Goal: Task Accomplishment & Management: Manage account settings

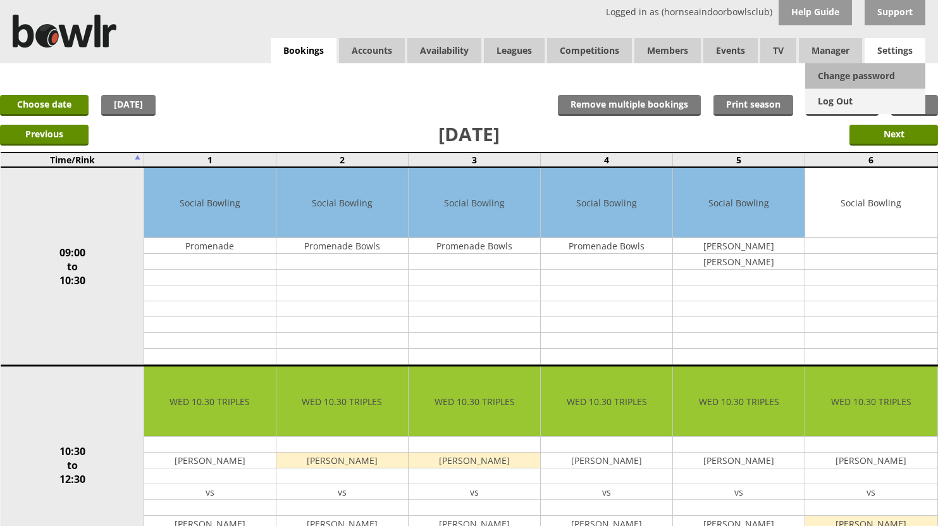
click at [842, 99] on link "Log Out" at bounding box center [865, 101] width 120 height 25
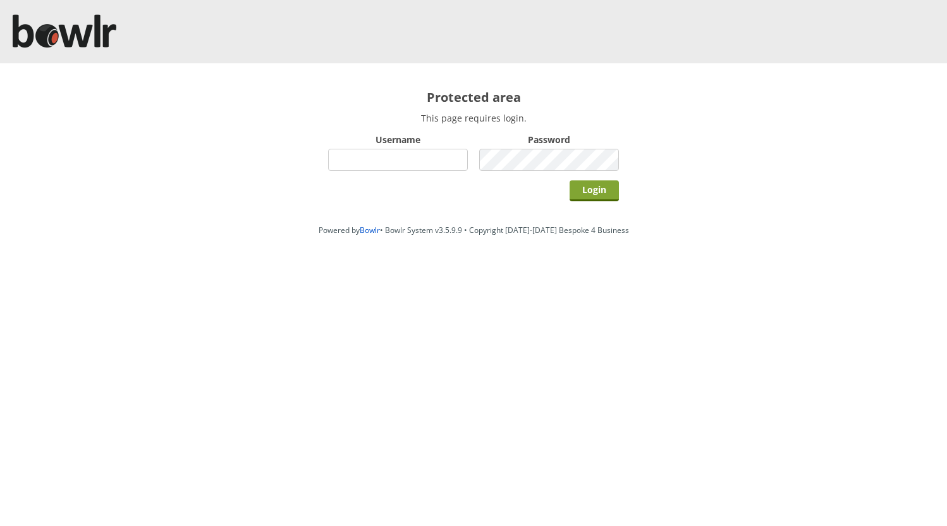
type input "hornseaindoorbowlsclub"
click at [589, 186] on input "Login" at bounding box center [594, 190] width 49 height 21
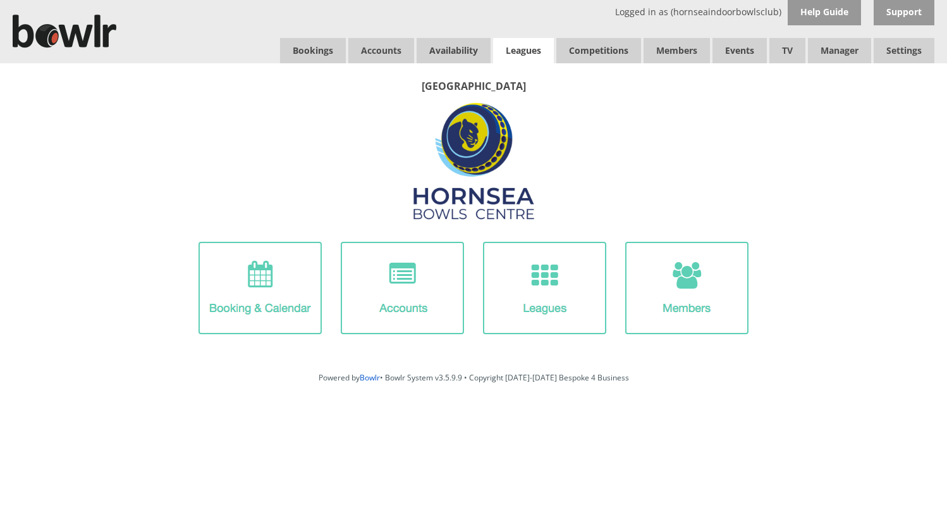
click at [518, 49] on link "Leagues" at bounding box center [523, 50] width 61 height 25
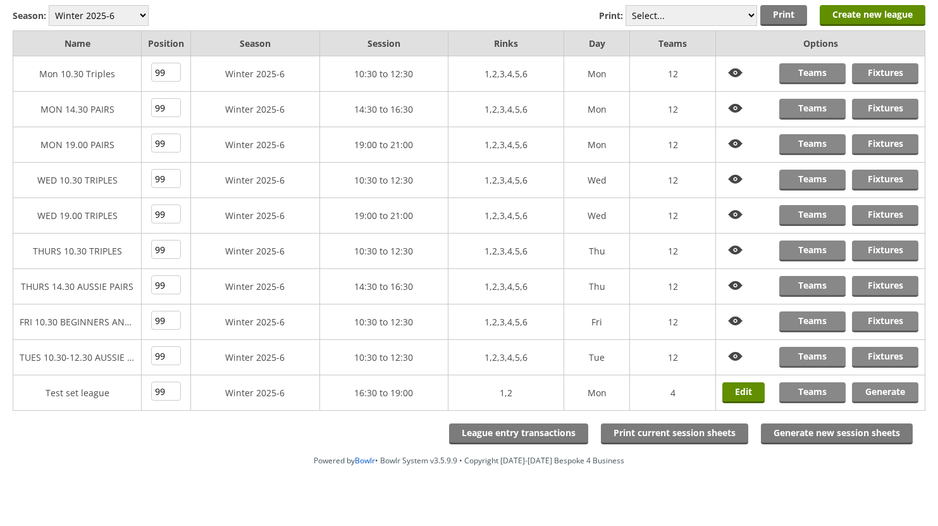
scroll to position [125, 0]
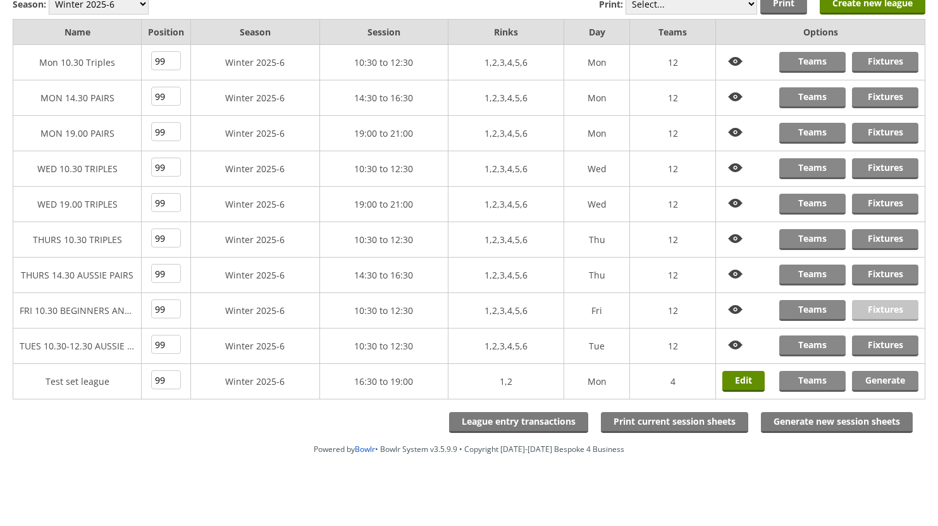
click at [876, 310] on link "Fixtures" at bounding box center [885, 310] width 66 height 21
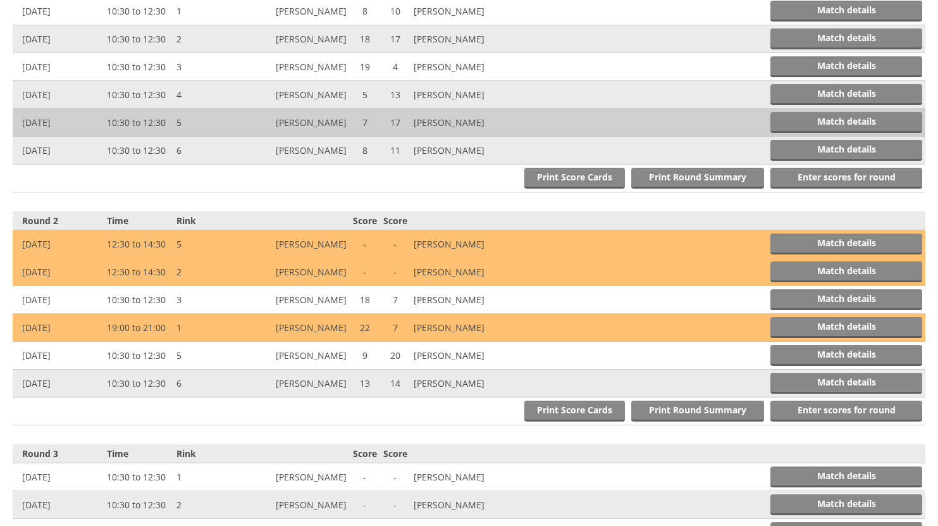
scroll to position [569, 0]
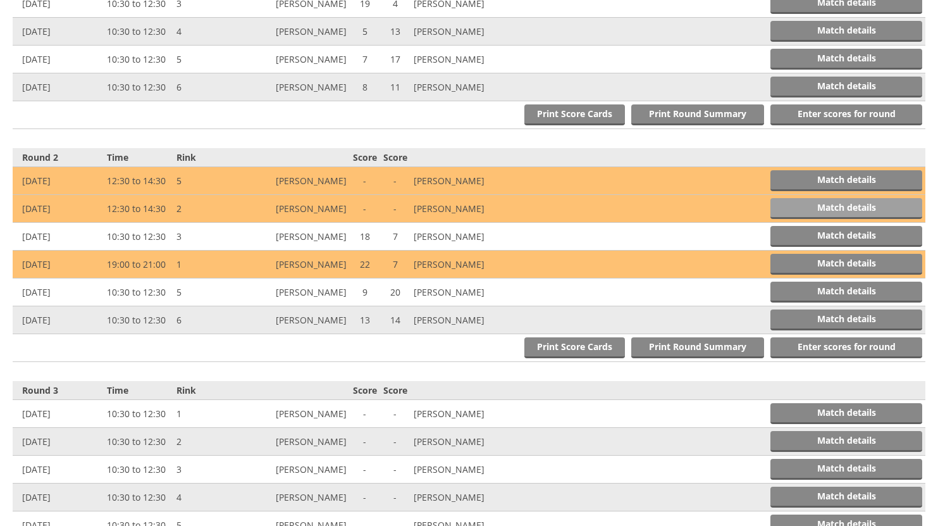
click at [824, 202] on link "Match details" at bounding box center [846, 208] width 152 height 21
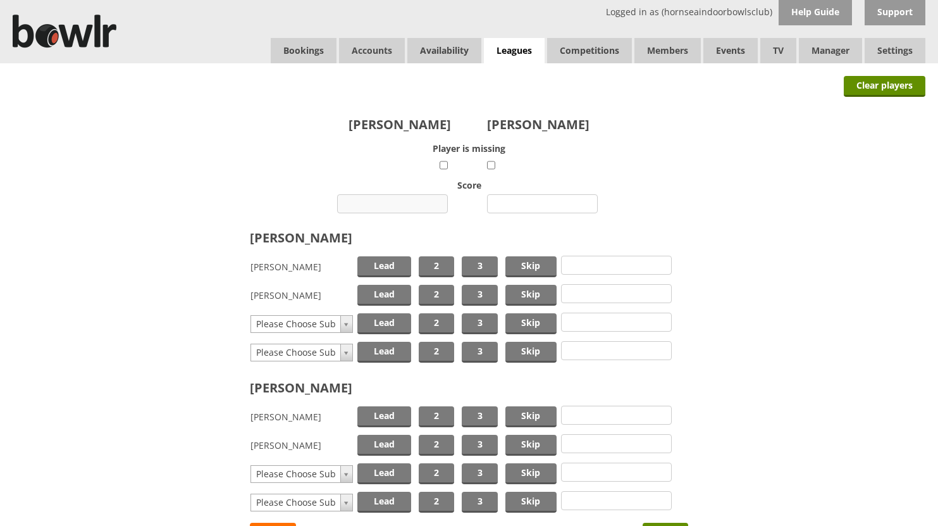
click at [416, 206] on input "number" at bounding box center [392, 203] width 111 height 19
type input "15"
click at [539, 203] on input "number" at bounding box center [542, 203] width 111 height 19
type input "19"
click at [534, 268] on span "Skip" at bounding box center [530, 266] width 51 height 21
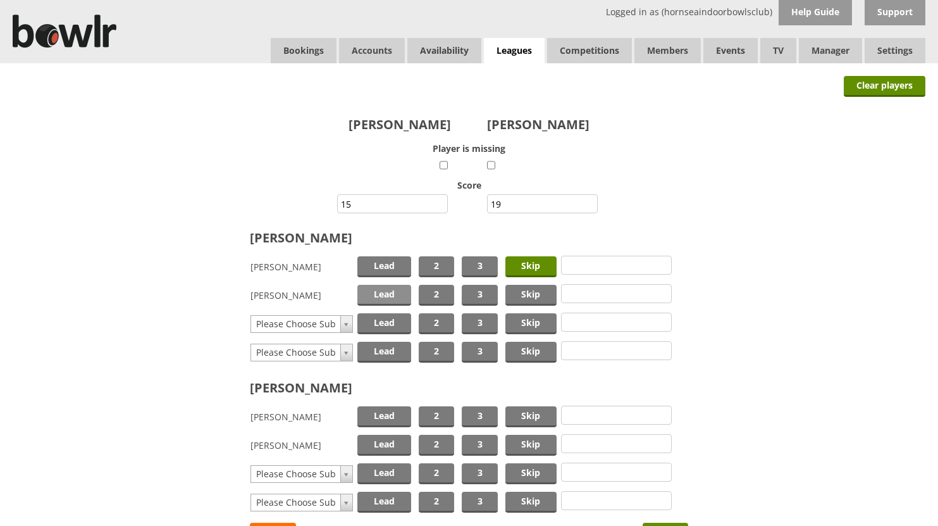
click at [383, 295] on span "Lead" at bounding box center [384, 295] width 54 height 21
click at [527, 410] on span "Skip" at bounding box center [530, 416] width 51 height 21
click at [390, 442] on span "Lead" at bounding box center [384, 445] width 54 height 21
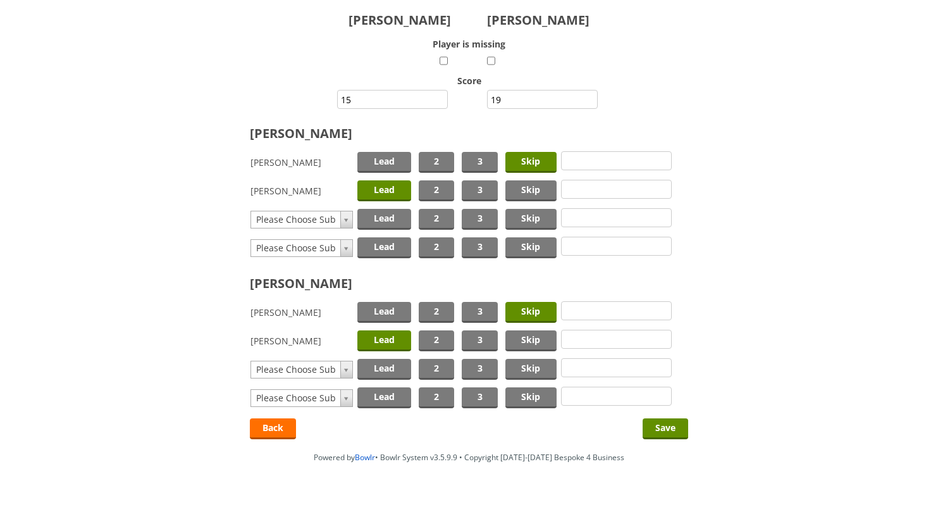
scroll to position [113, 0]
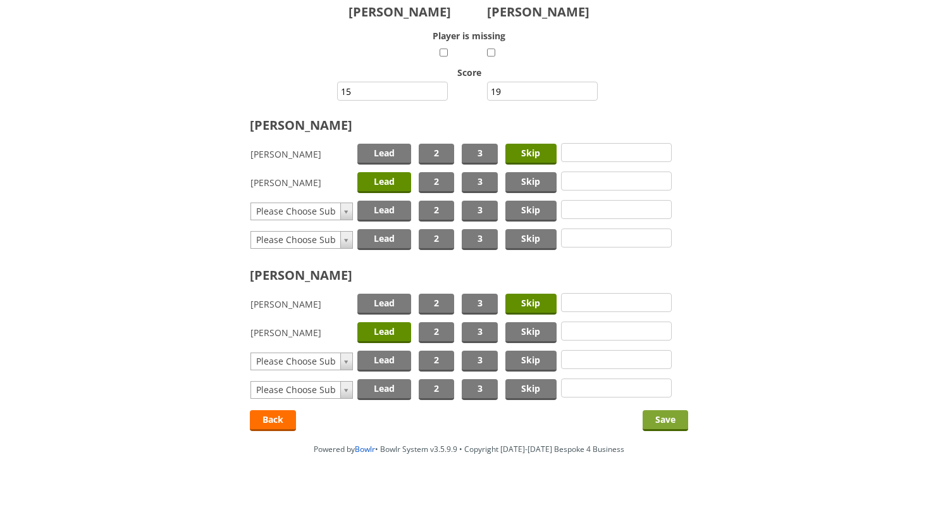
click at [667, 417] on input "Save" at bounding box center [666, 420] width 46 height 21
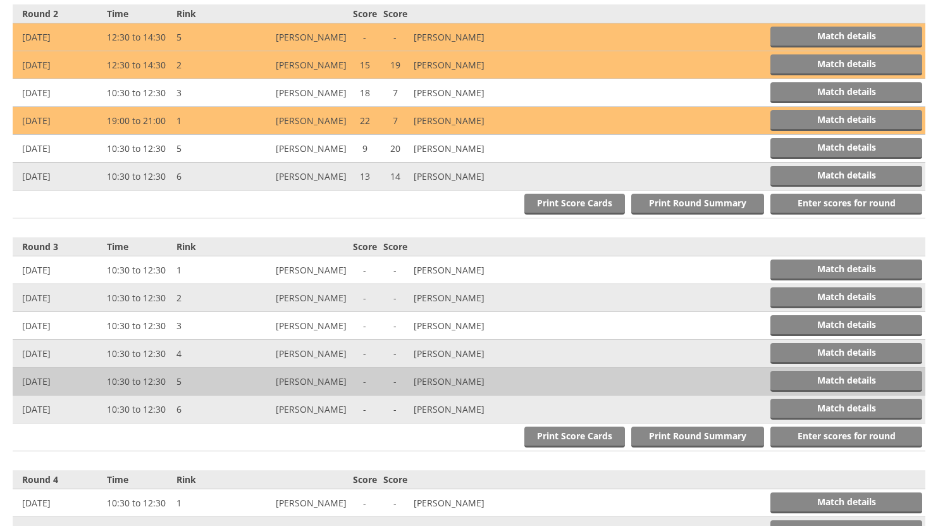
scroll to position [756, 0]
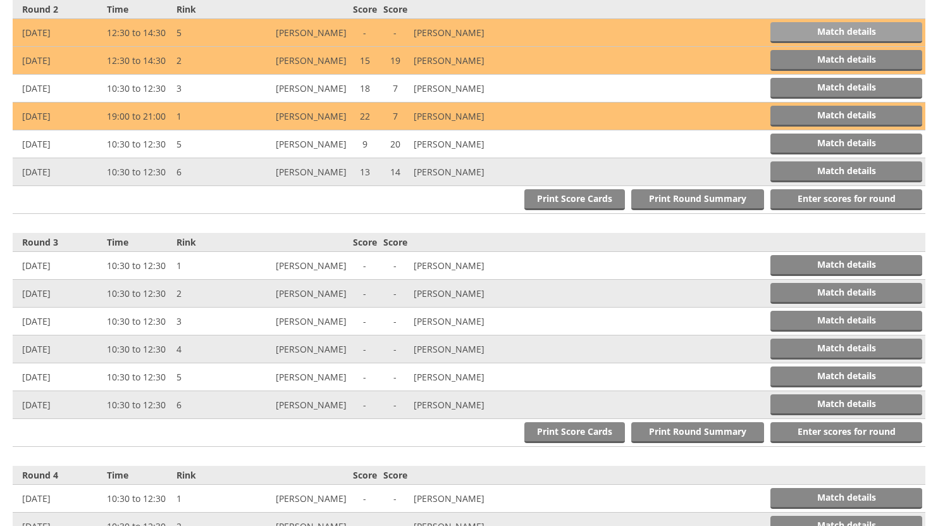
click at [820, 34] on link "Match details" at bounding box center [846, 32] width 152 height 21
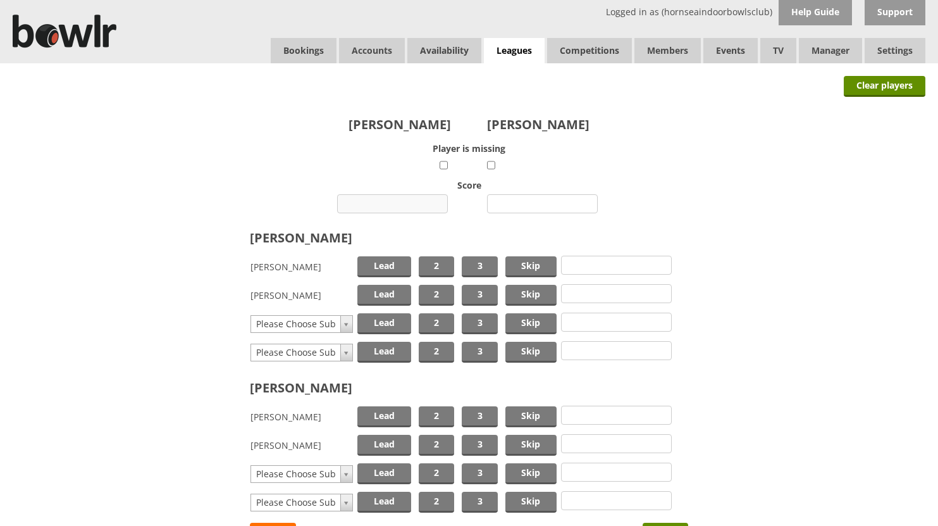
click at [406, 204] on input "number" at bounding box center [392, 203] width 111 height 19
type input "23"
click at [522, 203] on input "number" at bounding box center [542, 203] width 111 height 19
type input "7"
click at [520, 264] on span "Skip" at bounding box center [530, 266] width 51 height 21
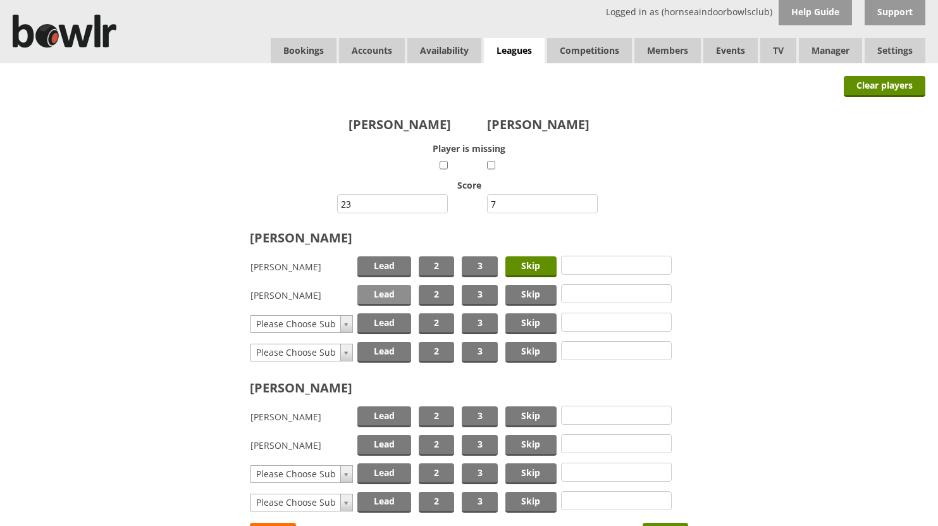
click at [381, 291] on span "Lead" at bounding box center [384, 295] width 54 height 21
click at [522, 412] on span "Skip" at bounding box center [530, 416] width 51 height 21
click at [381, 444] on span "Lead" at bounding box center [384, 445] width 54 height 21
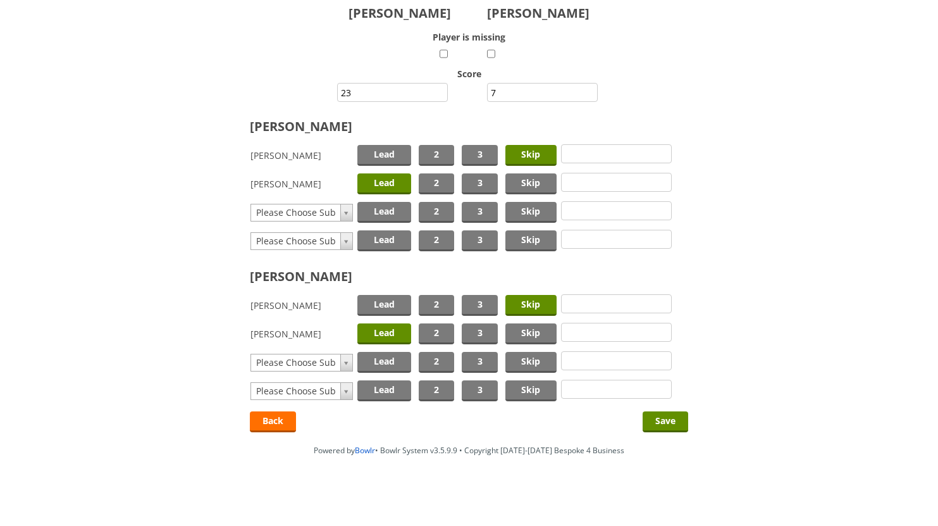
scroll to position [113, 0]
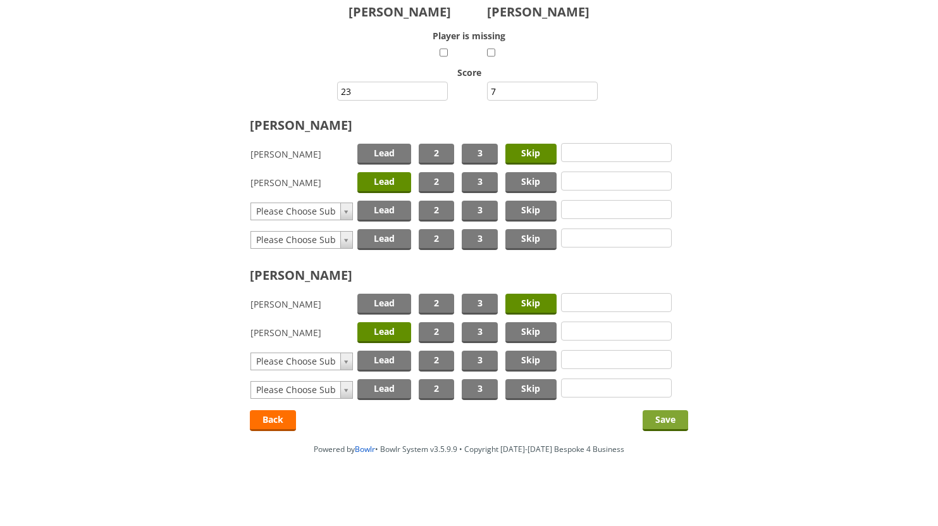
click at [662, 418] on input "Save" at bounding box center [666, 420] width 46 height 21
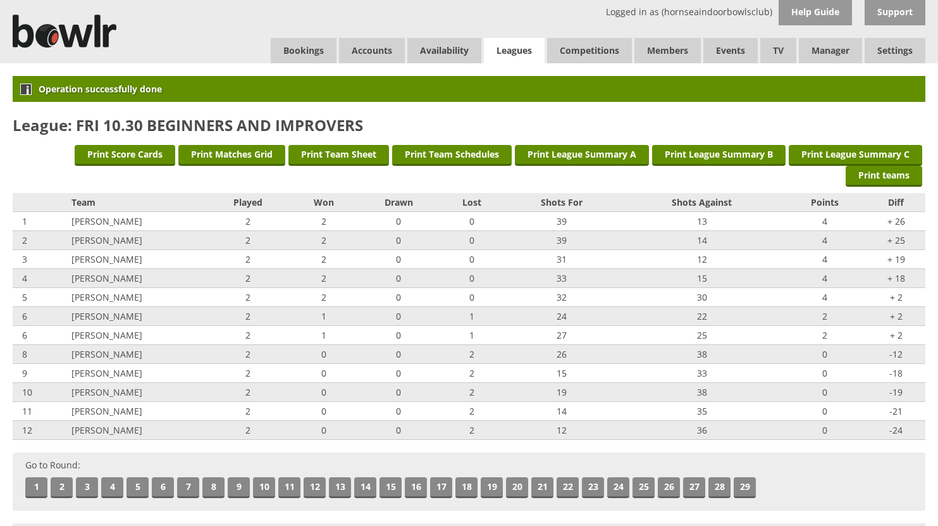
click at [505, 47] on link "Leagues" at bounding box center [514, 51] width 61 height 26
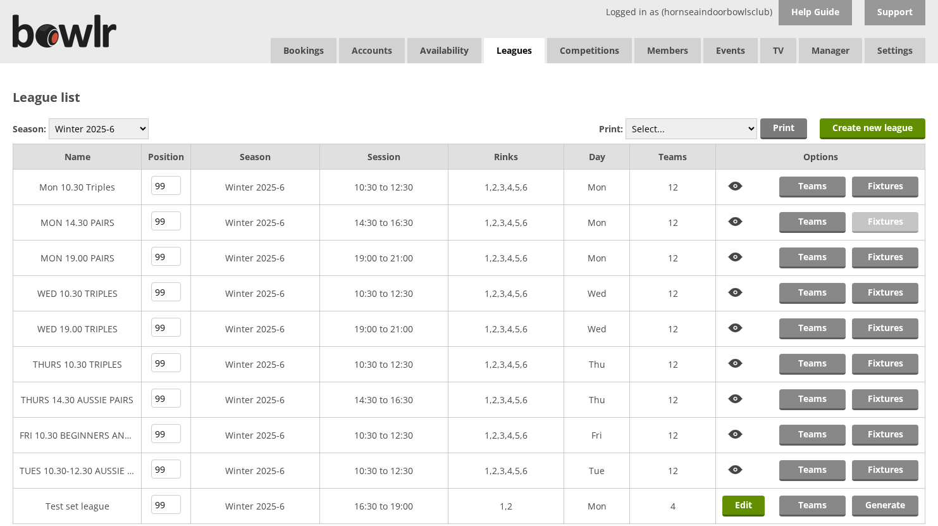
click at [884, 218] on link "Fixtures" at bounding box center [885, 222] width 66 height 21
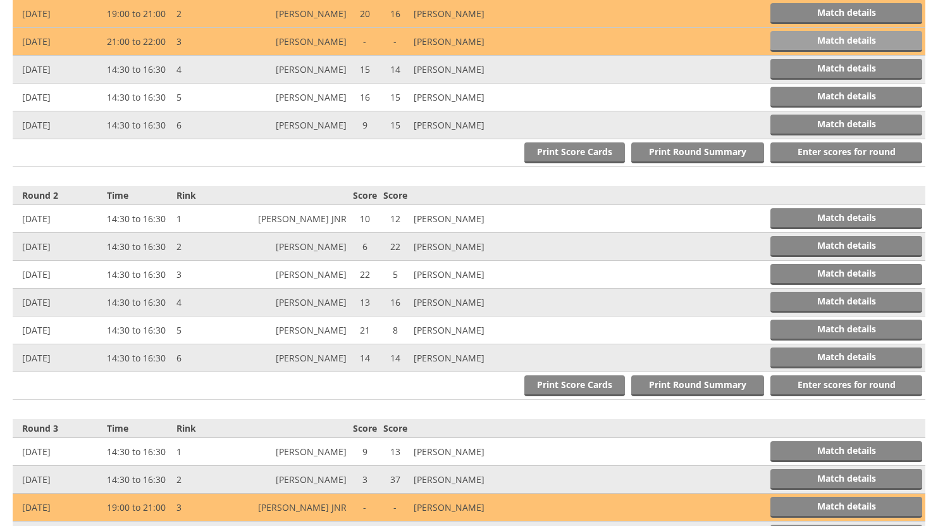
scroll to position [885, 0]
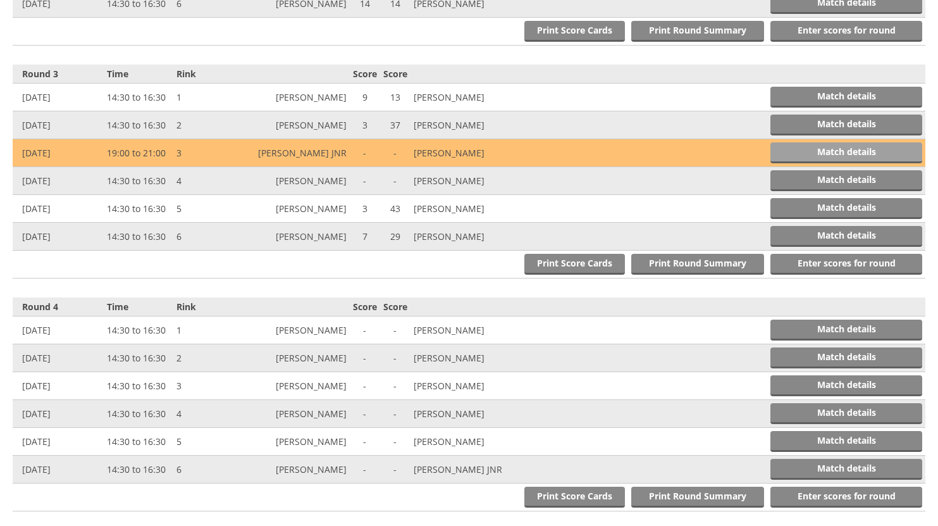
click at [842, 153] on link "Match details" at bounding box center [846, 152] width 152 height 21
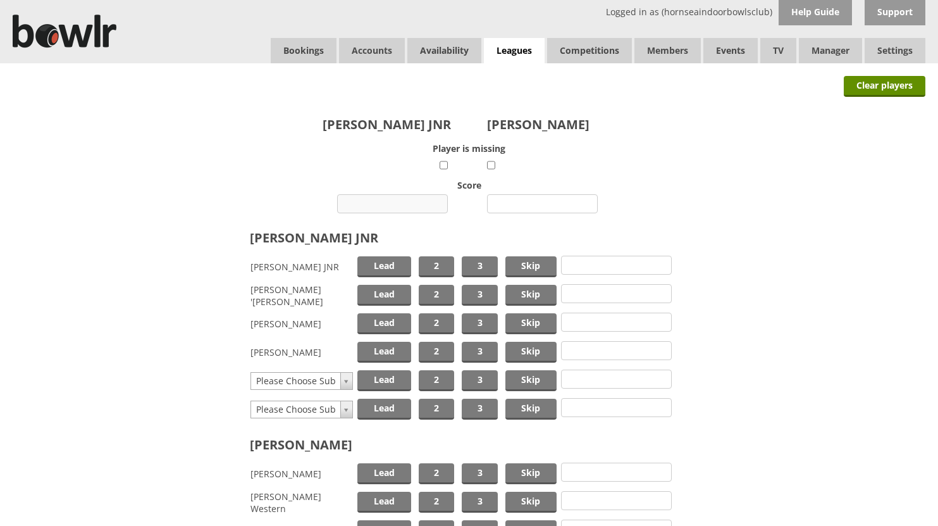
click at [393, 198] on input "number" at bounding box center [392, 203] width 111 height 19
type input "15"
click at [514, 201] on input "number" at bounding box center [542, 203] width 111 height 19
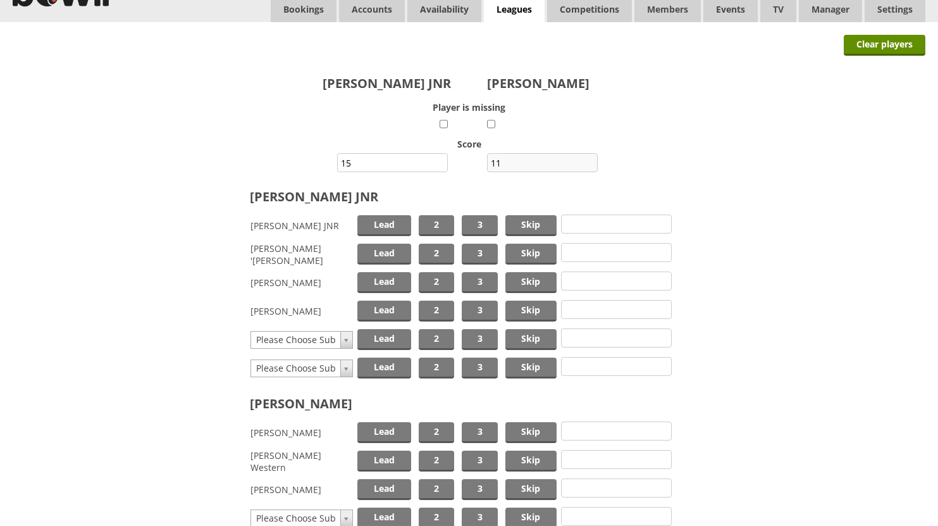
scroll to position [63, 0]
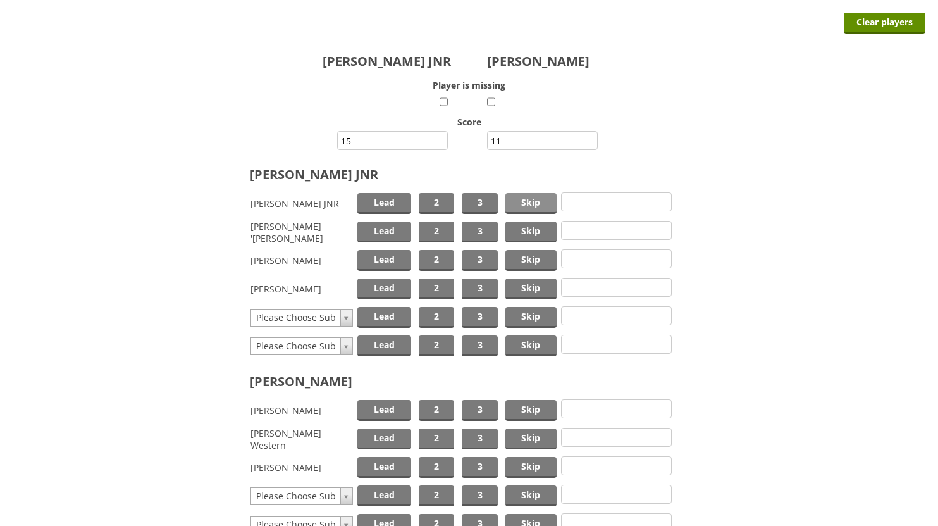
type input "11"
click at [527, 204] on span "Skip" at bounding box center [530, 203] width 51 height 21
click at [515, 257] on span "Skip" at bounding box center [530, 260] width 51 height 21
click at [386, 290] on span "Lead" at bounding box center [384, 288] width 54 height 21
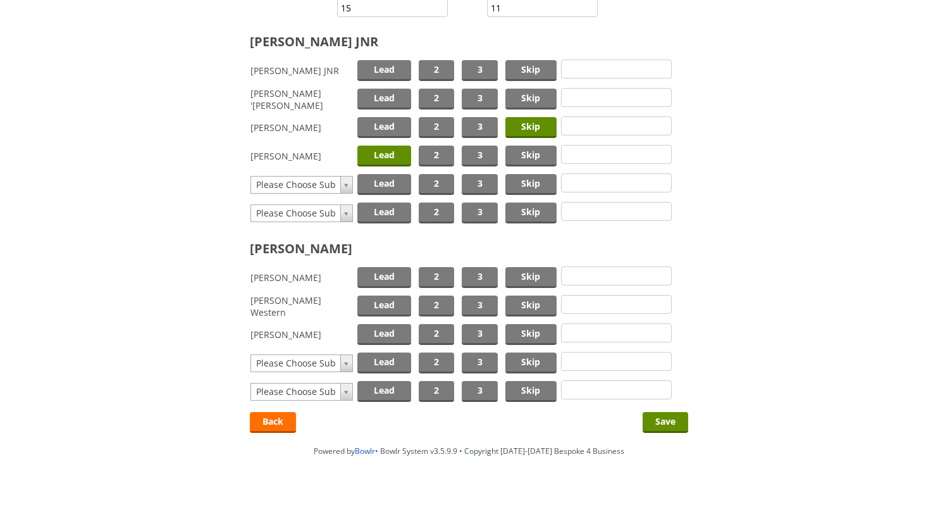
scroll to position [198, 0]
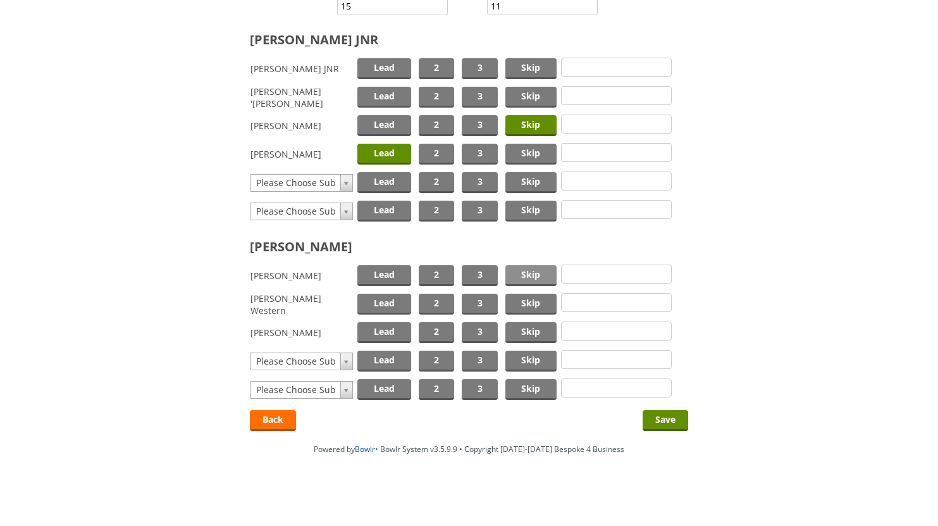
click at [524, 276] on span "Skip" at bounding box center [530, 275] width 51 height 21
click at [388, 303] on span "Lead" at bounding box center [384, 303] width 54 height 21
click at [660, 417] on input "Save" at bounding box center [666, 420] width 46 height 21
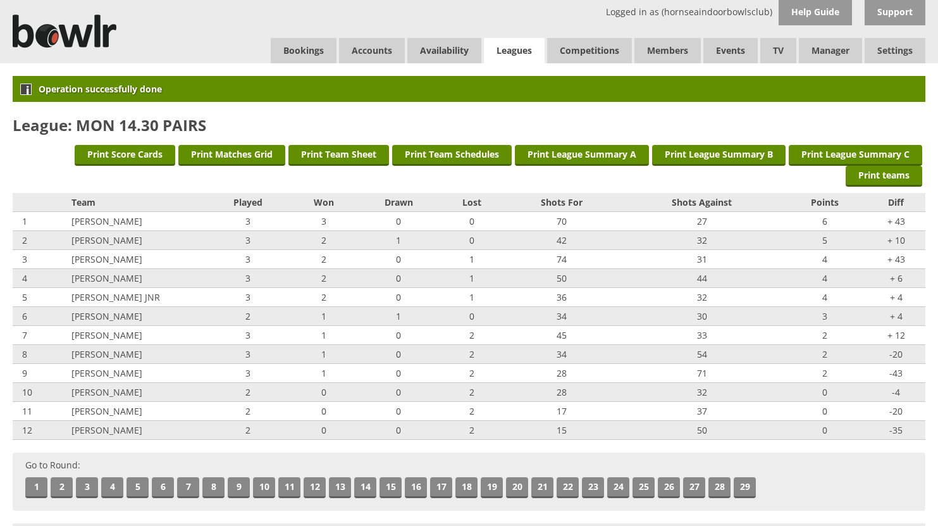
click at [521, 47] on link "Leagues" at bounding box center [514, 51] width 61 height 26
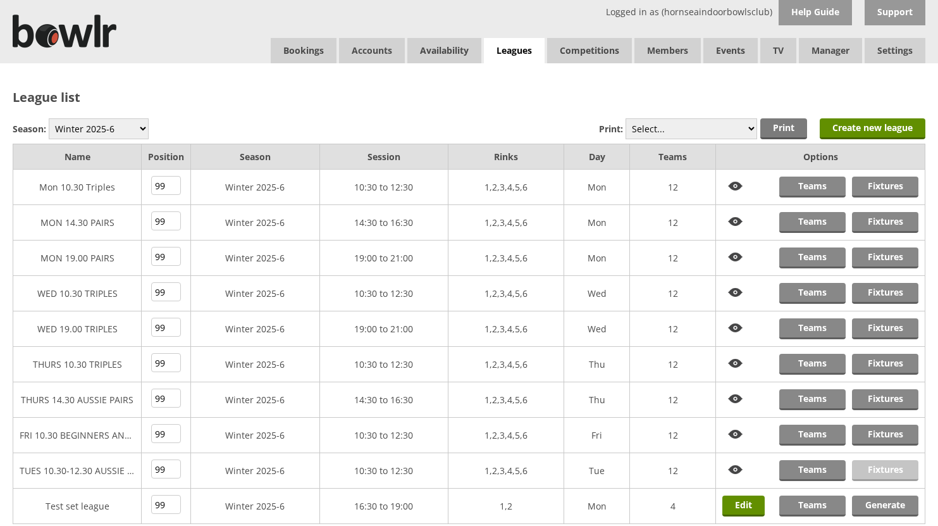
click at [872, 466] on link "Fixtures" at bounding box center [885, 470] width 66 height 21
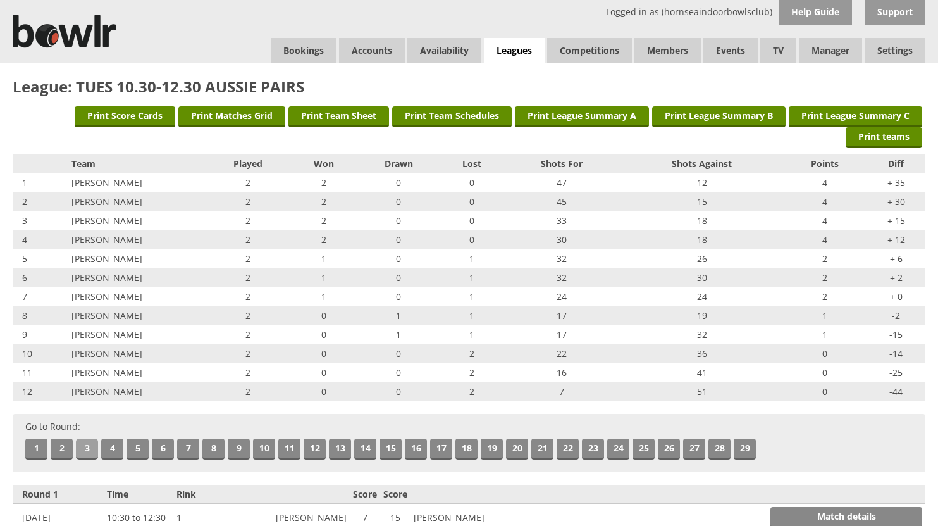
click at [81, 448] on link "3" at bounding box center [87, 448] width 22 height 21
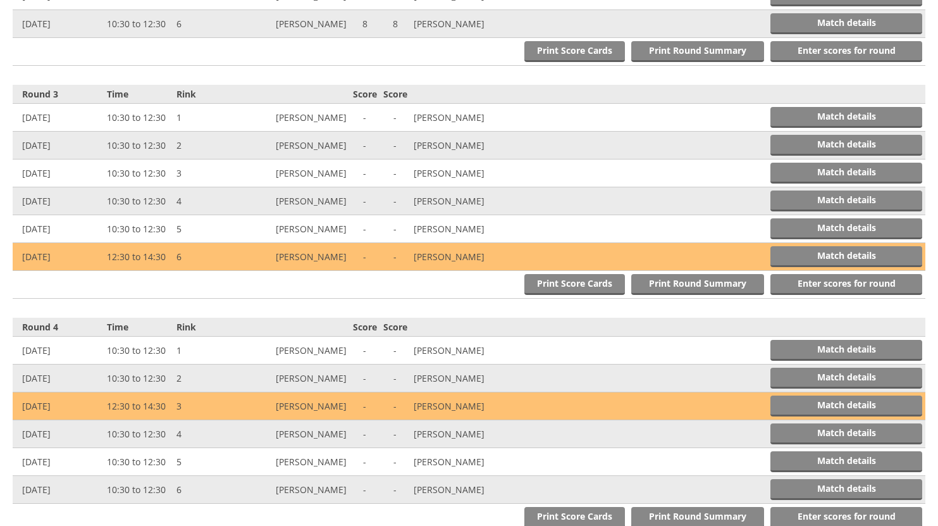
scroll to position [950, 0]
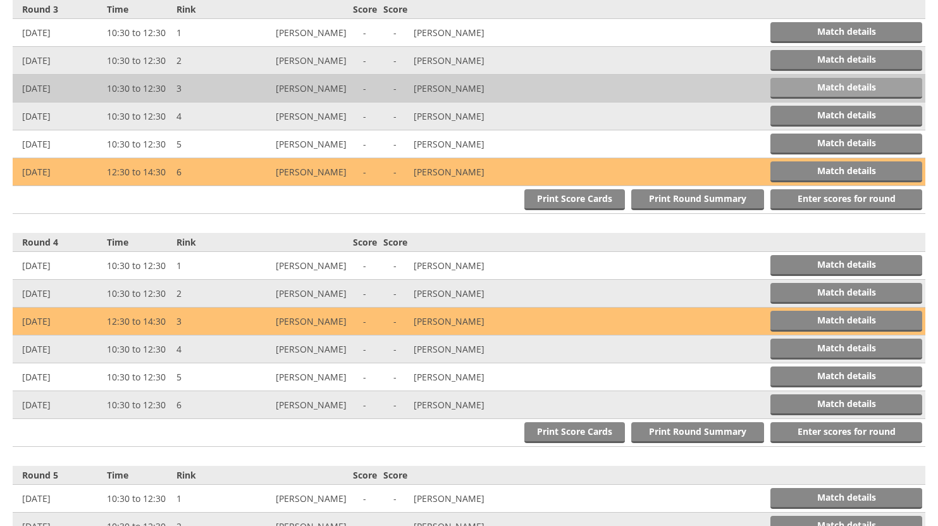
click at [808, 84] on link "Match details" at bounding box center [846, 88] width 152 height 21
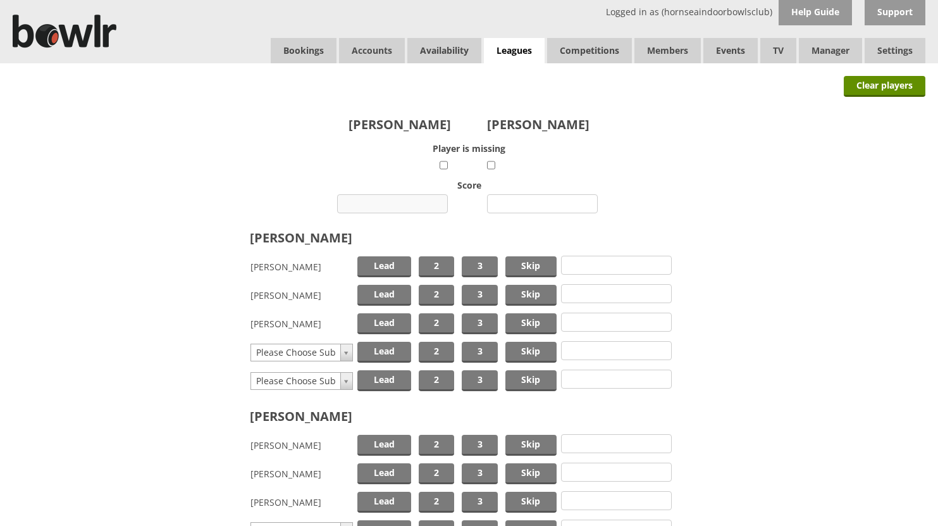
click at [383, 202] on input "number" at bounding box center [392, 203] width 111 height 19
type input "11"
click at [538, 204] on input "number" at bounding box center [542, 203] width 111 height 19
type input "14"
click at [533, 263] on span "Skip" at bounding box center [530, 266] width 51 height 21
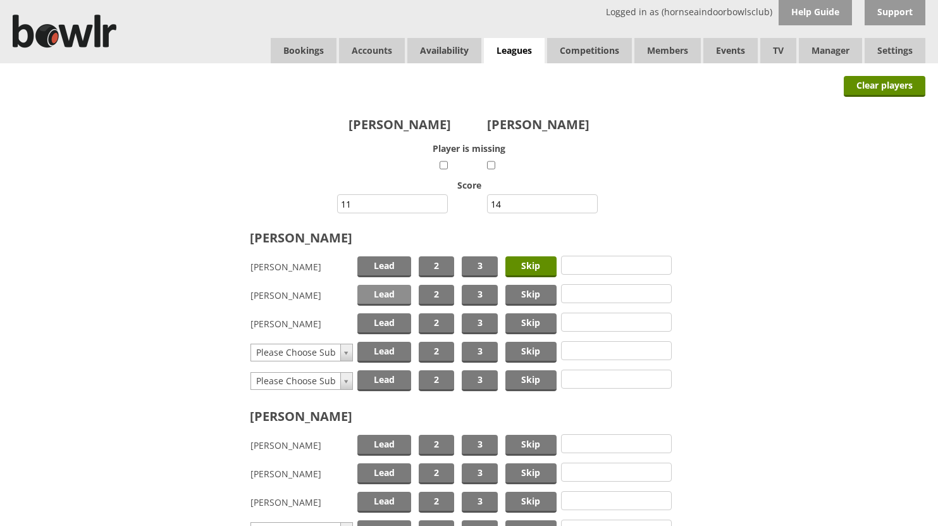
click at [385, 293] on span "Lead" at bounding box center [384, 295] width 54 height 21
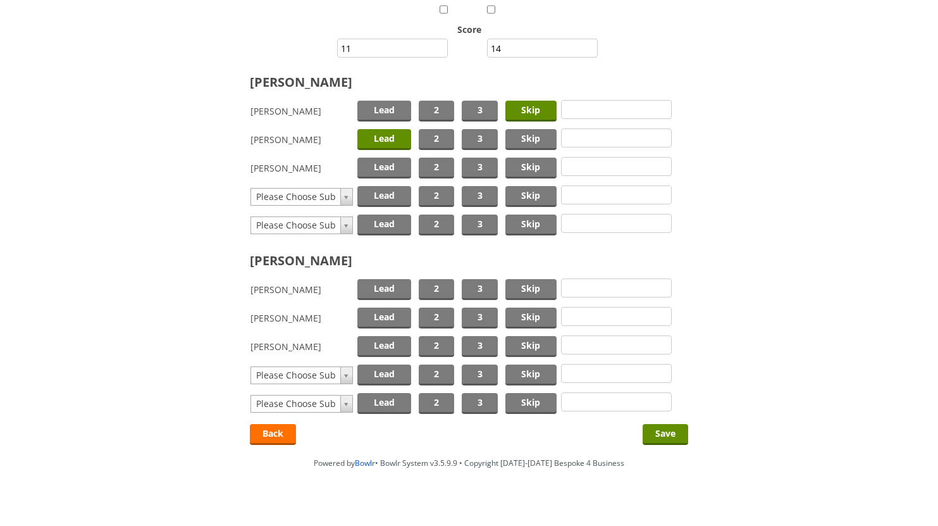
scroll to position [170, 0]
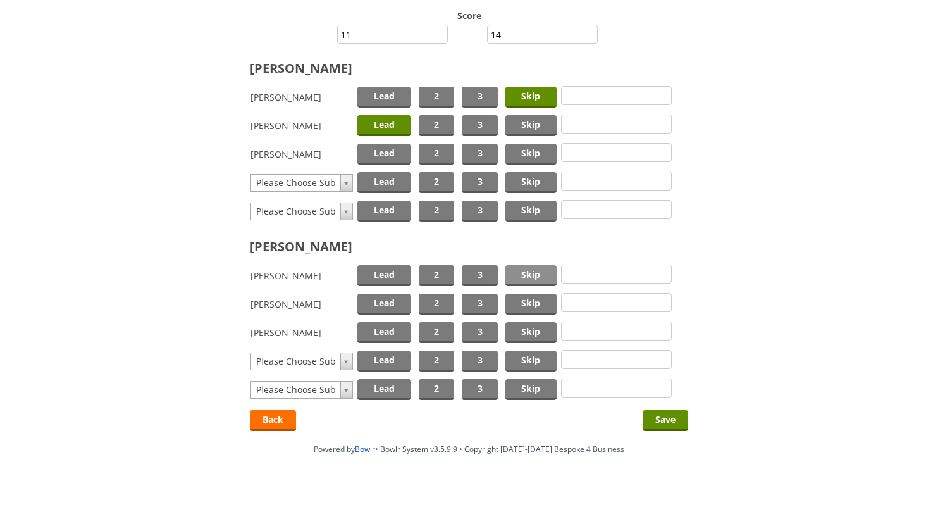
click at [522, 274] on span "Skip" at bounding box center [530, 275] width 51 height 21
click at [393, 303] on span "Lead" at bounding box center [384, 303] width 54 height 21
click at [658, 417] on input "Save" at bounding box center [666, 420] width 46 height 21
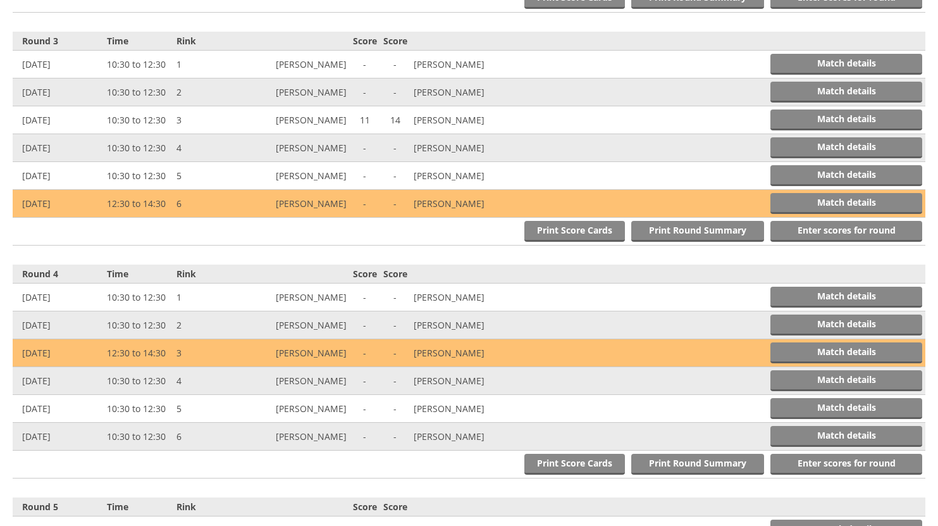
scroll to position [989, 0]
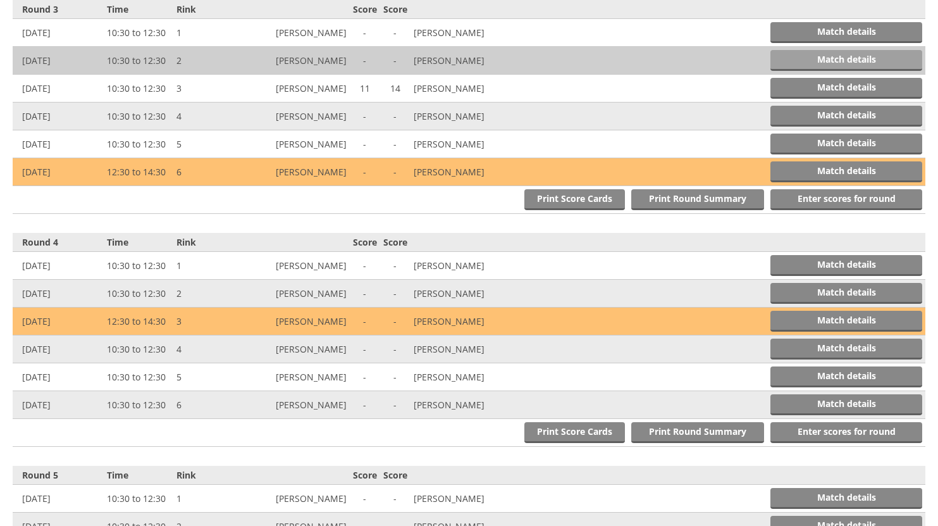
click at [842, 58] on link "Match details" at bounding box center [846, 60] width 152 height 21
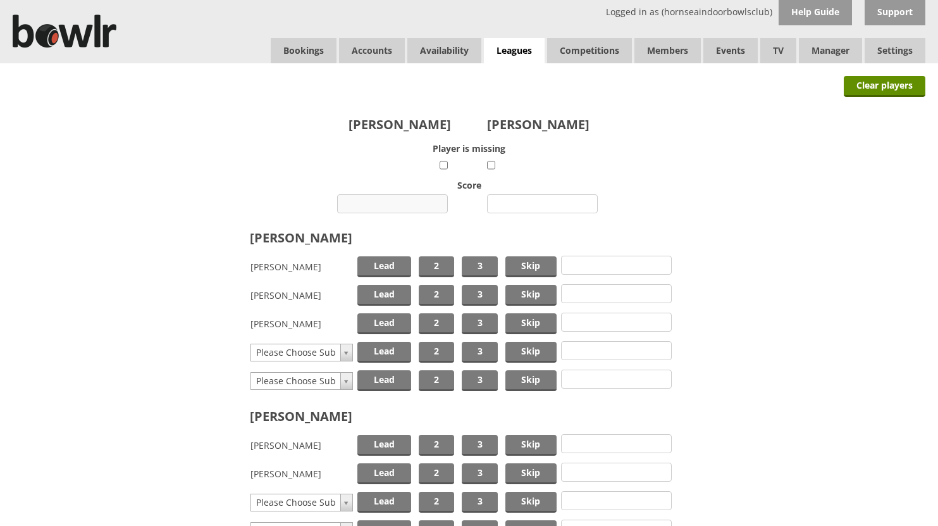
click at [404, 203] on input "number" at bounding box center [392, 203] width 111 height 19
type input "9"
click at [528, 200] on input "number" at bounding box center [542, 203] width 111 height 19
type input "13"
click at [534, 265] on span "Skip" at bounding box center [530, 266] width 51 height 21
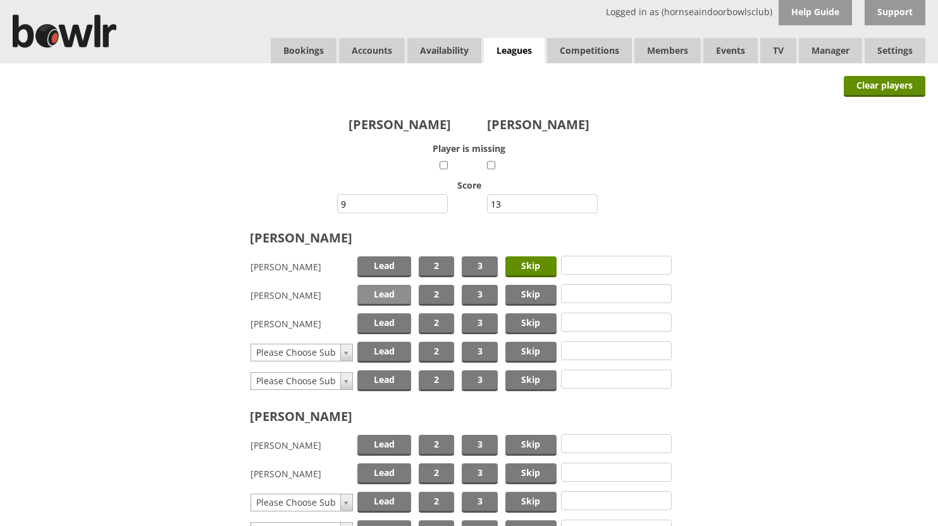
click at [371, 291] on span "Lead" at bounding box center [384, 295] width 54 height 21
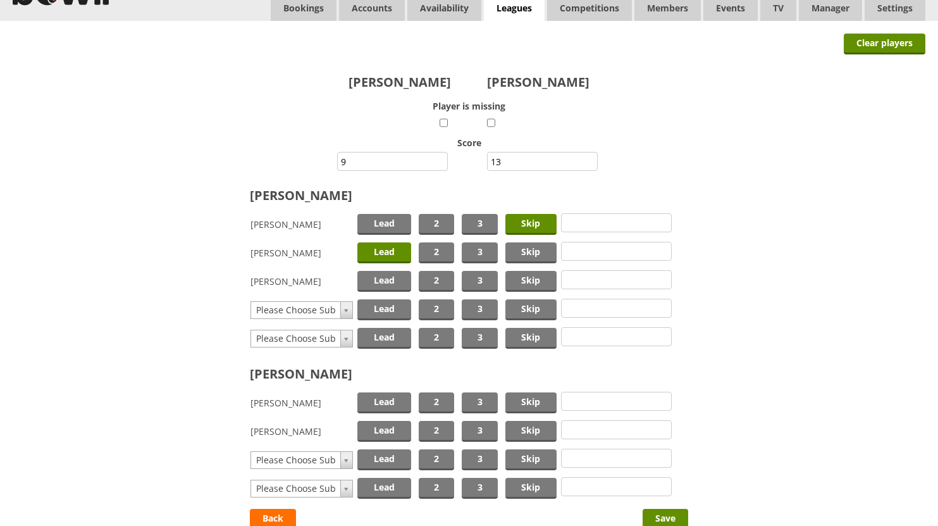
scroll to position [126, 0]
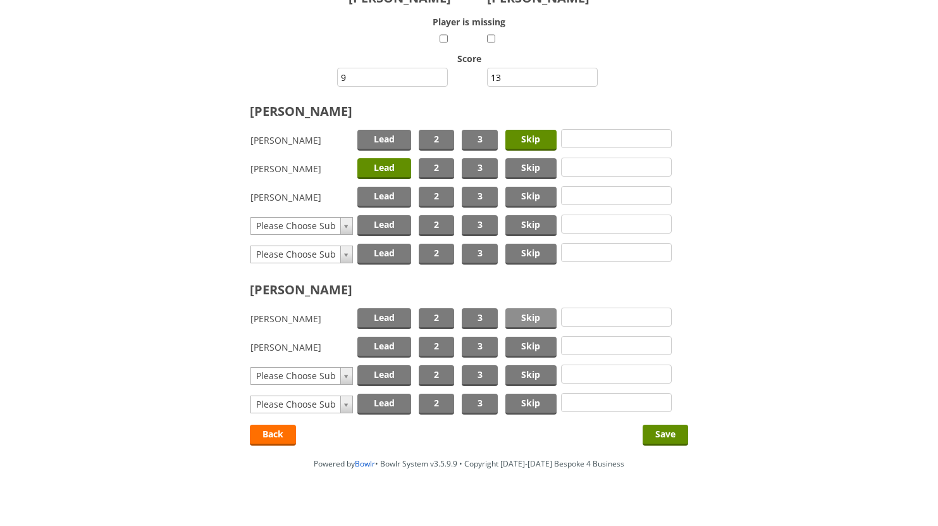
click at [531, 321] on span "Skip" at bounding box center [530, 318] width 51 height 21
click at [382, 343] on span "Lead" at bounding box center [384, 346] width 54 height 21
click at [669, 436] on input "Save" at bounding box center [666, 434] width 46 height 21
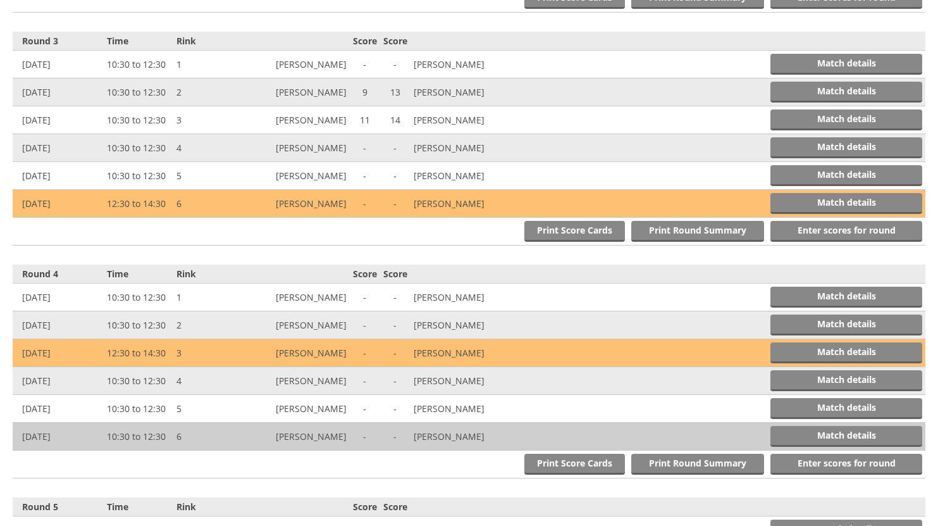
scroll to position [989, 0]
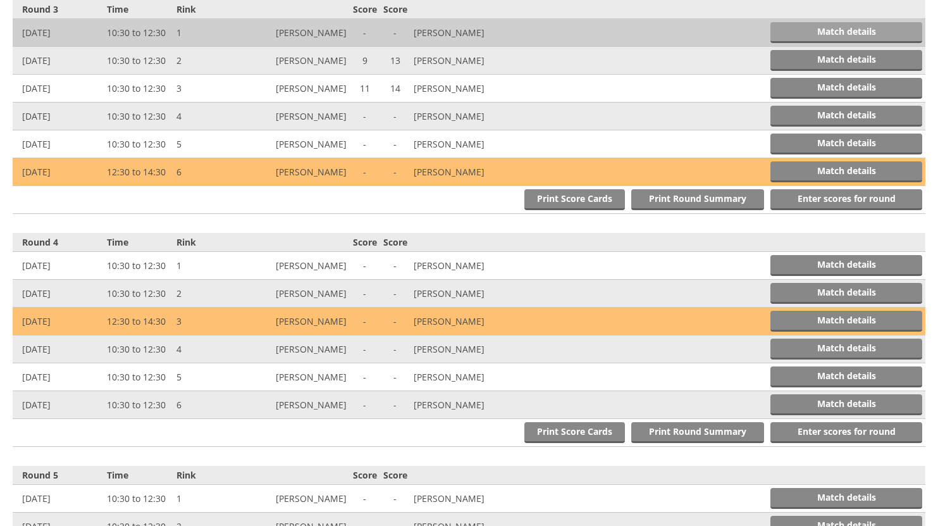
click at [849, 32] on link "Match details" at bounding box center [846, 32] width 152 height 21
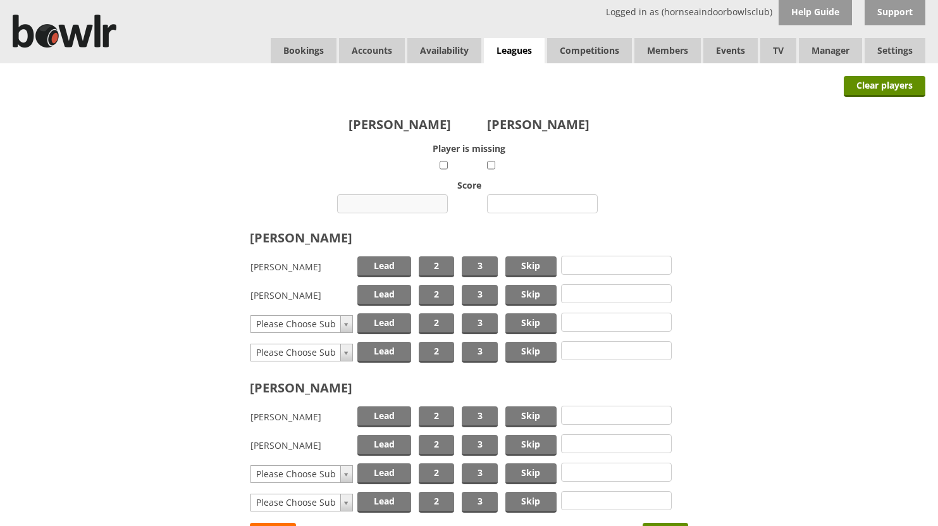
click at [396, 204] on input "number" at bounding box center [392, 203] width 111 height 19
type input "13"
click at [521, 207] on input "number" at bounding box center [542, 203] width 111 height 19
type input "14"
click at [530, 266] on span "Skip" at bounding box center [530, 266] width 51 height 21
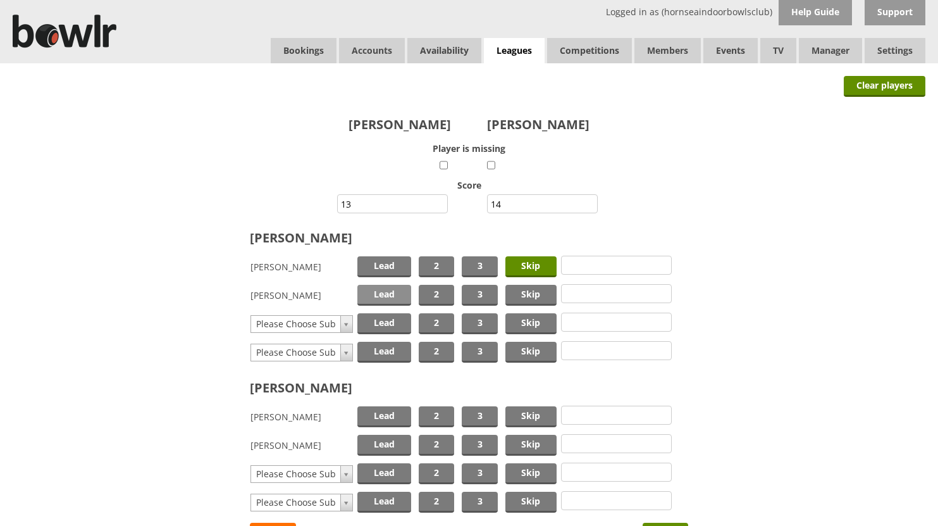
click at [381, 288] on span "Lead" at bounding box center [384, 295] width 54 height 21
click at [521, 417] on span "Skip" at bounding box center [530, 416] width 51 height 21
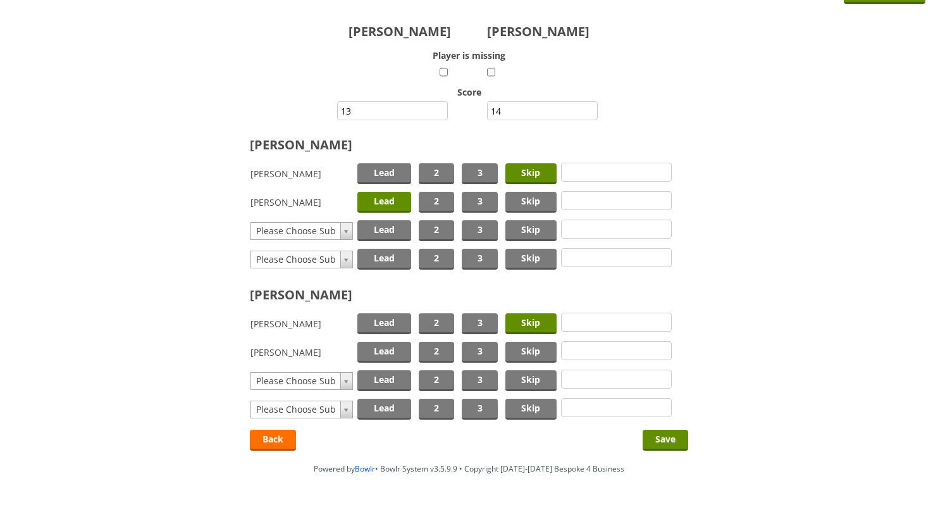
scroll to position [113, 0]
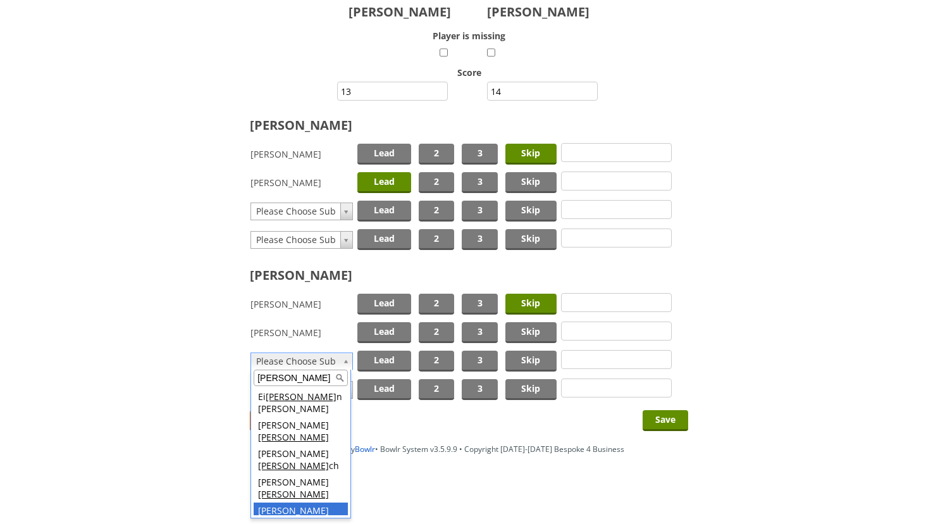
type input "lee"
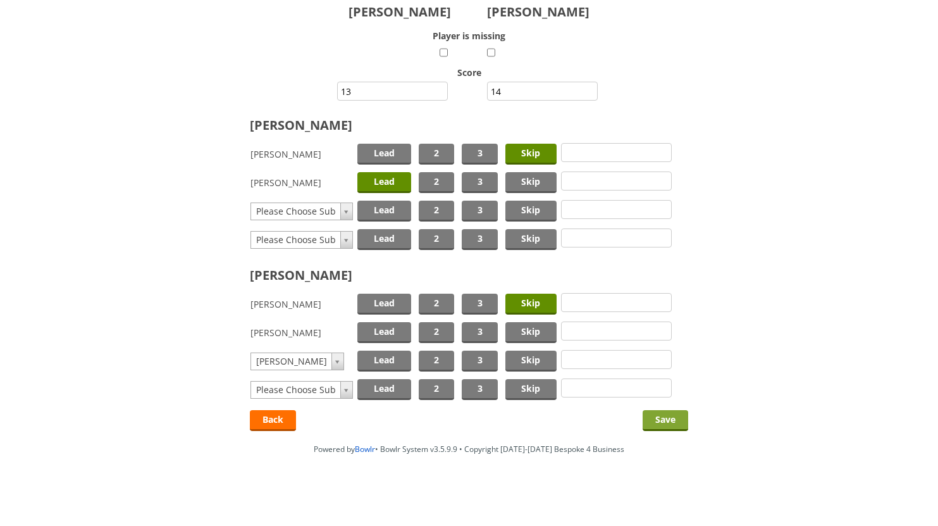
click at [662, 420] on input "Save" at bounding box center [666, 420] width 46 height 21
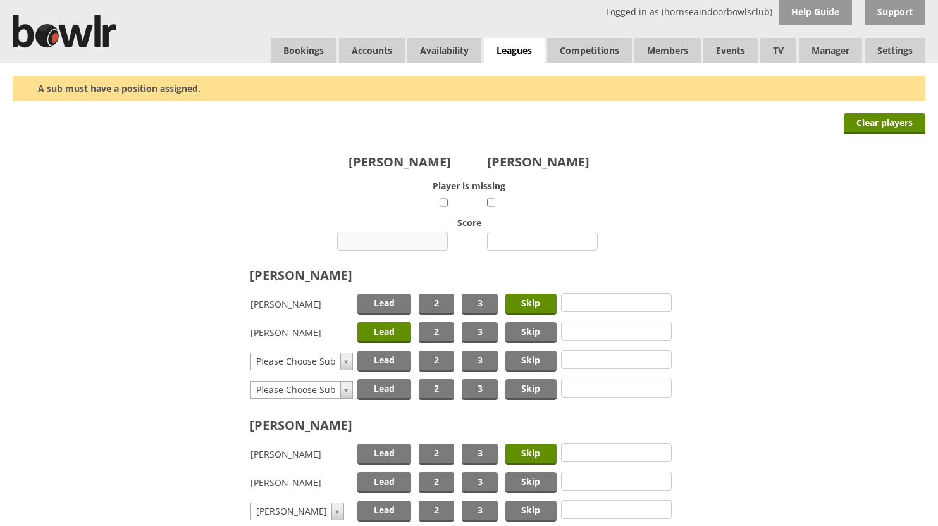
click at [398, 241] on input "number" at bounding box center [392, 240] width 111 height 19
type input "13"
click at [558, 238] on input "number" at bounding box center [542, 240] width 111 height 19
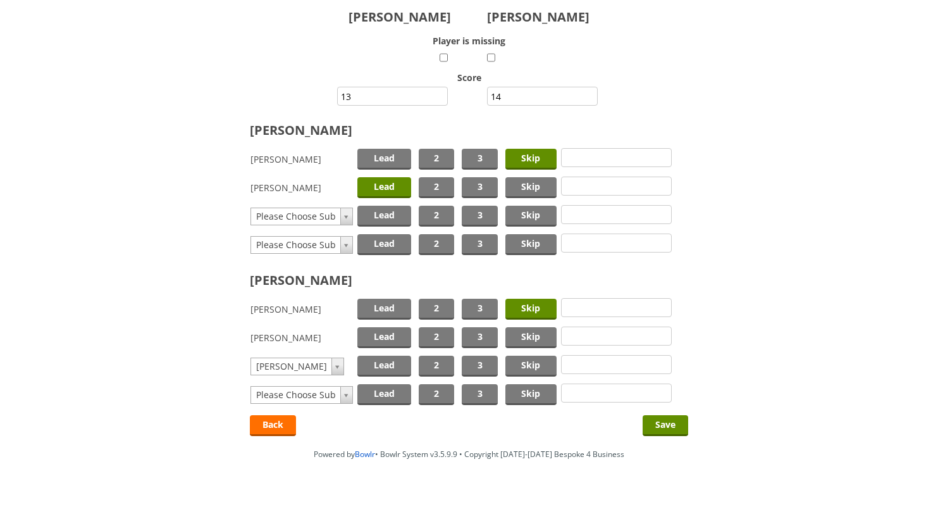
scroll to position [150, 0]
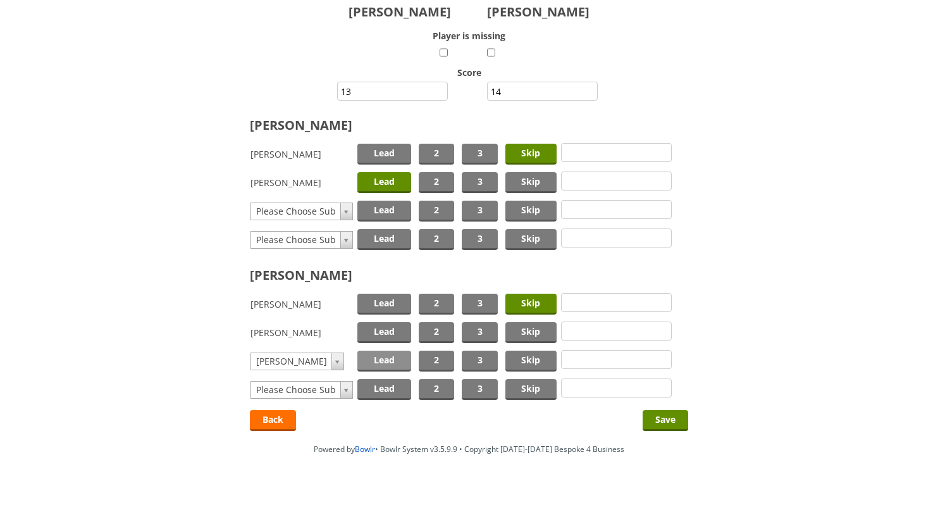
type input "14"
click at [386, 356] on span "Lead" at bounding box center [384, 360] width 54 height 21
click at [658, 417] on input "Save" at bounding box center [666, 420] width 46 height 21
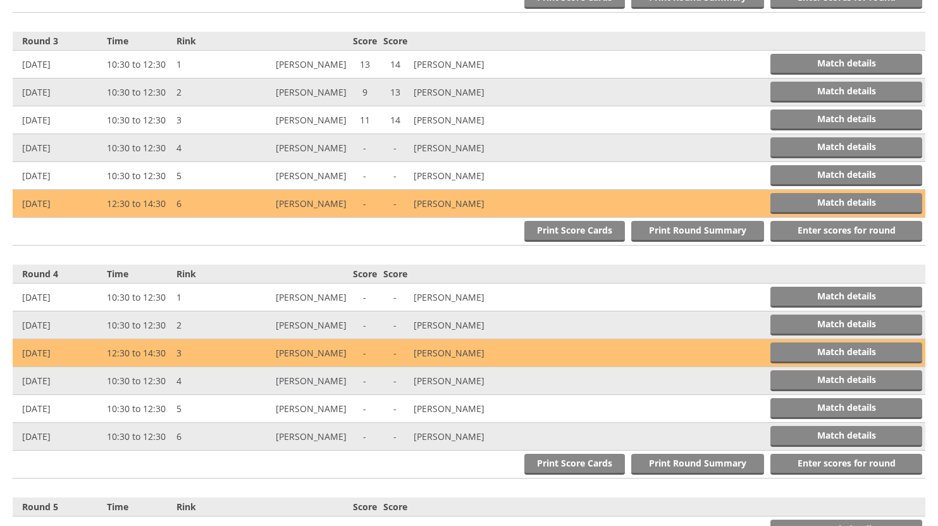
scroll to position [989, 0]
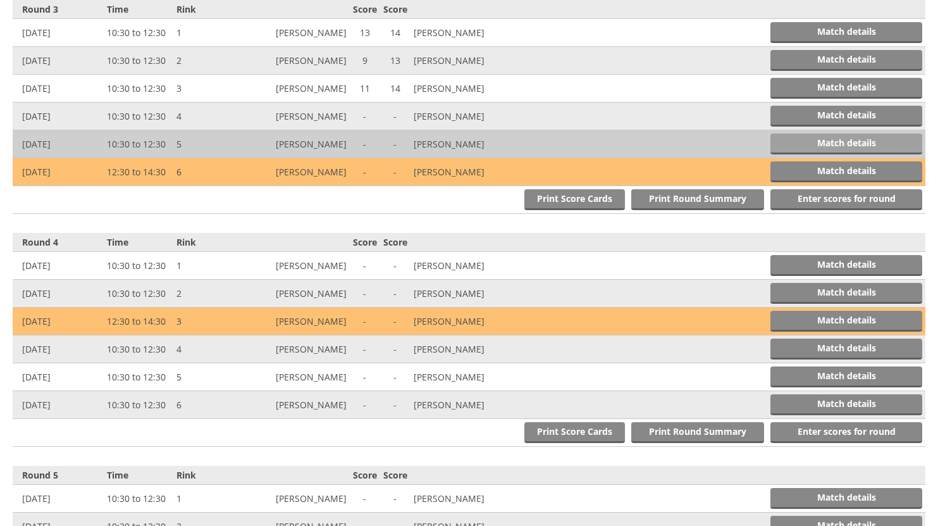
click at [832, 138] on link "Match details" at bounding box center [846, 143] width 152 height 21
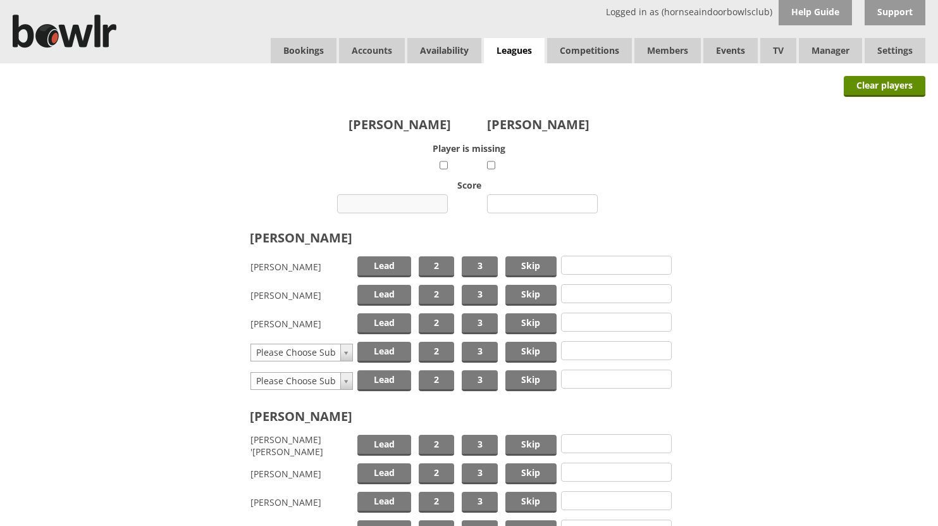
click at [405, 202] on input "number" at bounding box center [392, 203] width 111 height 19
type input "15"
click at [524, 204] on input "number" at bounding box center [542, 203] width 111 height 19
type input "16"
click at [530, 266] on span "Skip" at bounding box center [530, 266] width 51 height 21
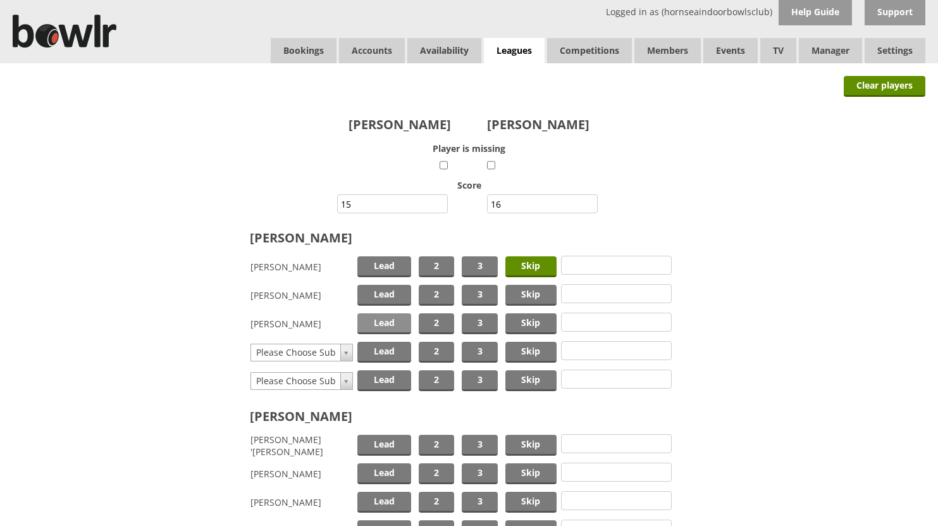
click at [395, 319] on span "Lead" at bounding box center [384, 323] width 54 height 21
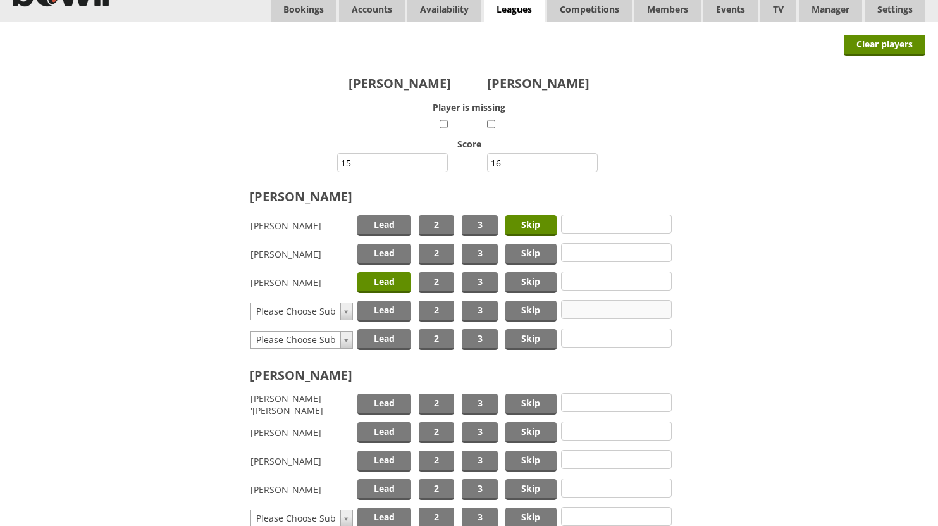
scroll to position [126, 0]
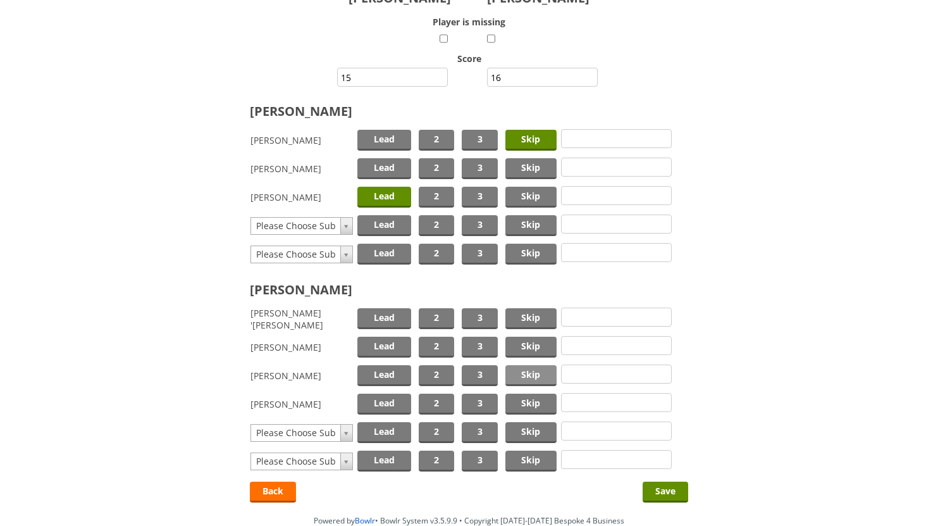
click at [522, 370] on span "Skip" at bounding box center [530, 375] width 51 height 21
click at [377, 340] on span "Lead" at bounding box center [384, 346] width 54 height 21
click at [665, 488] on input "Save" at bounding box center [666, 491] width 46 height 21
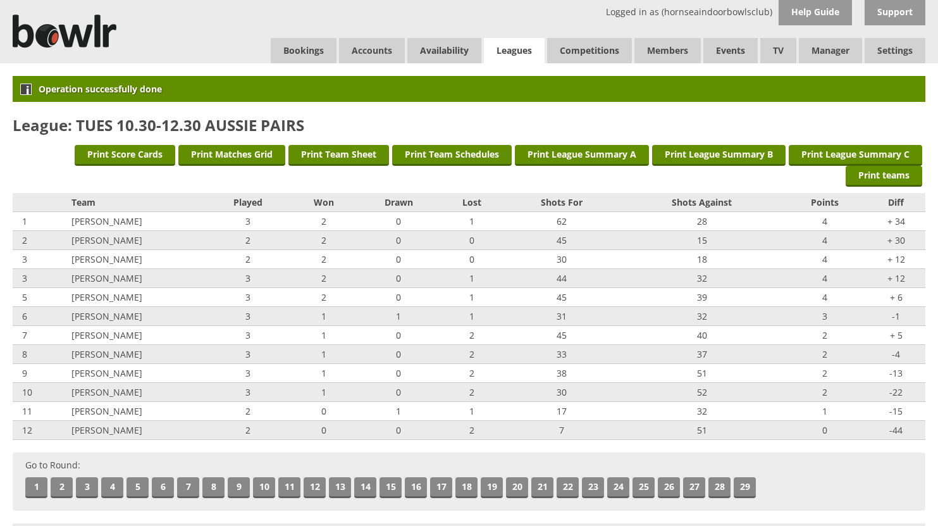
click at [503, 46] on link "Leagues" at bounding box center [514, 51] width 61 height 26
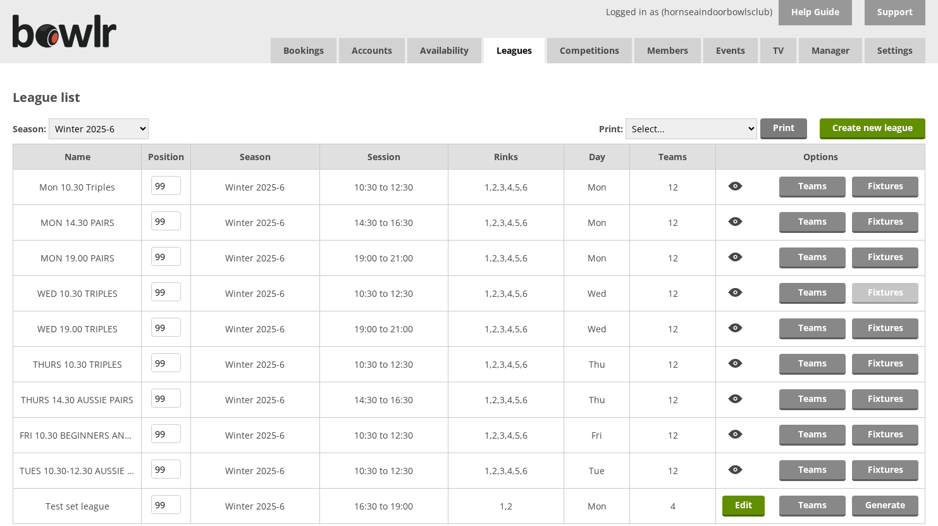
click at [874, 293] on link "Fixtures" at bounding box center [885, 293] width 66 height 21
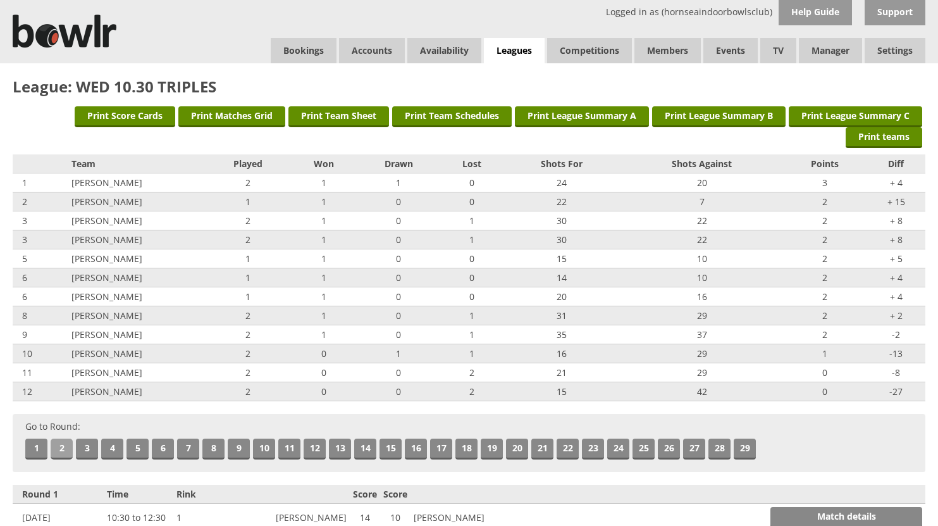
click at [63, 447] on link "2" at bounding box center [62, 448] width 22 height 21
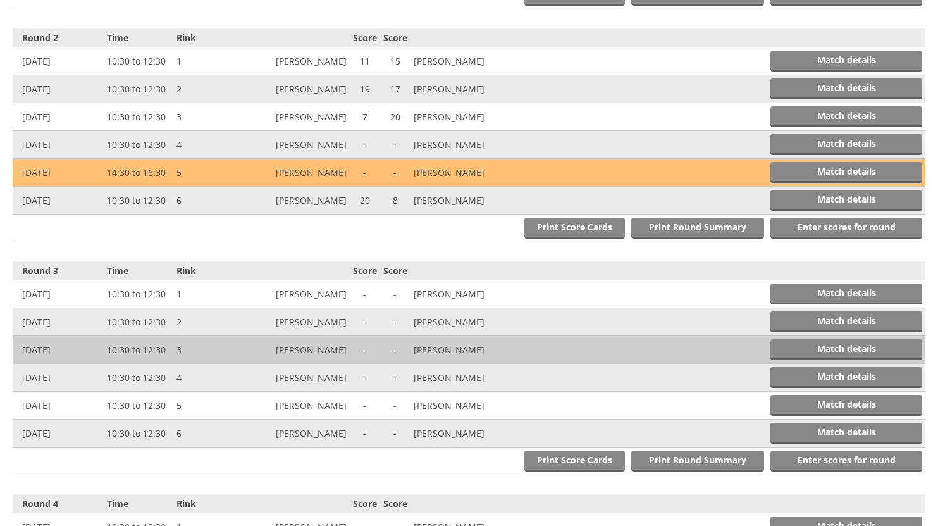
scroll to position [717, 0]
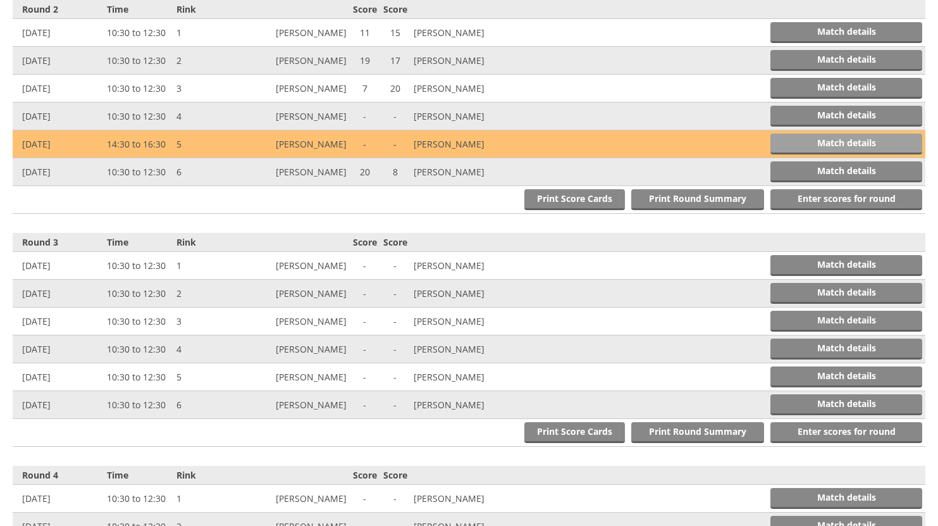
click at [861, 140] on link "Match details" at bounding box center [846, 143] width 152 height 21
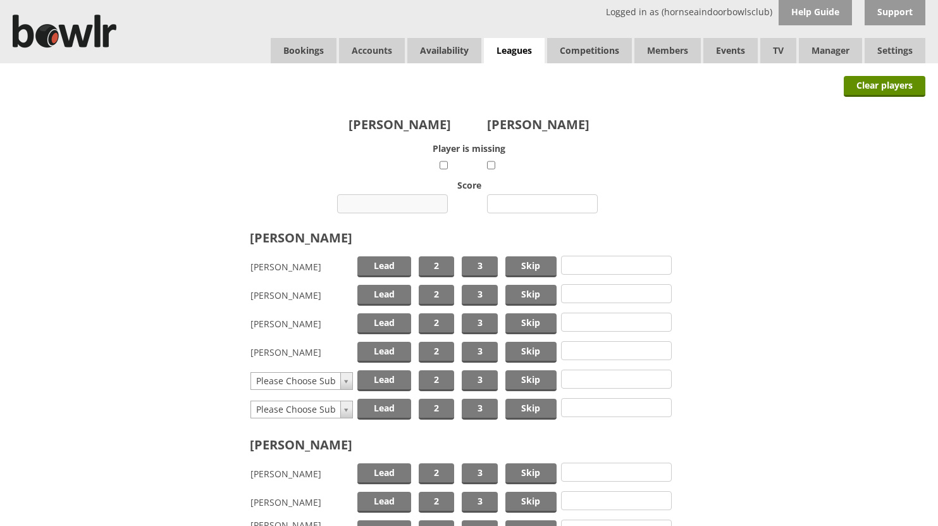
click at [395, 203] on input "number" at bounding box center [392, 203] width 111 height 19
type input "11"
click at [552, 203] on input "number" at bounding box center [542, 203] width 111 height 19
type input "19"
click at [519, 266] on span "Skip" at bounding box center [530, 266] width 51 height 21
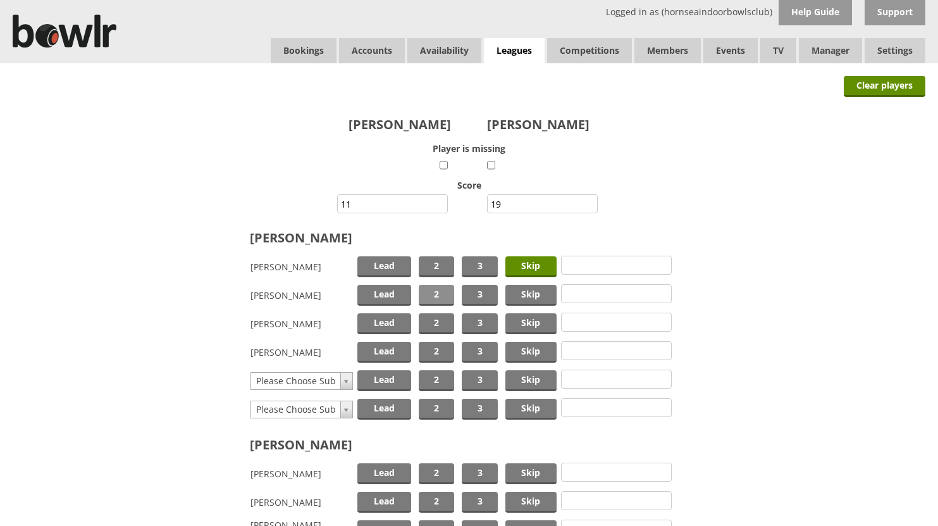
click at [438, 290] on span "2" at bounding box center [436, 295] width 35 height 21
click at [383, 347] on span "Lead" at bounding box center [384, 352] width 54 height 21
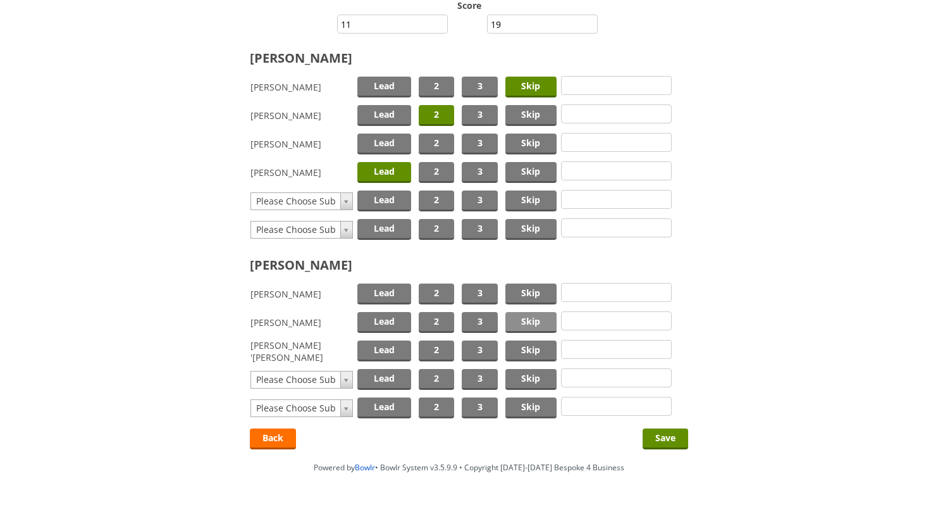
scroll to position [190, 0]
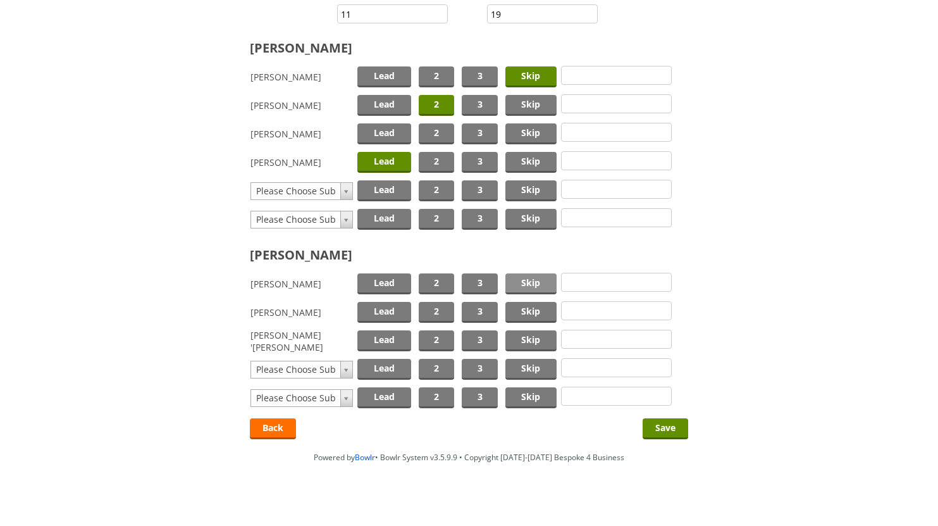
click at [528, 284] on span "Skip" at bounding box center [530, 283] width 51 height 21
click at [427, 306] on span "2" at bounding box center [436, 312] width 35 height 21
click at [373, 333] on span "Lead" at bounding box center [384, 340] width 54 height 21
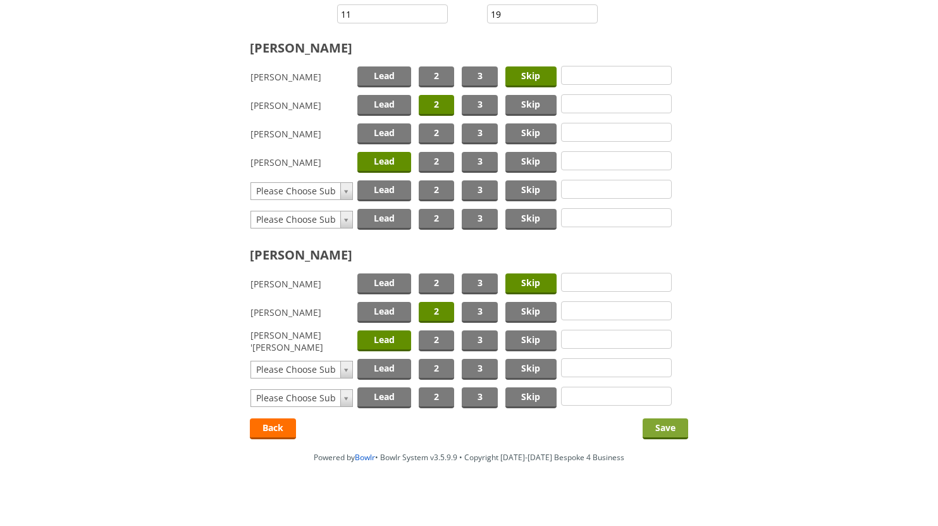
click at [669, 429] on input "Save" at bounding box center [666, 428] width 46 height 21
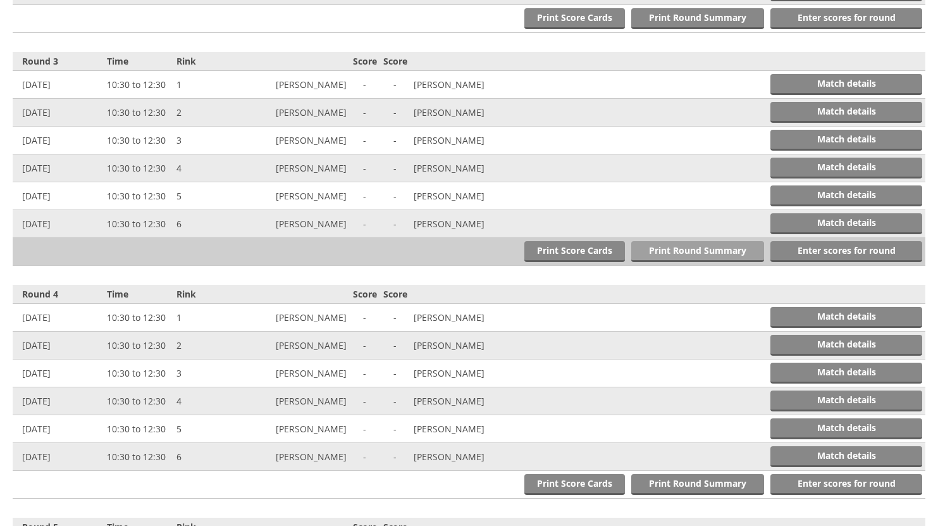
scroll to position [946, 0]
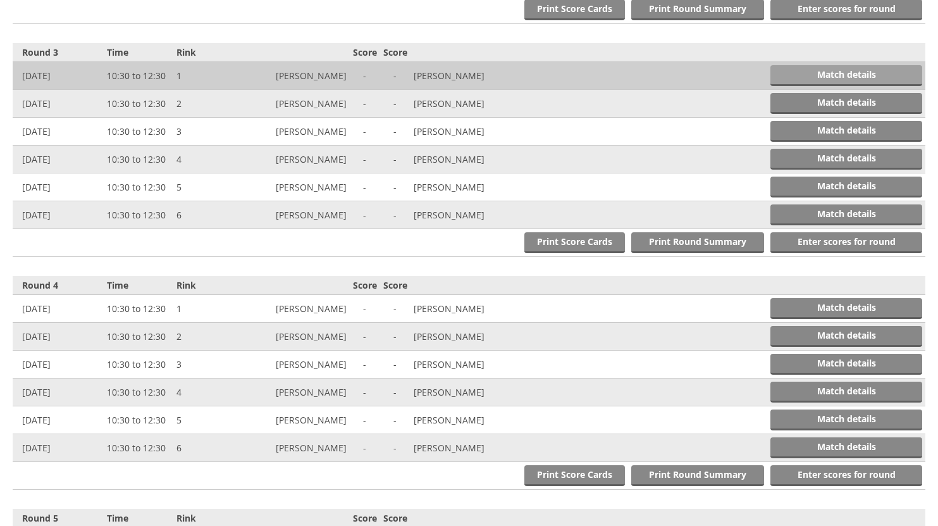
click at [855, 70] on link "Match details" at bounding box center [846, 75] width 152 height 21
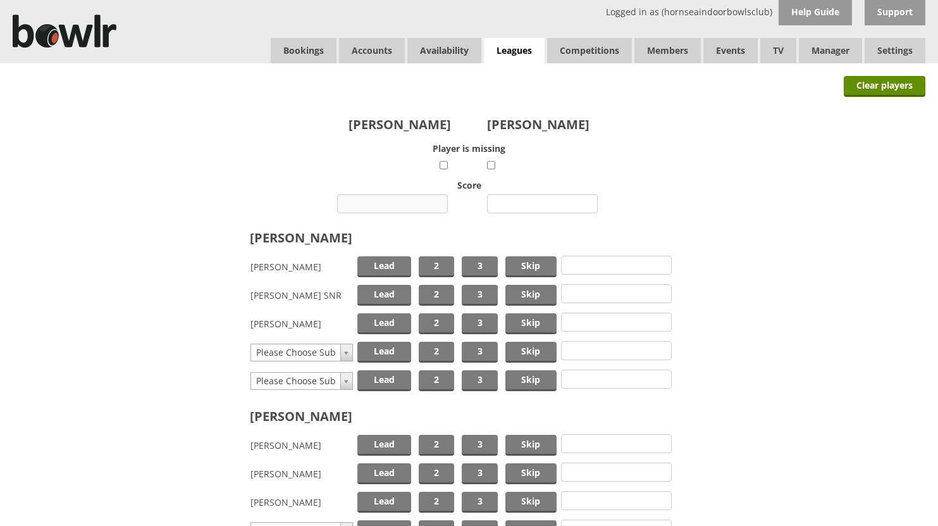
click at [407, 201] on input "number" at bounding box center [392, 203] width 111 height 19
type input "18"
click at [538, 206] on input "number" at bounding box center [542, 203] width 111 height 19
type input "10"
click at [521, 261] on span "Skip" at bounding box center [530, 266] width 51 height 21
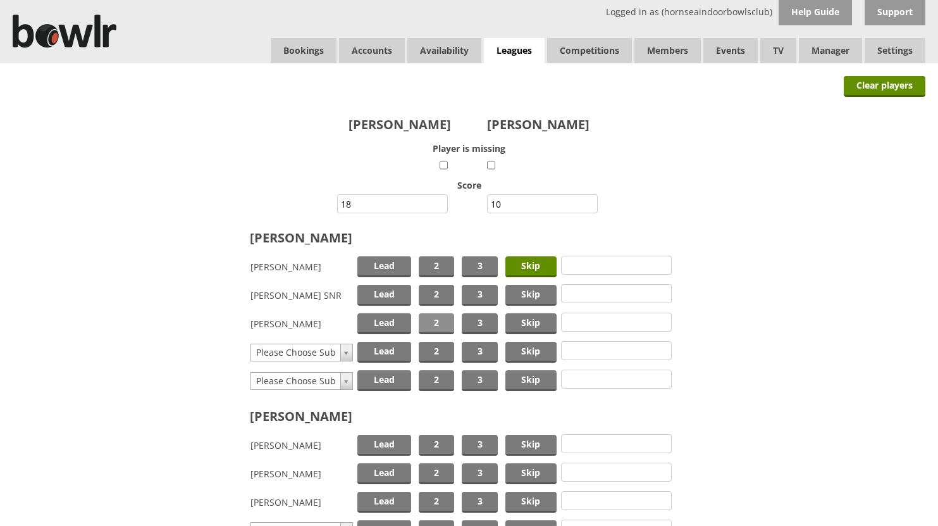
click at [431, 321] on span "2" at bounding box center [436, 323] width 35 height 21
click at [377, 295] on span "Lead" at bounding box center [384, 295] width 54 height 21
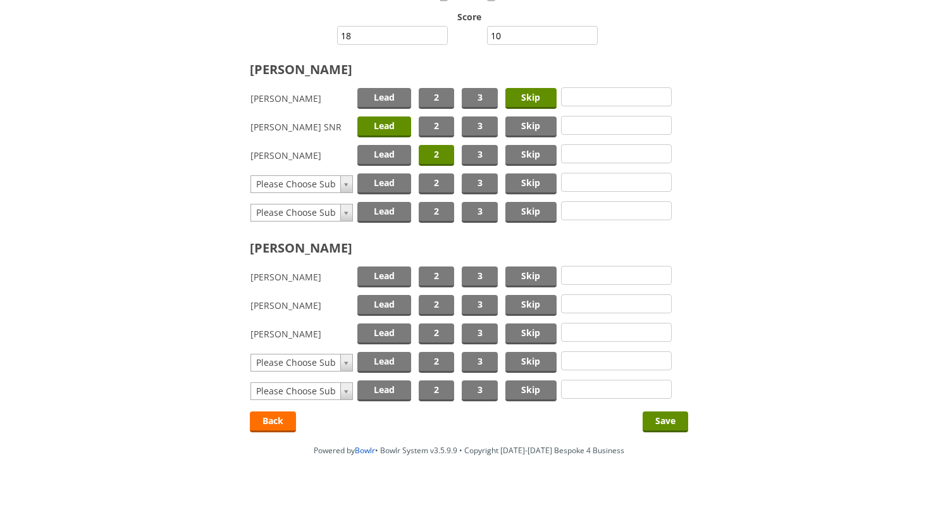
scroll to position [170, 0]
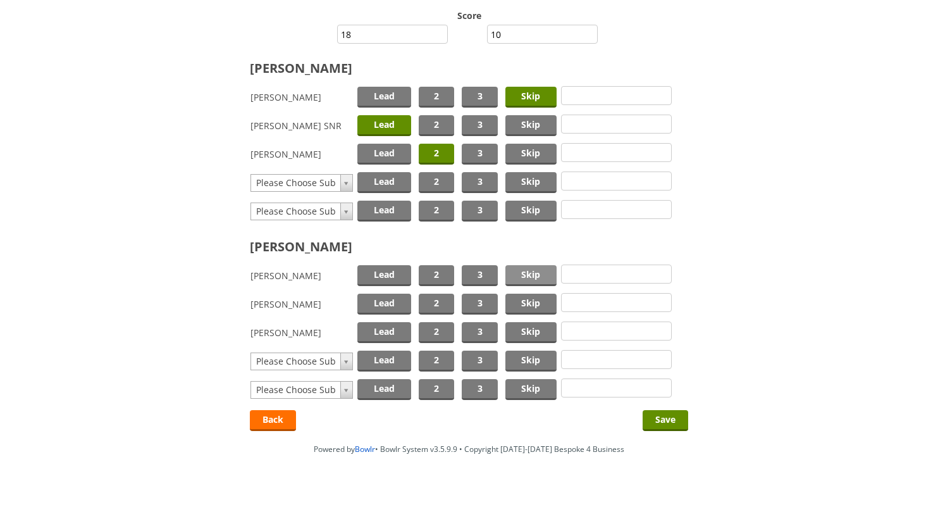
click at [522, 276] on span "Skip" at bounding box center [530, 275] width 51 height 21
click at [437, 298] on span "2" at bounding box center [436, 303] width 35 height 21
click at [397, 330] on span "Lead" at bounding box center [384, 332] width 54 height 21
click at [658, 415] on input "Save" at bounding box center [666, 420] width 46 height 21
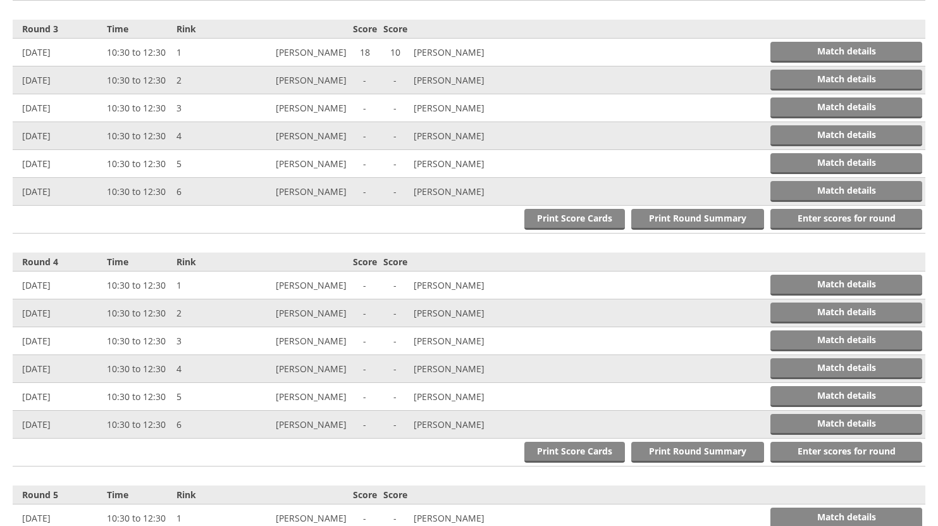
scroll to position [989, 0]
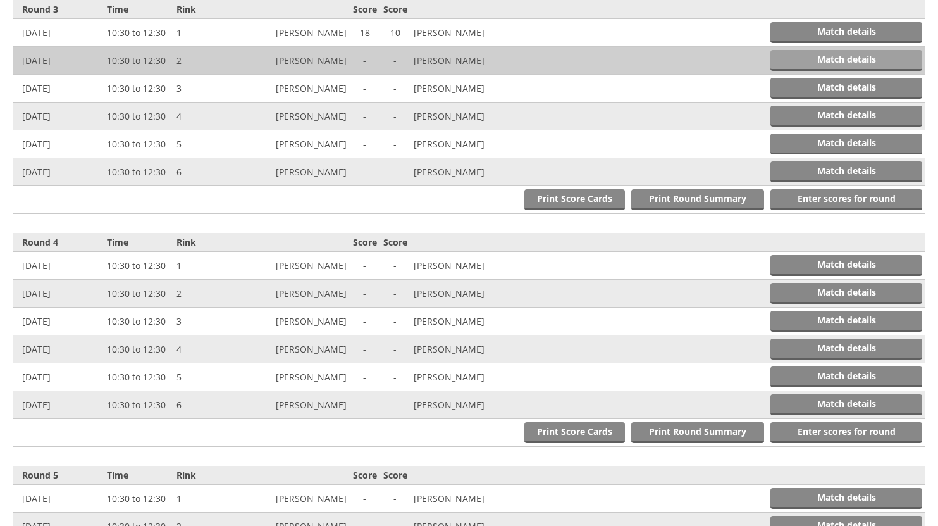
click at [843, 58] on link "Match details" at bounding box center [846, 60] width 152 height 21
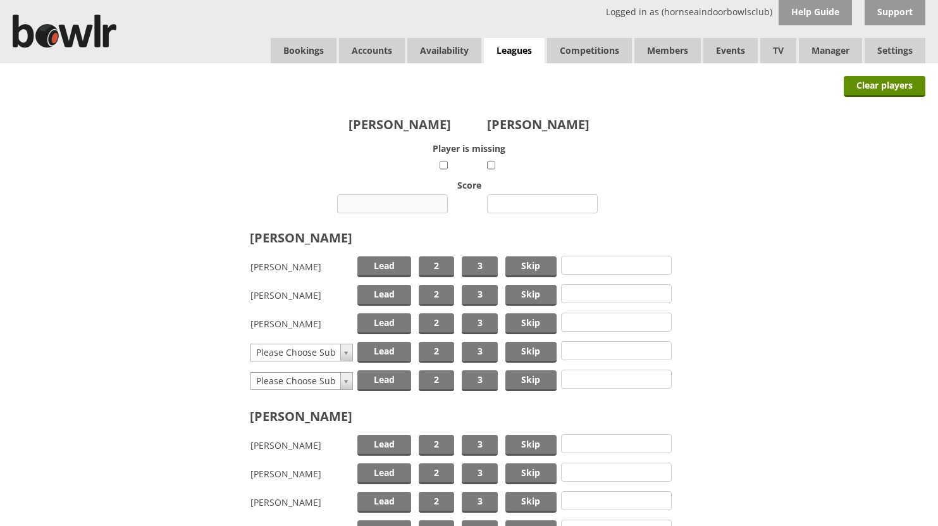
click at [405, 202] on input "number" at bounding box center [392, 203] width 111 height 19
type input "5"
click at [522, 201] on input "number" at bounding box center [542, 203] width 111 height 19
type input "24"
click at [519, 259] on span "Skip" at bounding box center [530, 266] width 51 height 21
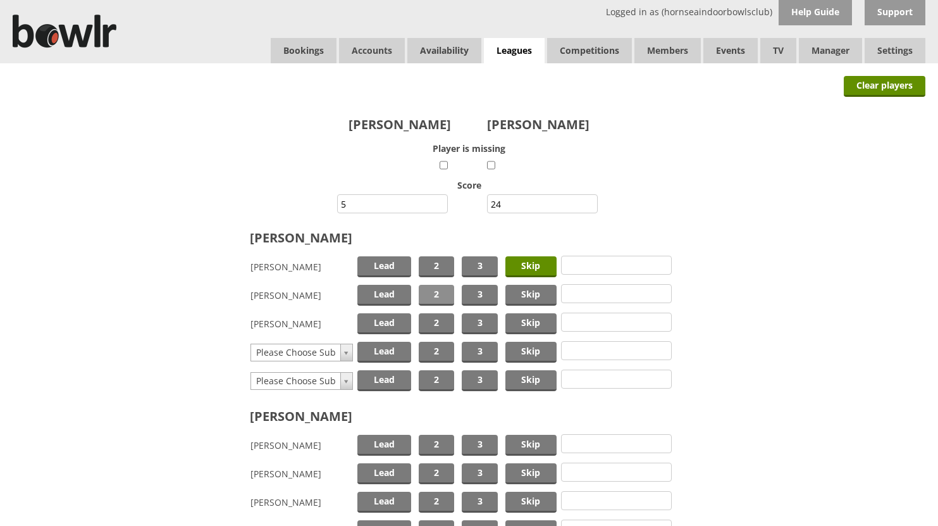
click at [434, 288] on span "2" at bounding box center [436, 295] width 35 height 21
click at [373, 321] on span "Lead" at bounding box center [384, 323] width 54 height 21
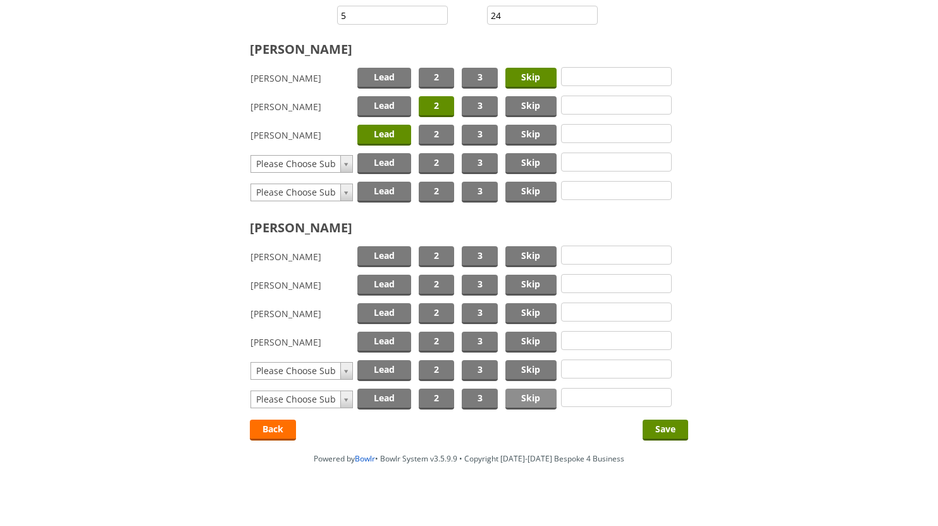
scroll to position [190, 0]
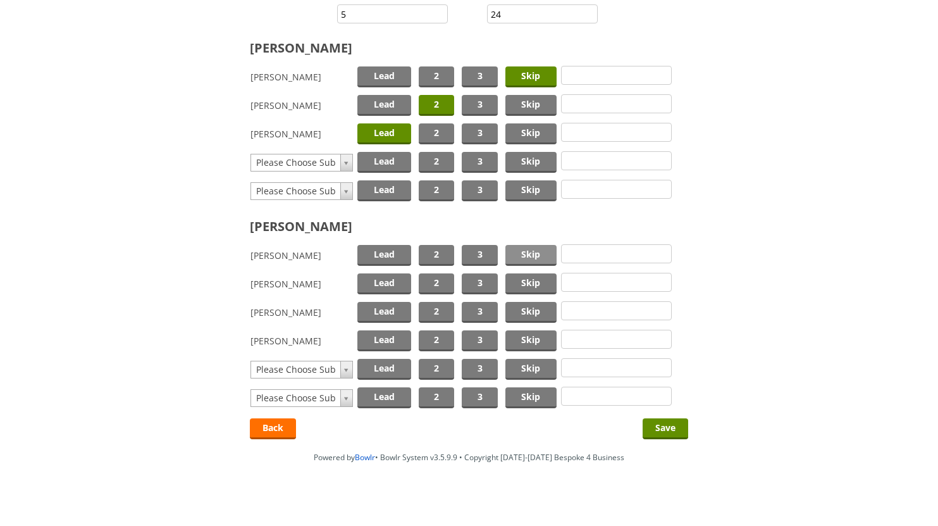
click at [528, 251] on span "Skip" at bounding box center [530, 255] width 51 height 21
click at [436, 313] on span "2" at bounding box center [436, 312] width 35 height 21
click at [388, 280] on span "Lead" at bounding box center [384, 283] width 54 height 21
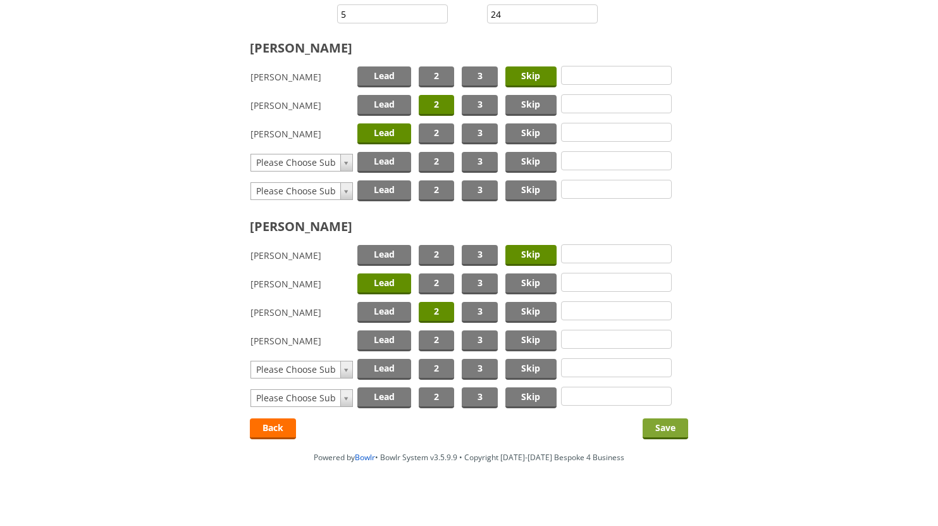
click at [659, 426] on input "Save" at bounding box center [666, 428] width 46 height 21
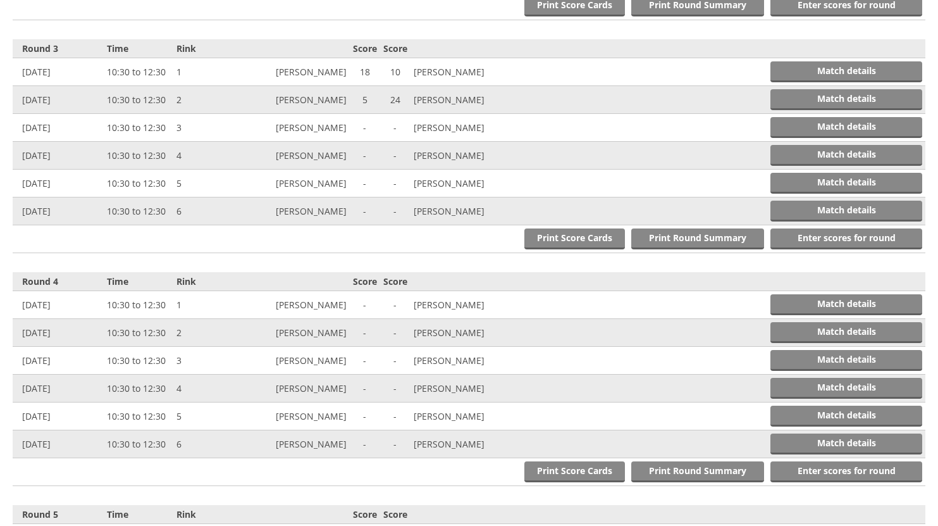
scroll to position [989, 0]
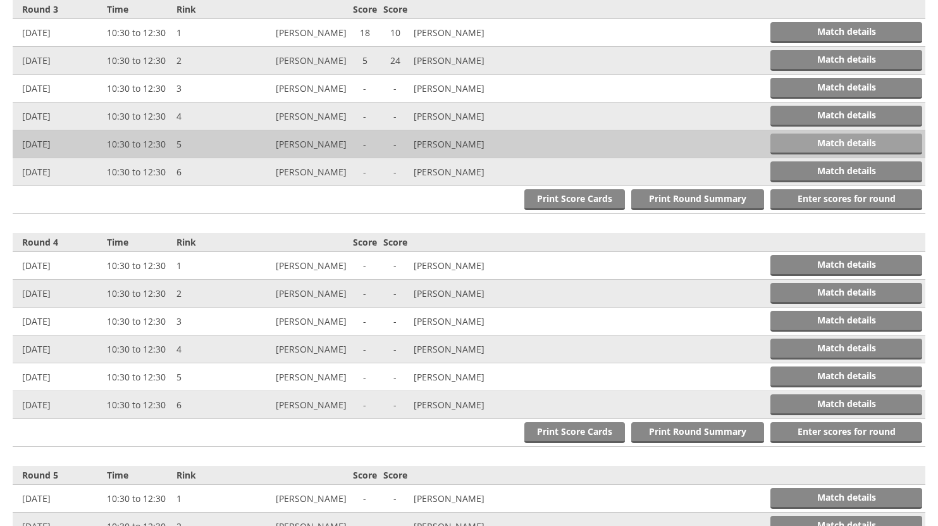
click at [795, 141] on link "Match details" at bounding box center [846, 143] width 152 height 21
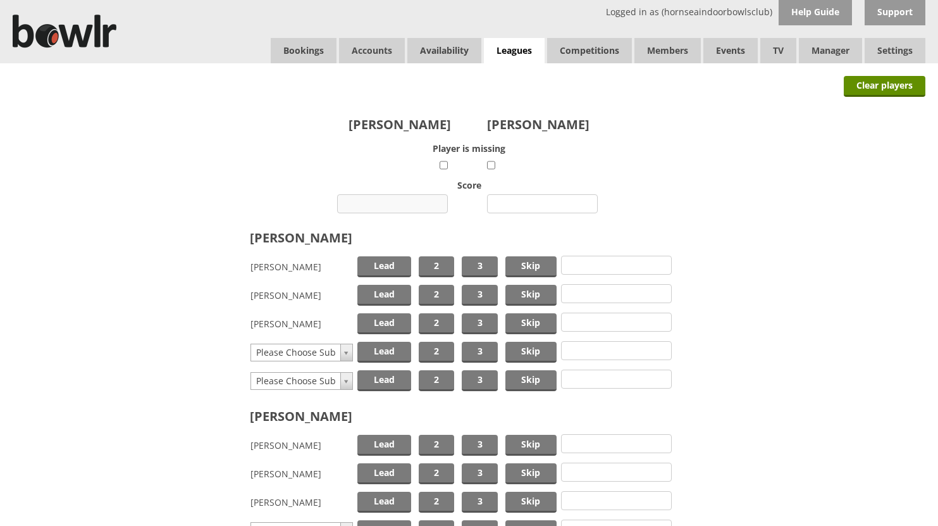
click at [401, 204] on input "number" at bounding box center [392, 203] width 111 height 19
type input "10"
click at [512, 202] on input "number" at bounding box center [542, 203] width 111 height 19
type input "13"
click at [524, 291] on span "Skip" at bounding box center [530, 295] width 51 height 21
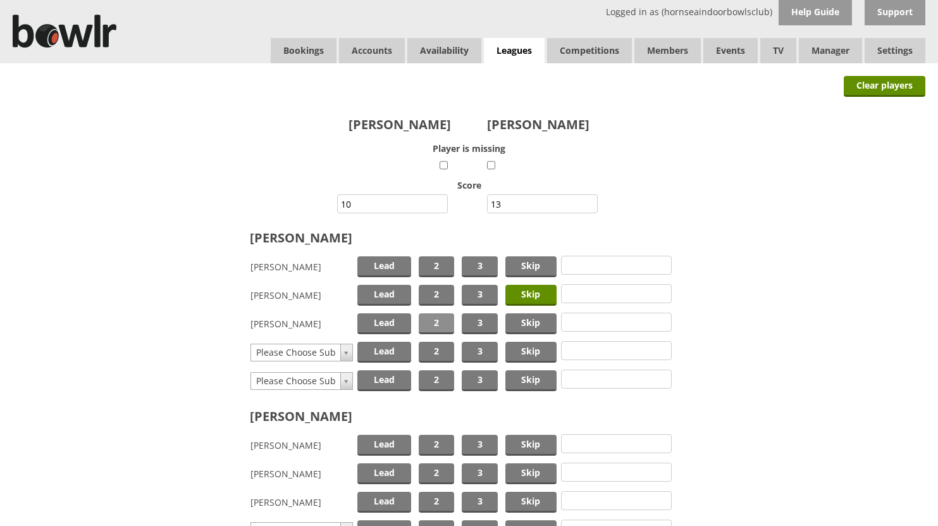
click at [435, 324] on span "2" at bounding box center [436, 323] width 35 height 21
type input "may"
click at [378, 351] on span "Lead" at bounding box center [384, 352] width 54 height 21
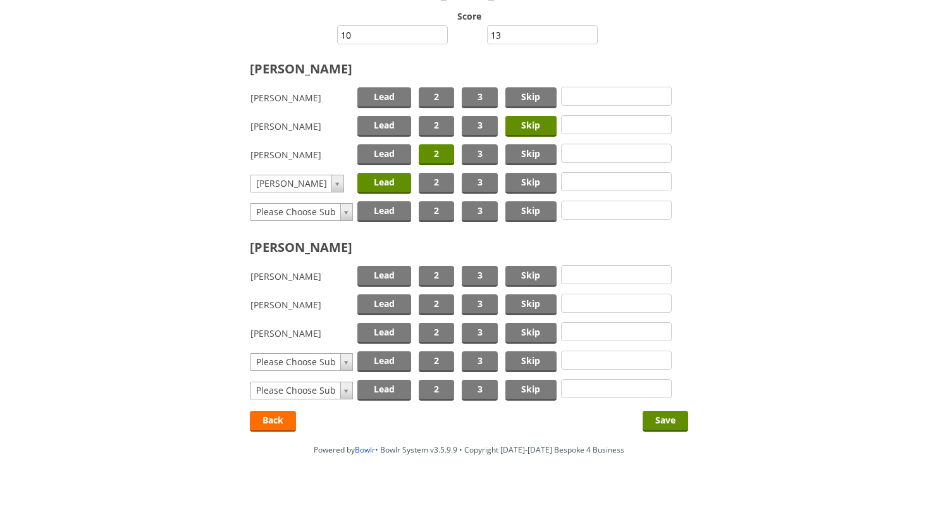
scroll to position [170, 0]
click at [523, 273] on span "Skip" at bounding box center [530, 275] width 51 height 21
click at [440, 304] on span "2" at bounding box center [436, 303] width 35 height 21
click at [382, 331] on span "Lead" at bounding box center [384, 332] width 54 height 21
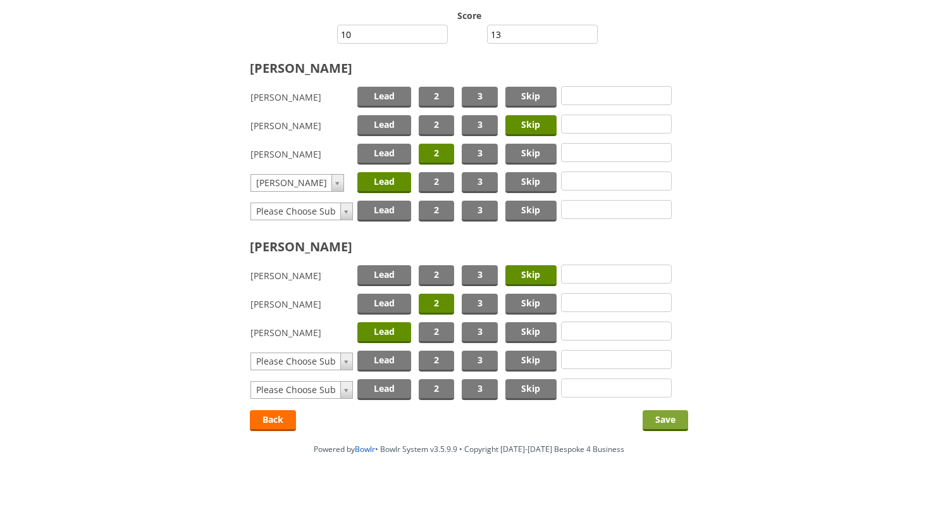
click at [657, 418] on input "Save" at bounding box center [666, 420] width 46 height 21
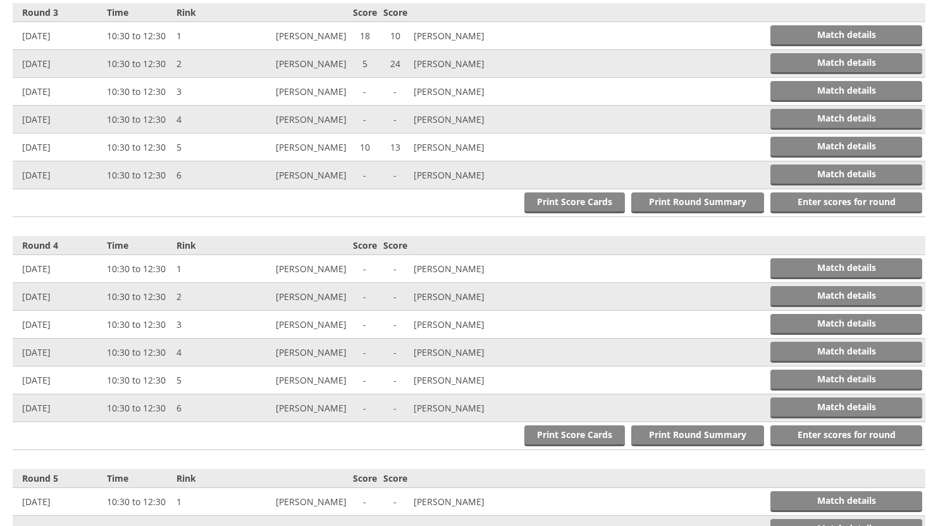
scroll to position [989, 0]
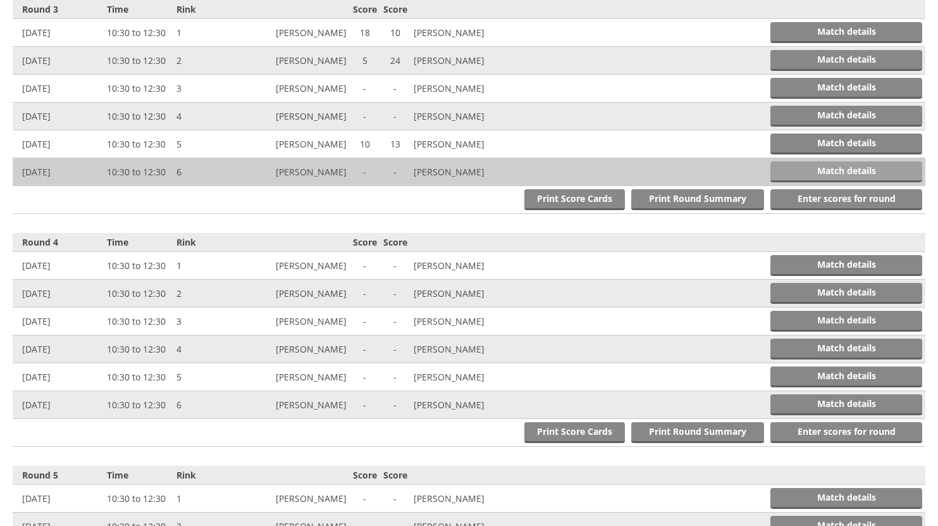
click at [803, 165] on link "Match details" at bounding box center [846, 171] width 152 height 21
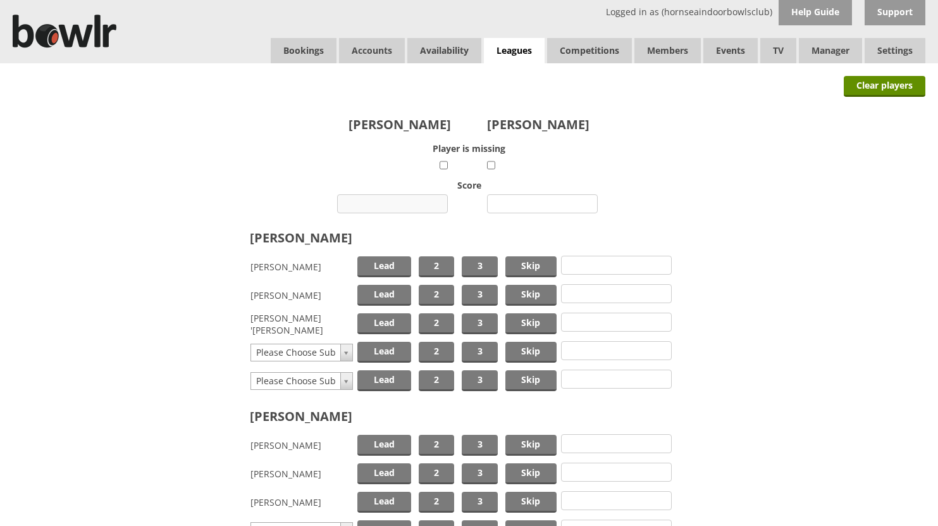
click at [414, 202] on input "number" at bounding box center [392, 203] width 111 height 19
type input "15"
click at [522, 198] on input "number" at bounding box center [542, 203] width 111 height 19
type input "9"
click at [522, 261] on span "Skip" at bounding box center [530, 266] width 51 height 21
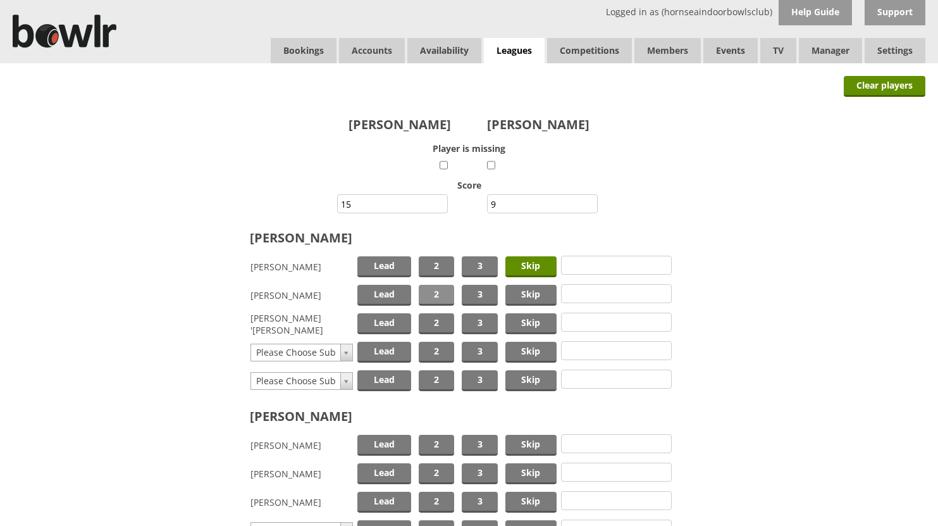
click at [436, 291] on span "2" at bounding box center [436, 295] width 35 height 21
click at [383, 318] on span "Lead" at bounding box center [384, 323] width 54 height 21
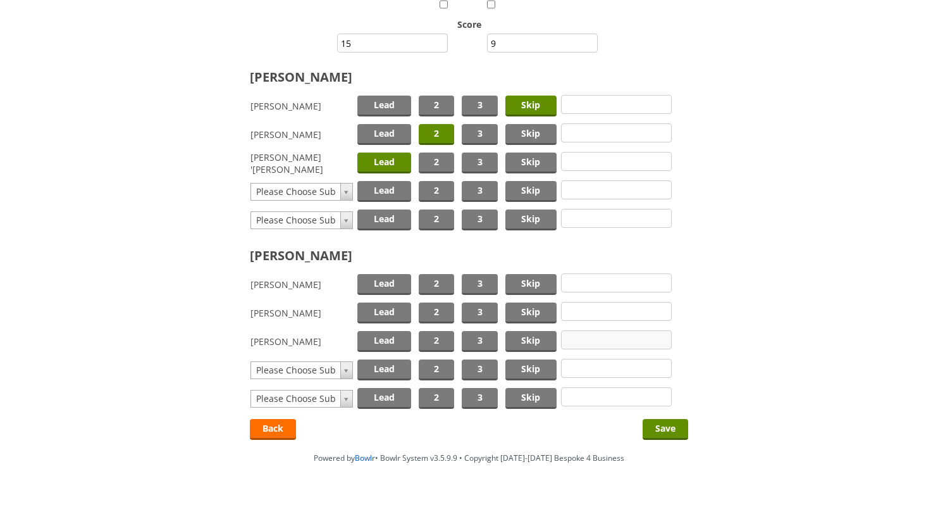
scroll to position [170, 0]
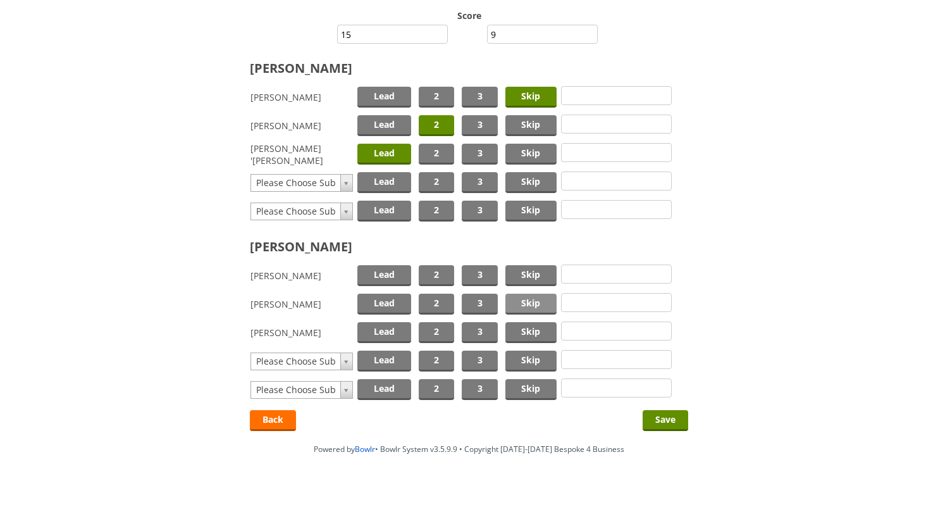
click at [522, 305] on span "Skip" at bounding box center [530, 303] width 51 height 21
click at [393, 331] on span "Lead" at bounding box center [384, 332] width 54 height 21
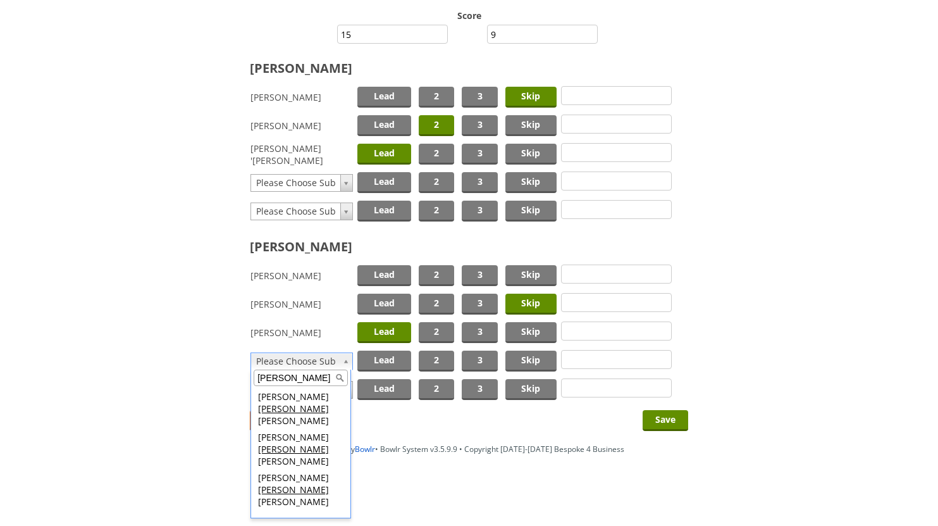
type input "brad"
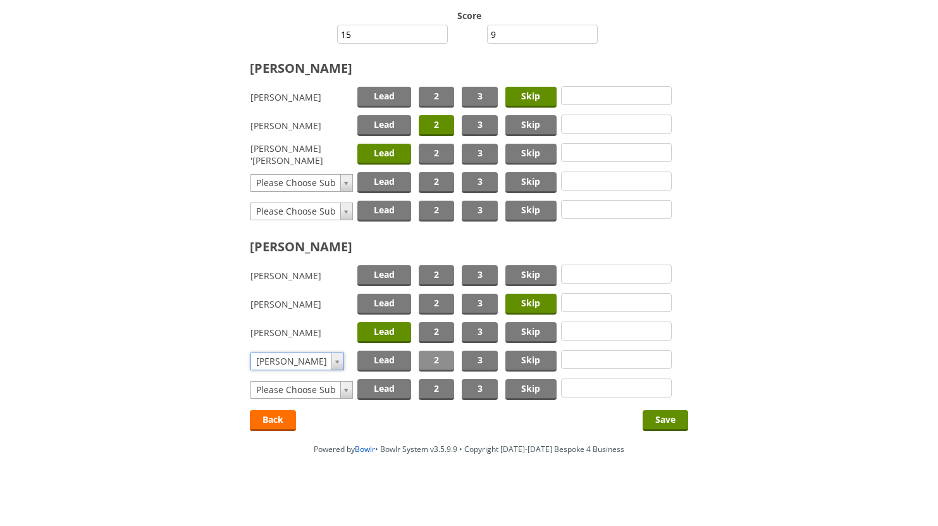
click at [438, 361] on span "2" at bounding box center [436, 360] width 35 height 21
click at [665, 417] on input "Save" at bounding box center [666, 420] width 46 height 21
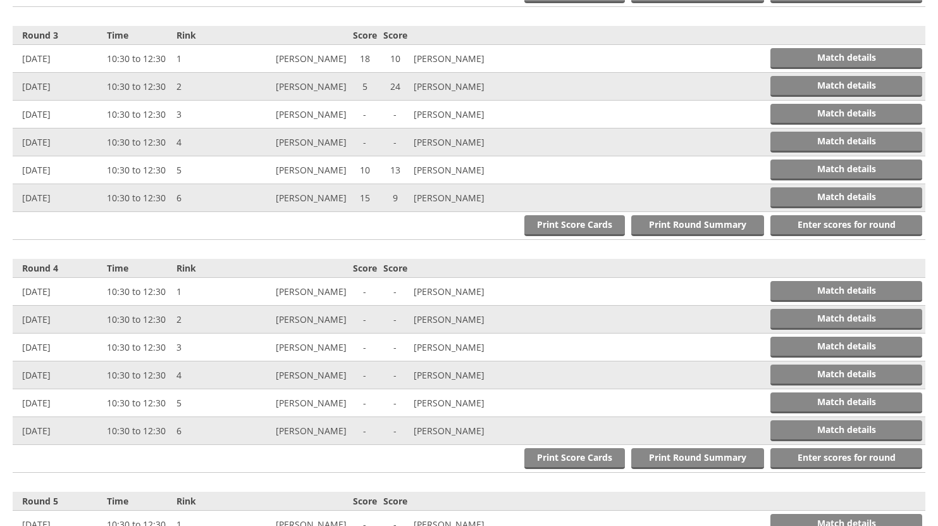
scroll to position [989, 0]
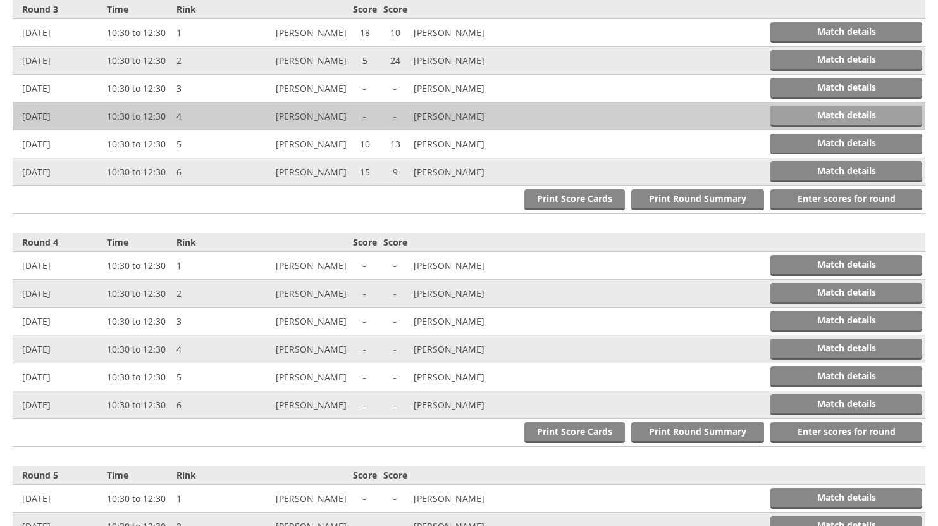
click at [788, 114] on link "Match details" at bounding box center [846, 116] width 152 height 21
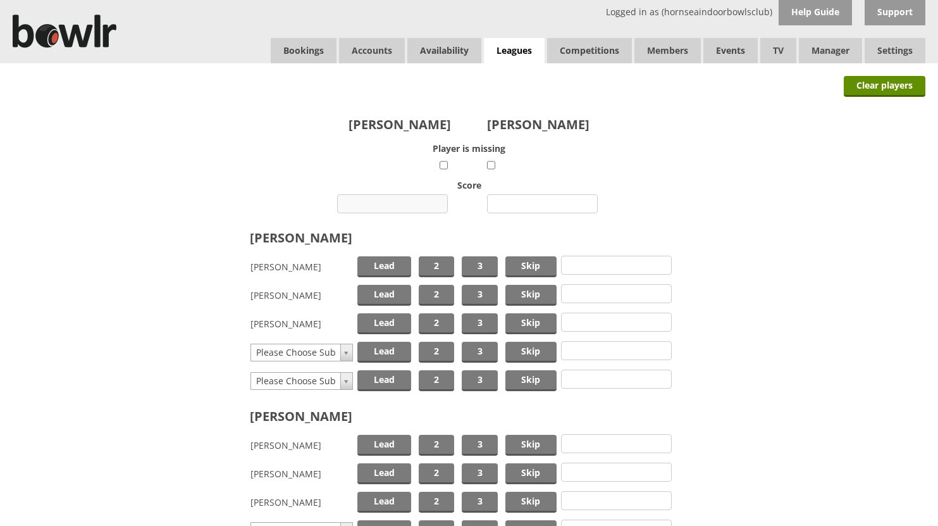
click at [398, 202] on input "number" at bounding box center [392, 203] width 111 height 19
type input "12"
click at [517, 203] on input "number" at bounding box center [542, 203] width 111 height 19
type input "9"
click at [518, 265] on span "Skip" at bounding box center [530, 266] width 51 height 21
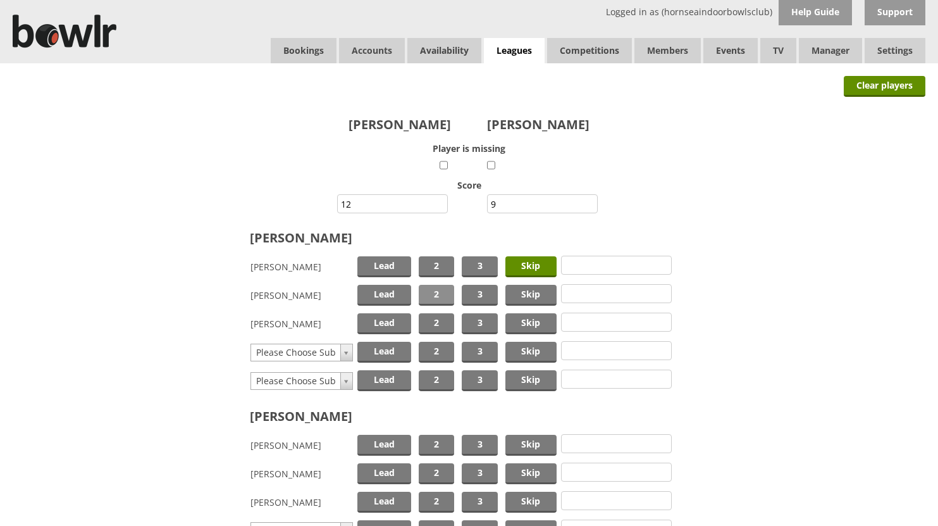
click at [445, 288] on span "2" at bounding box center [436, 295] width 35 height 21
click at [377, 318] on span "Lead" at bounding box center [384, 323] width 54 height 21
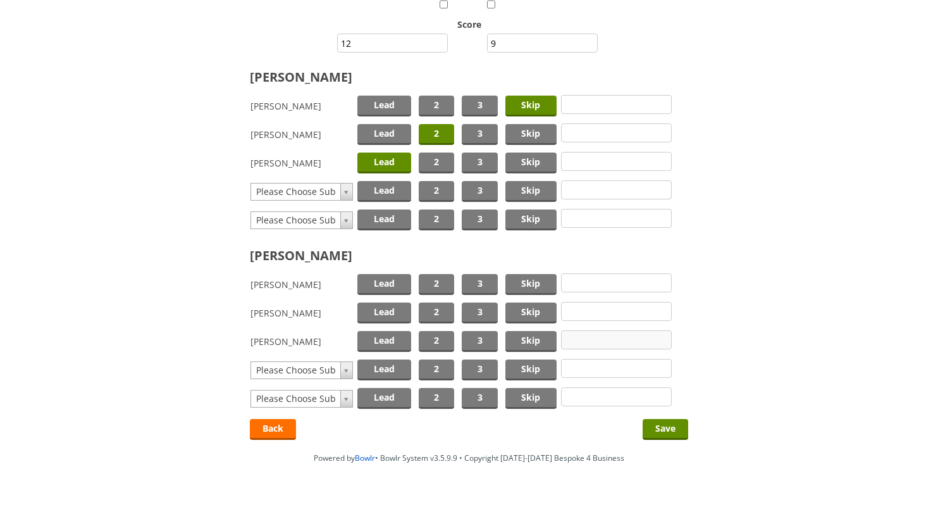
scroll to position [170, 0]
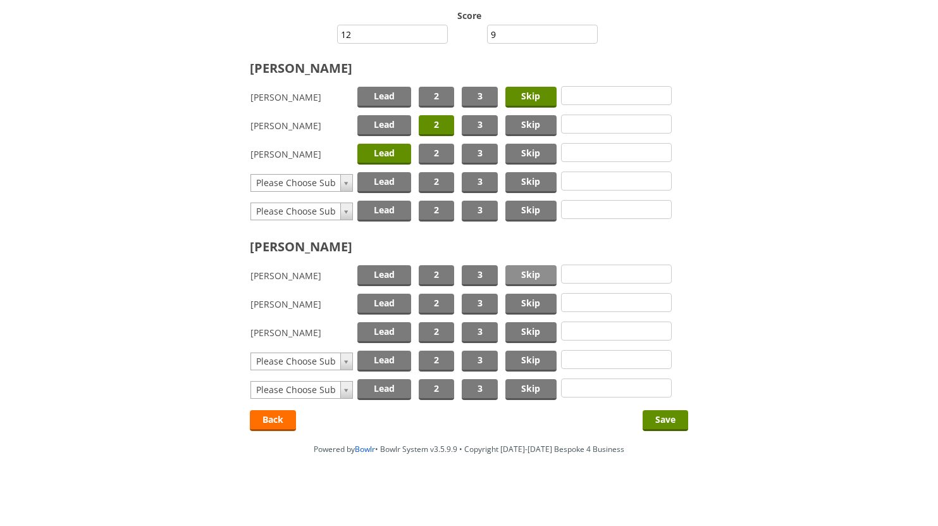
click at [535, 273] on span "Skip" at bounding box center [530, 275] width 51 height 21
click at [442, 298] on span "2" at bounding box center [436, 303] width 35 height 21
click at [378, 324] on span "Lead" at bounding box center [384, 332] width 54 height 21
click at [667, 417] on input "Save" at bounding box center [666, 420] width 46 height 21
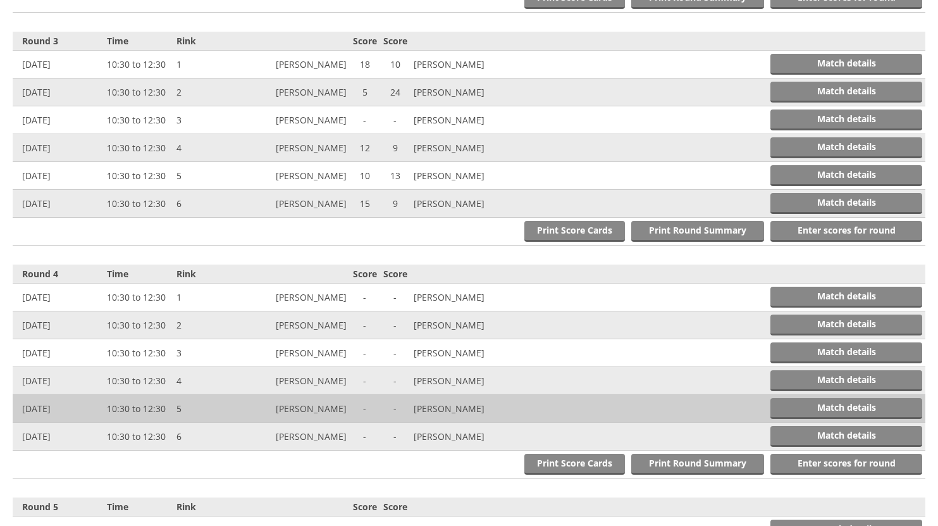
scroll to position [989, 0]
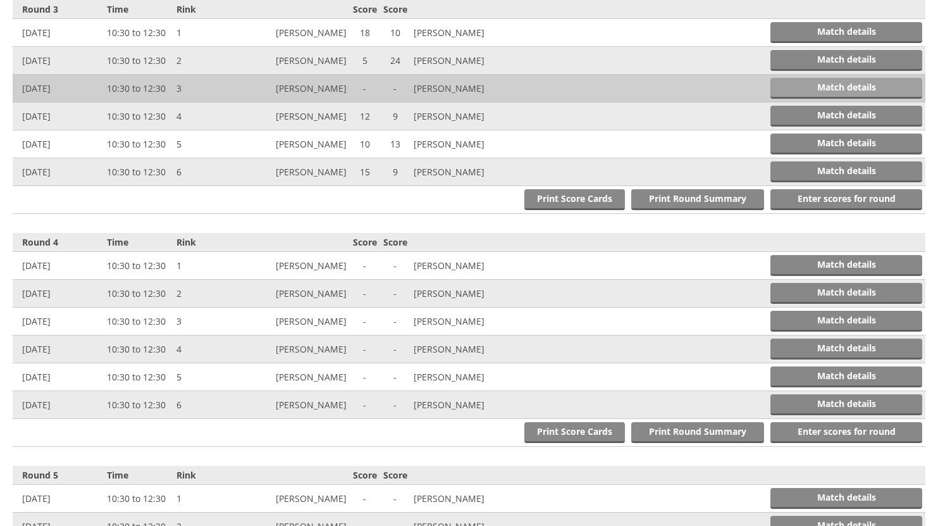
click at [849, 83] on link "Match details" at bounding box center [846, 88] width 152 height 21
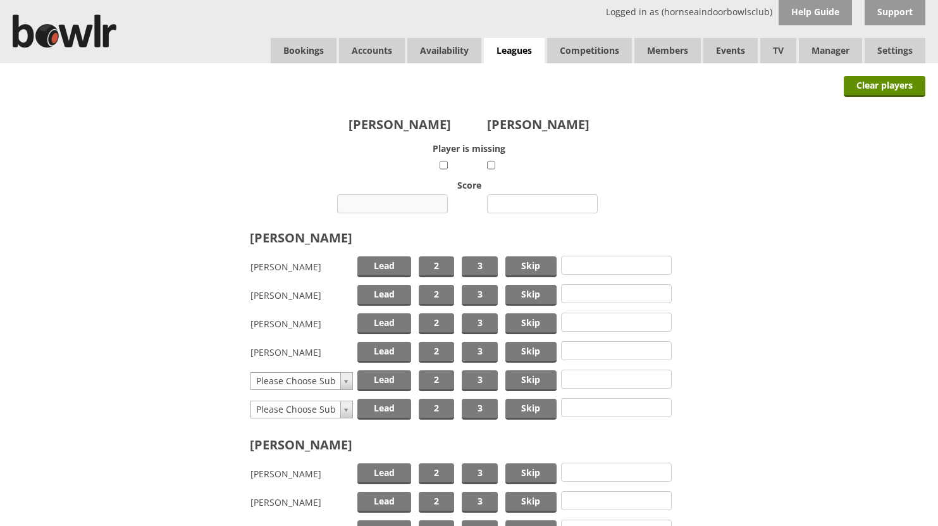
click at [400, 202] on input "number" at bounding box center [392, 203] width 111 height 19
type input "16"
click at [538, 205] on input "number" at bounding box center [542, 203] width 111 height 19
type input "9"
click at [531, 266] on span "Skip" at bounding box center [530, 266] width 51 height 21
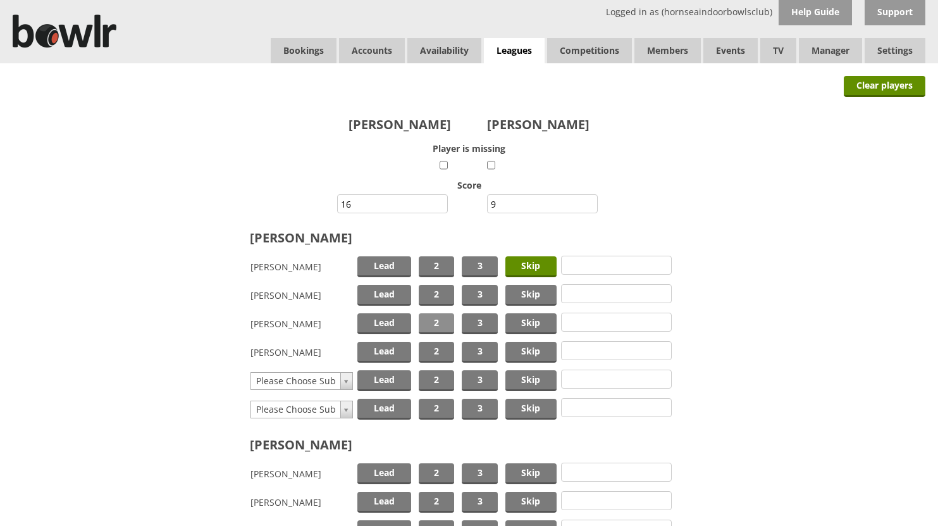
click at [435, 318] on span "2" at bounding box center [436, 323] width 35 height 21
click at [388, 347] on span "Lead" at bounding box center [384, 352] width 54 height 21
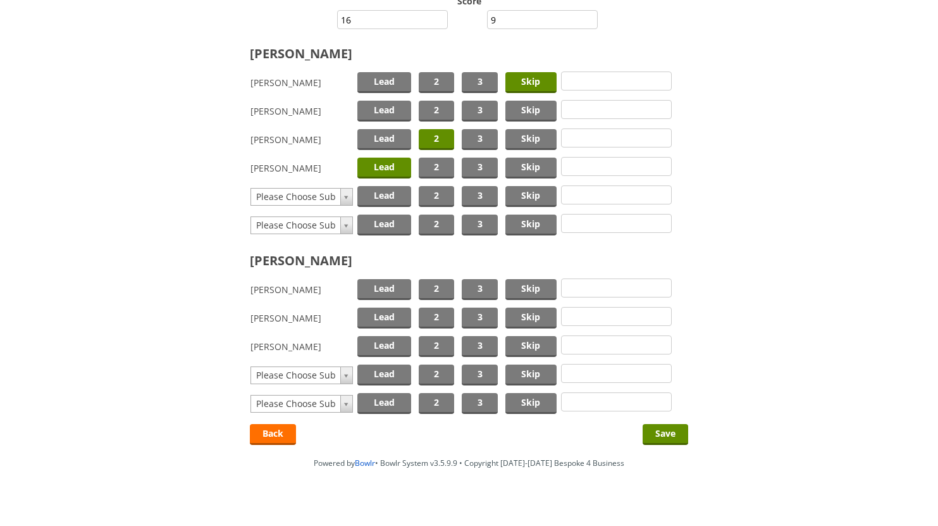
scroll to position [198, 0]
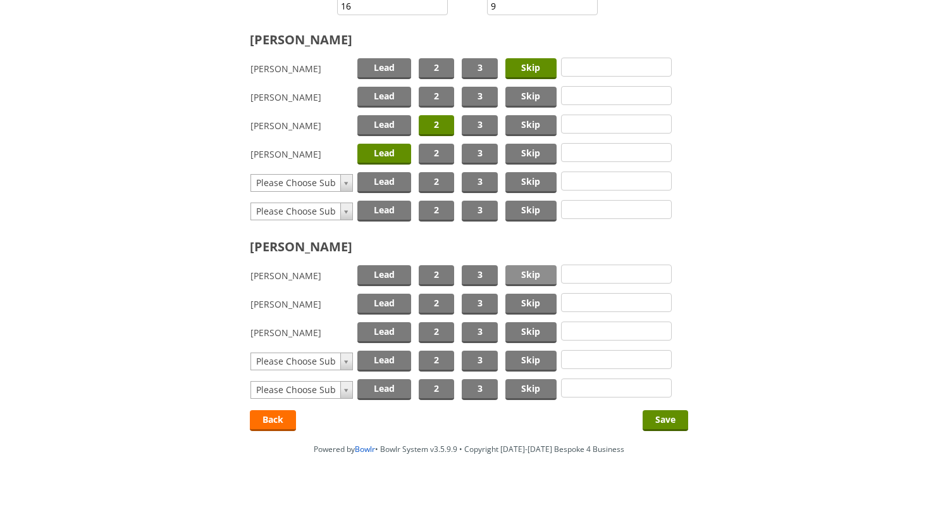
click at [525, 271] on span "Skip" at bounding box center [530, 275] width 51 height 21
click at [426, 299] on span "2" at bounding box center [436, 303] width 35 height 21
click at [373, 327] on span "Lead" at bounding box center [384, 332] width 54 height 21
click at [663, 416] on input "Save" at bounding box center [666, 420] width 46 height 21
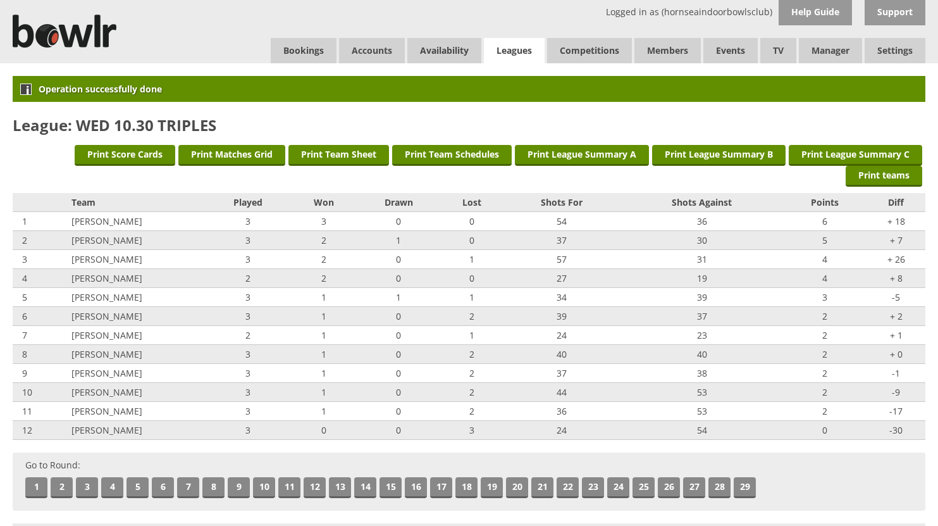
click at [505, 47] on link "Leagues" at bounding box center [514, 51] width 61 height 26
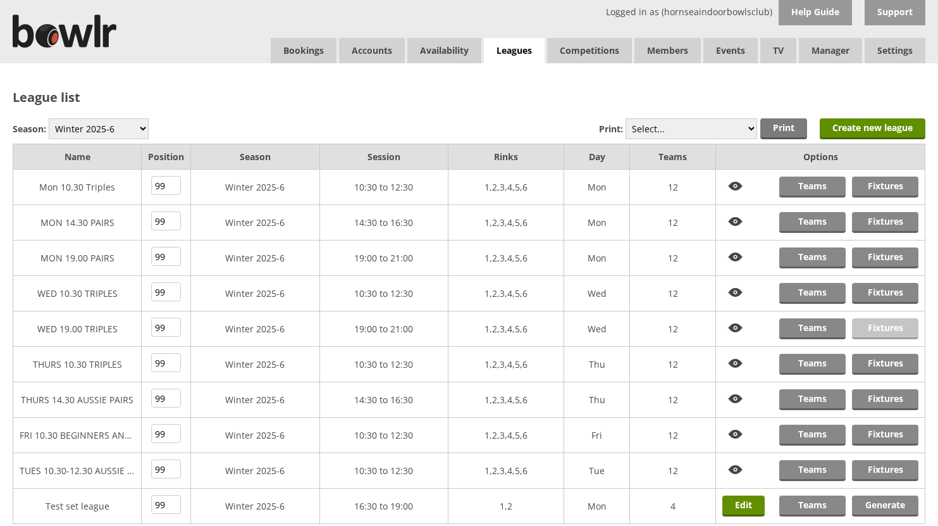
click at [867, 330] on link "Fixtures" at bounding box center [885, 328] width 66 height 21
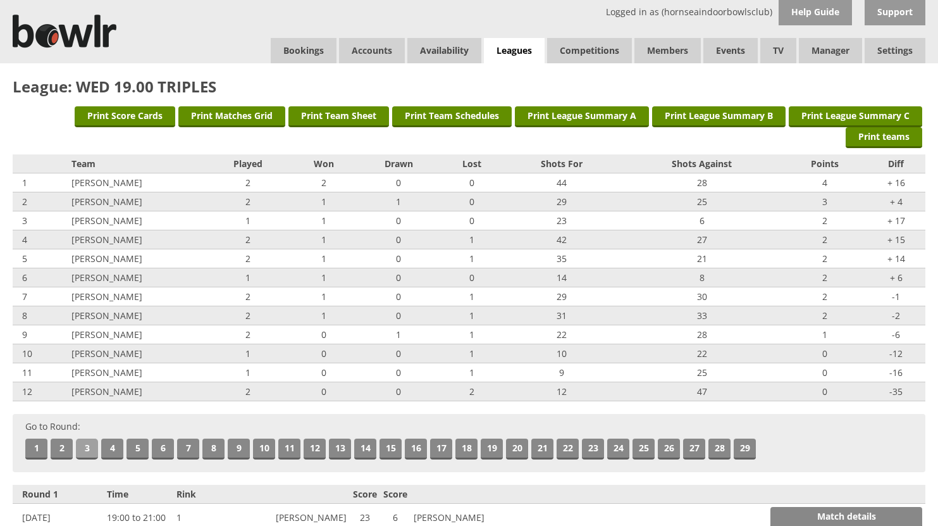
click at [84, 450] on link "3" at bounding box center [87, 448] width 22 height 21
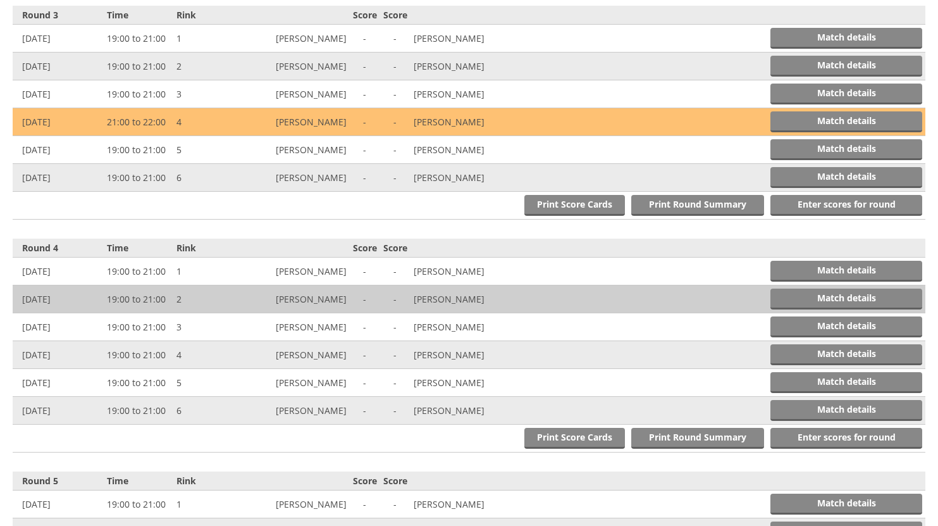
scroll to position [950, 0]
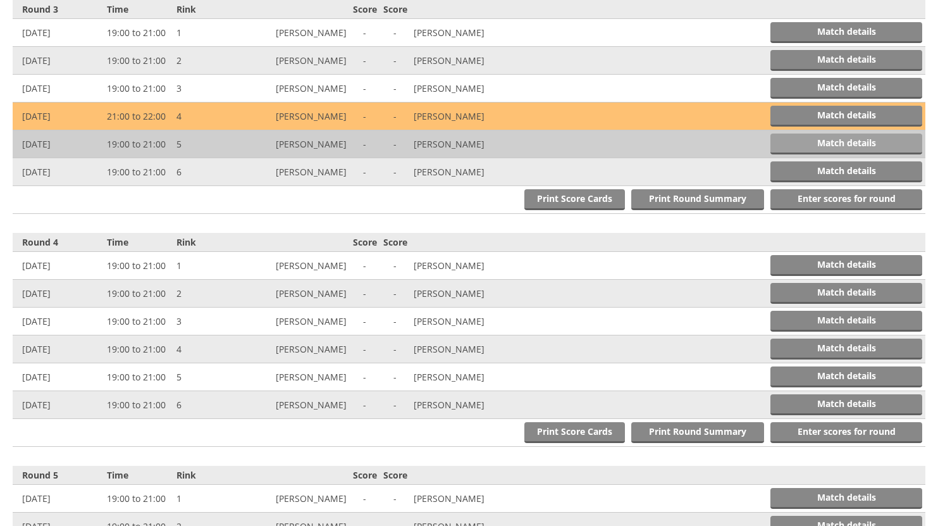
click at [829, 142] on link "Match details" at bounding box center [846, 143] width 152 height 21
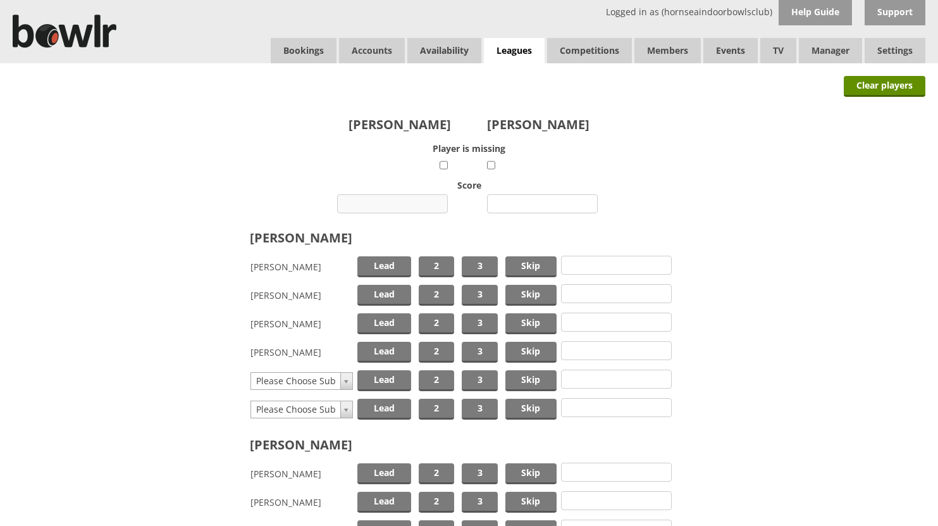
click at [419, 205] on input "number" at bounding box center [392, 203] width 111 height 19
type input "10"
click at [528, 206] on input "number" at bounding box center [542, 203] width 111 height 19
type input "21"
click at [517, 291] on span "Skip" at bounding box center [530, 295] width 51 height 21
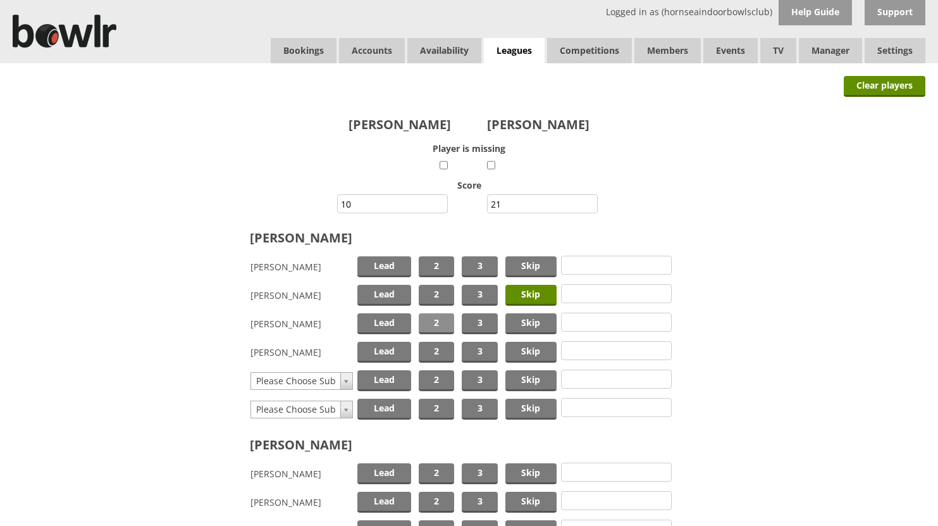
click at [438, 317] on span "2" at bounding box center [436, 323] width 35 height 21
click at [395, 349] on span "Lead" at bounding box center [384, 352] width 54 height 21
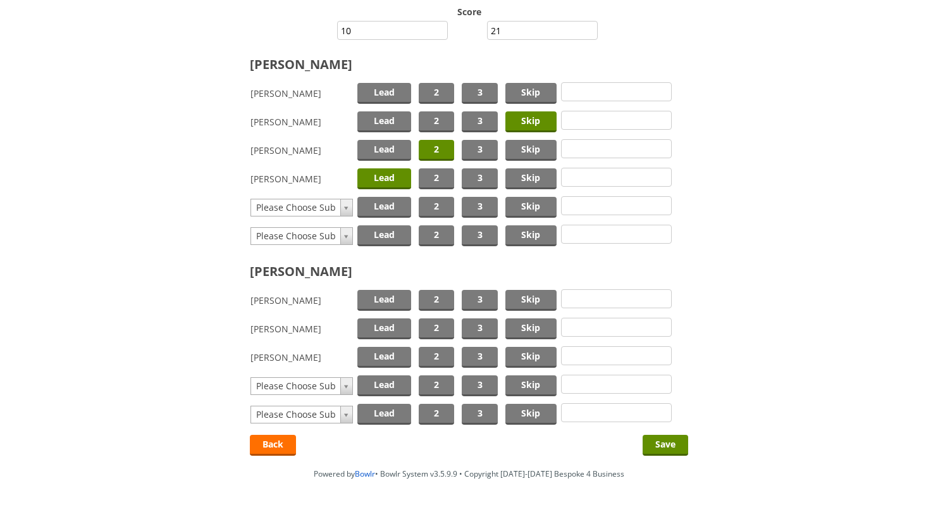
scroll to position [198, 0]
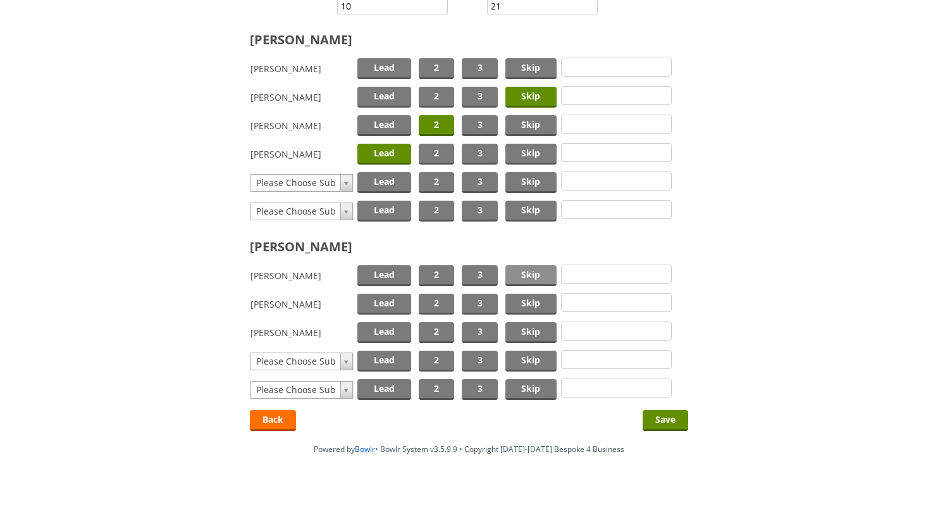
click at [515, 271] on span "Skip" at bounding box center [530, 275] width 51 height 21
click at [441, 302] on span "2" at bounding box center [436, 303] width 35 height 21
click at [380, 328] on span "Lead" at bounding box center [384, 332] width 54 height 21
click at [653, 414] on input "Save" at bounding box center [666, 420] width 46 height 21
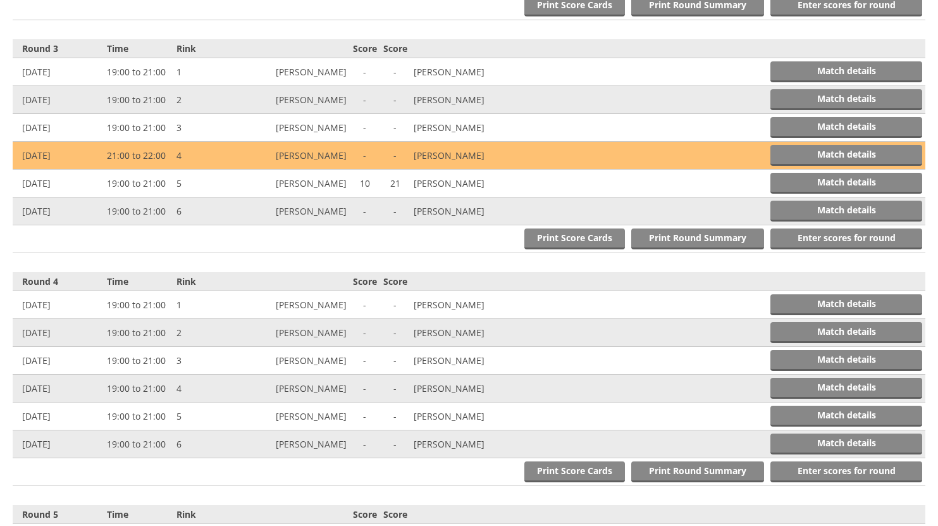
scroll to position [989, 0]
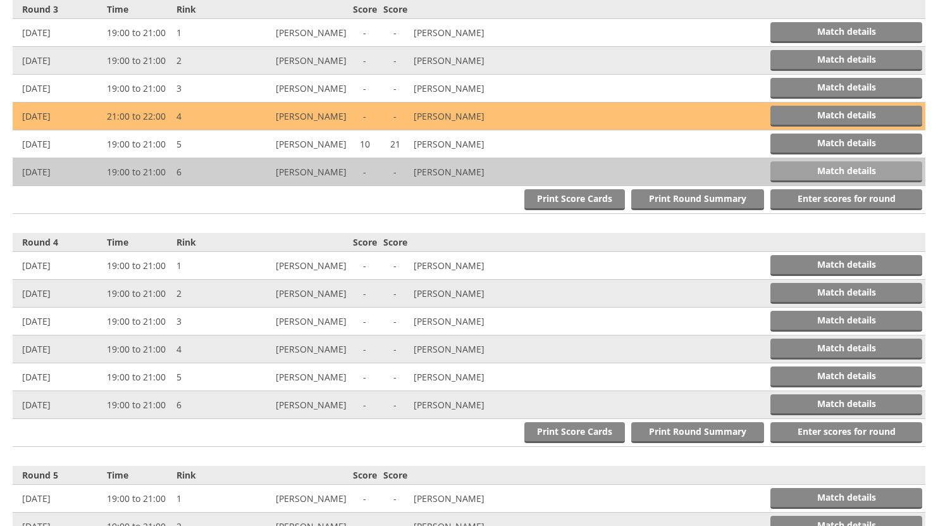
click at [843, 169] on link "Match details" at bounding box center [846, 171] width 152 height 21
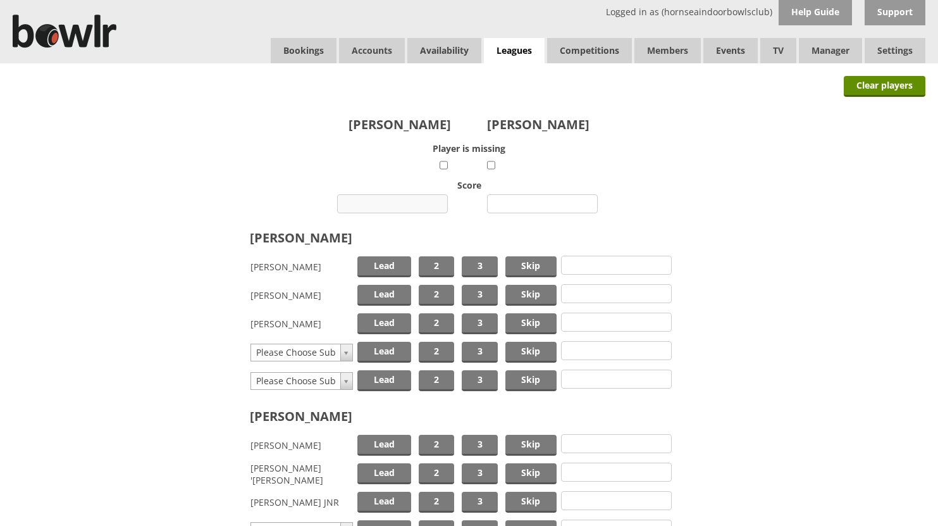
click at [389, 202] on input "number" at bounding box center [392, 203] width 111 height 19
type input "27"
click at [533, 204] on input "number" at bounding box center [542, 203] width 111 height 19
type input "7"
click at [531, 263] on span "Skip" at bounding box center [530, 266] width 51 height 21
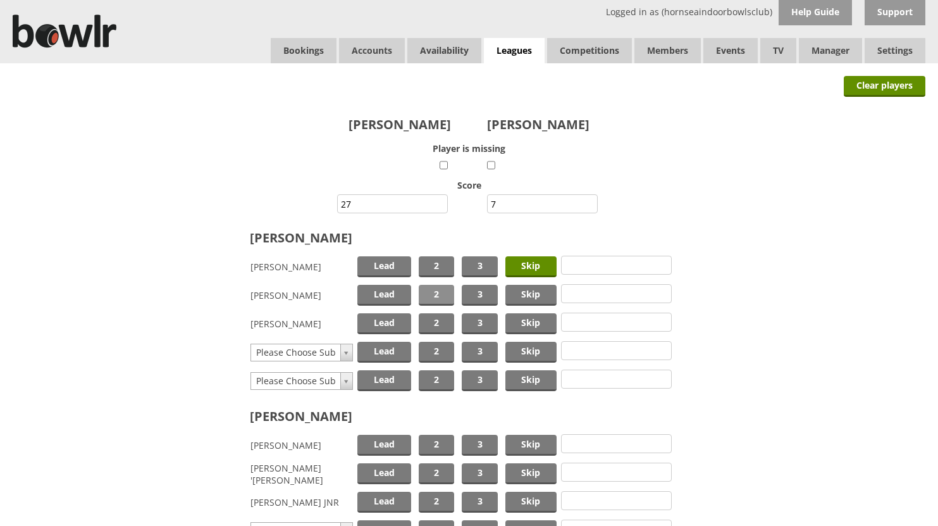
click at [433, 290] on span "2" at bounding box center [436, 295] width 35 height 21
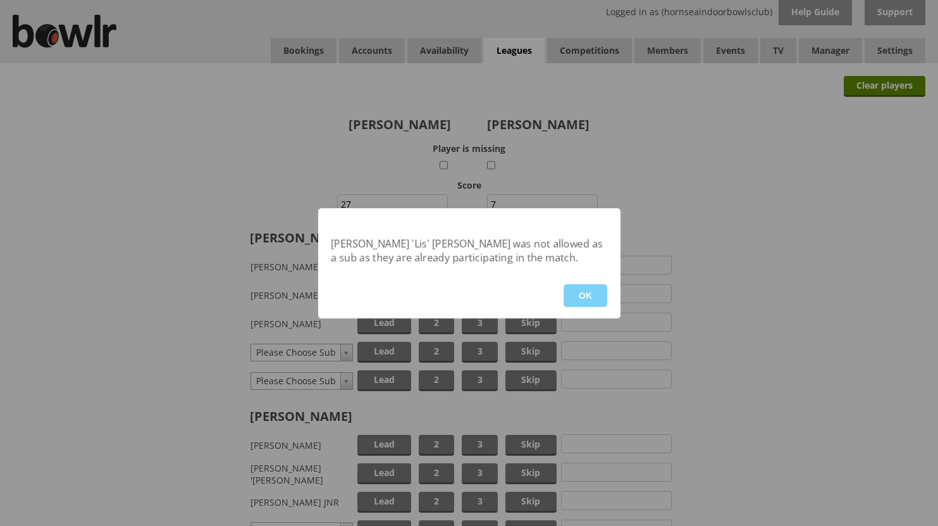
click at [593, 293] on button "OK" at bounding box center [586, 295] width 44 height 23
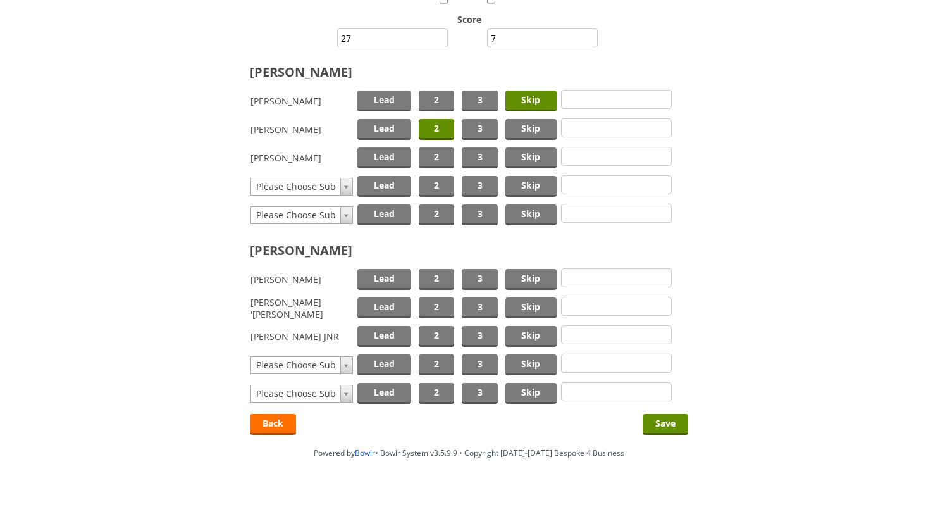
scroll to position [170, 0]
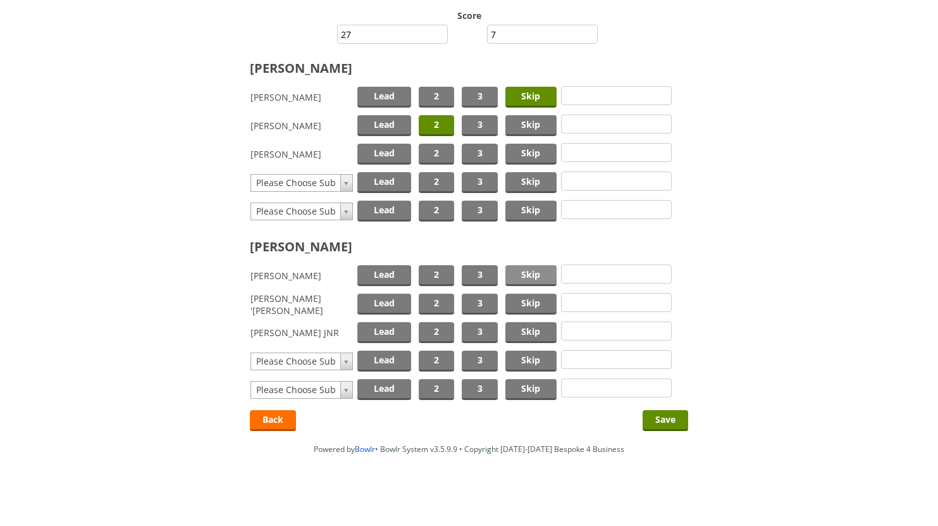
click at [532, 276] on span "Skip" at bounding box center [530, 275] width 51 height 21
click at [438, 302] on span "2" at bounding box center [436, 303] width 35 height 21
click at [377, 333] on span "Lead" at bounding box center [384, 332] width 54 height 21
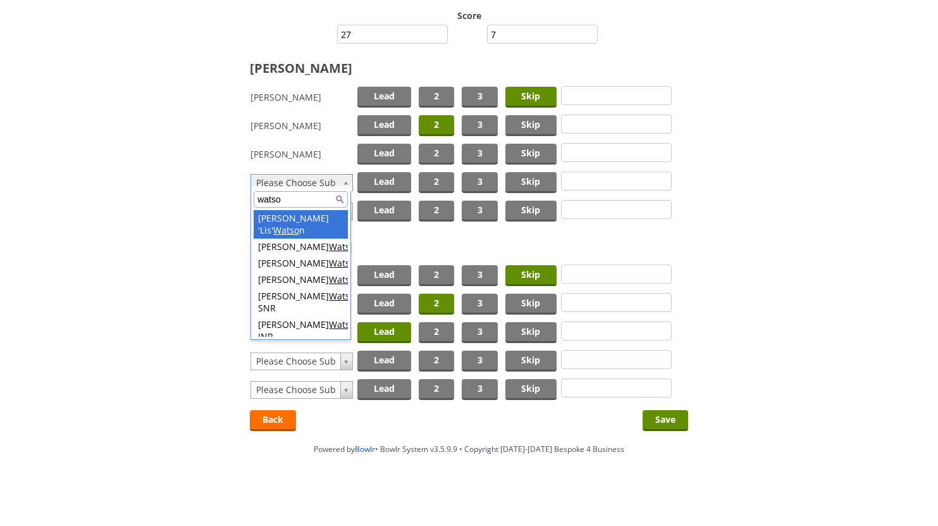
type input "watson"
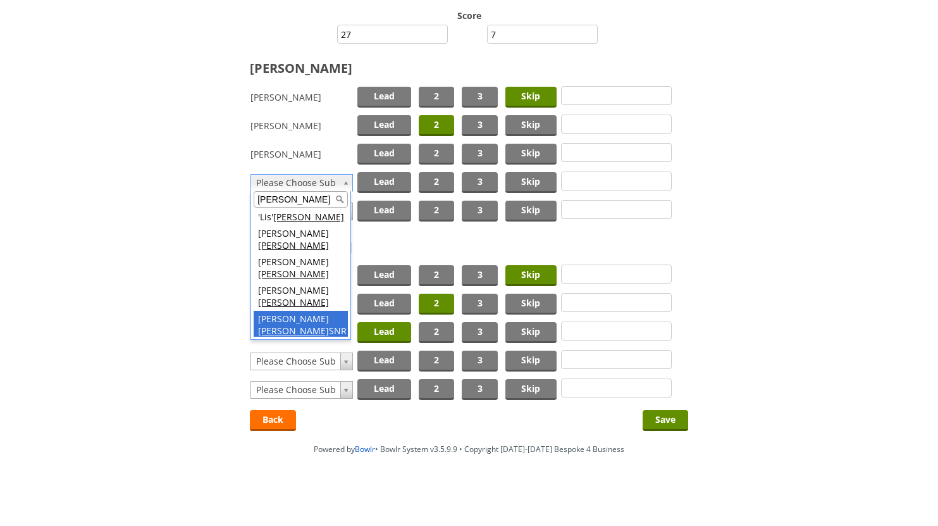
scroll to position [0, 0]
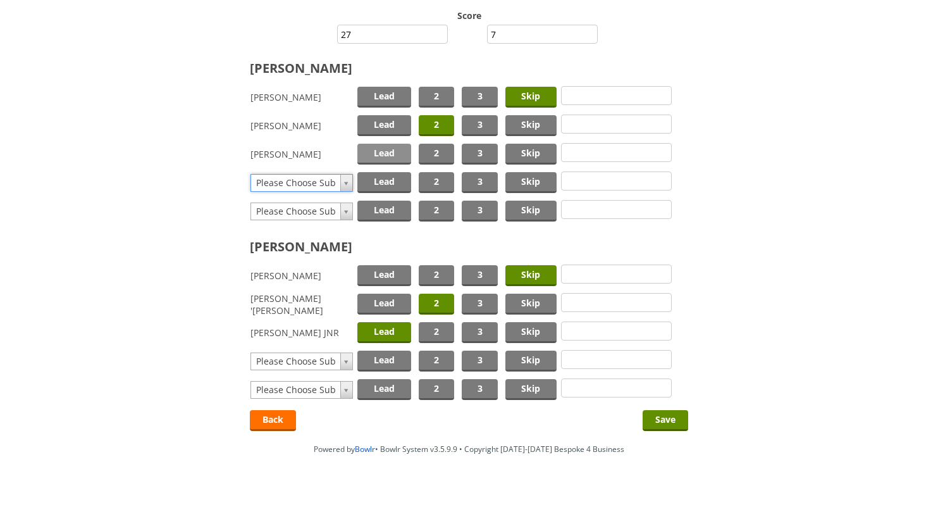
click at [383, 147] on span "Lead" at bounding box center [384, 154] width 54 height 21
click at [663, 417] on input "Save" at bounding box center [666, 420] width 46 height 21
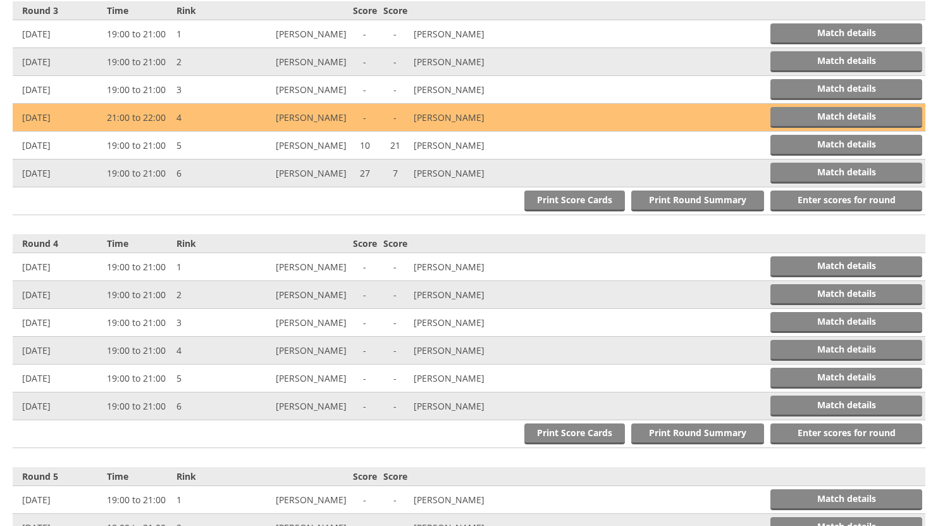
scroll to position [989, 0]
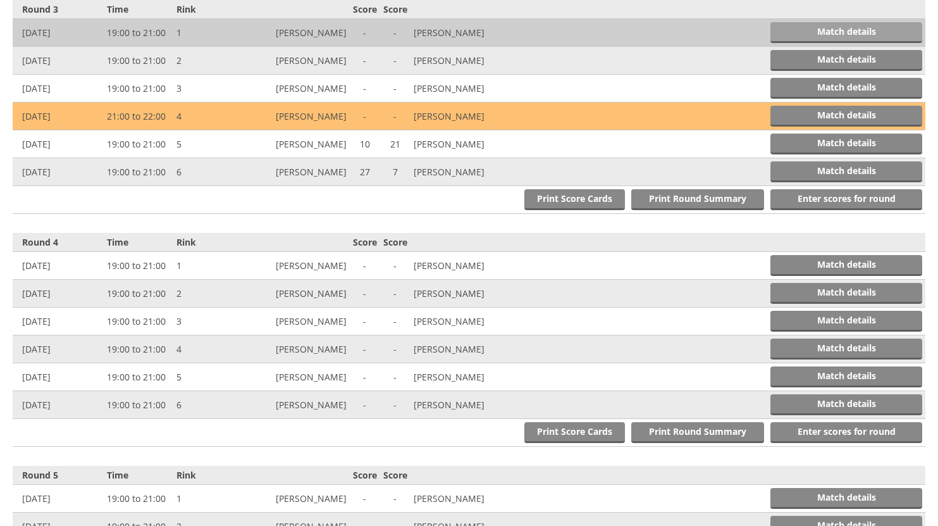
click at [834, 33] on link "Match details" at bounding box center [846, 32] width 152 height 21
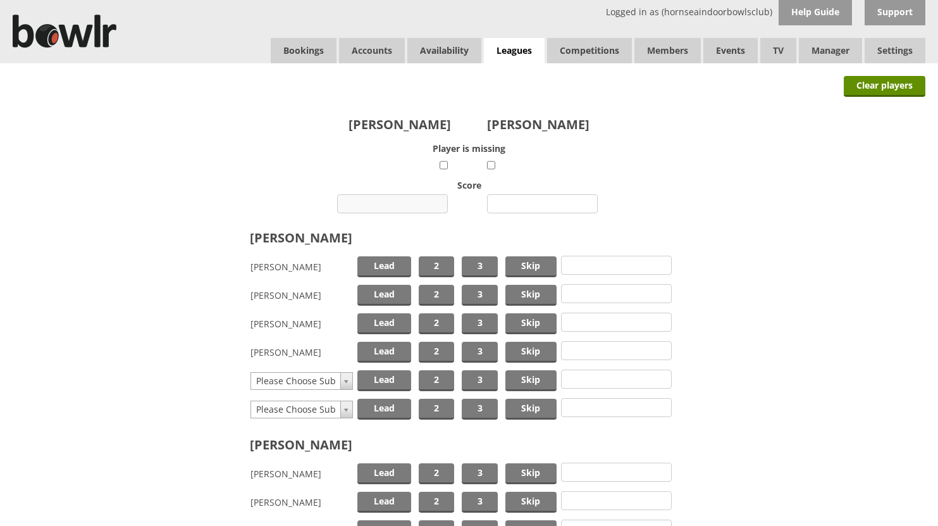
click at [411, 200] on input "number" at bounding box center [392, 203] width 111 height 19
type input "20"
click at [522, 201] on input "number" at bounding box center [542, 203] width 111 height 19
type input "10"
click at [524, 264] on span "Skip" at bounding box center [530, 266] width 51 height 21
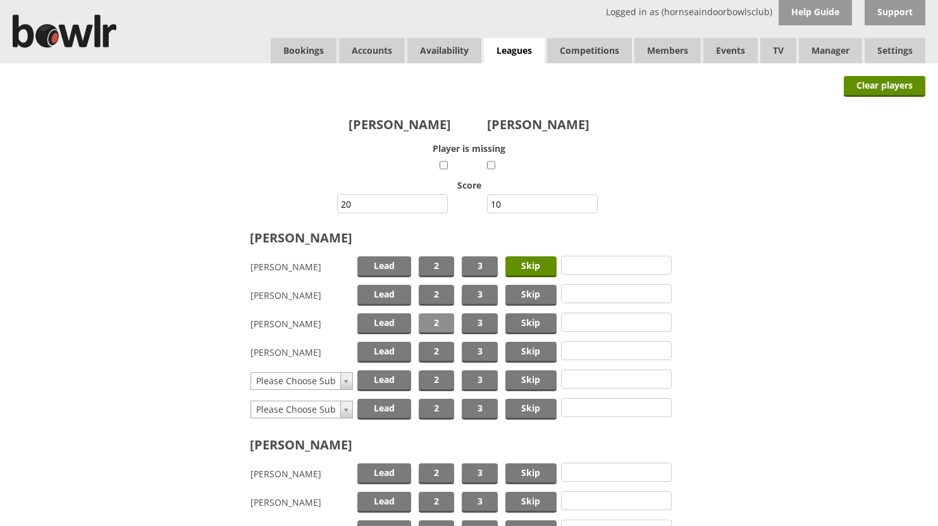
click at [428, 319] on span "2" at bounding box center [436, 323] width 35 height 21
click at [428, 347] on span "2" at bounding box center [436, 352] width 35 height 21
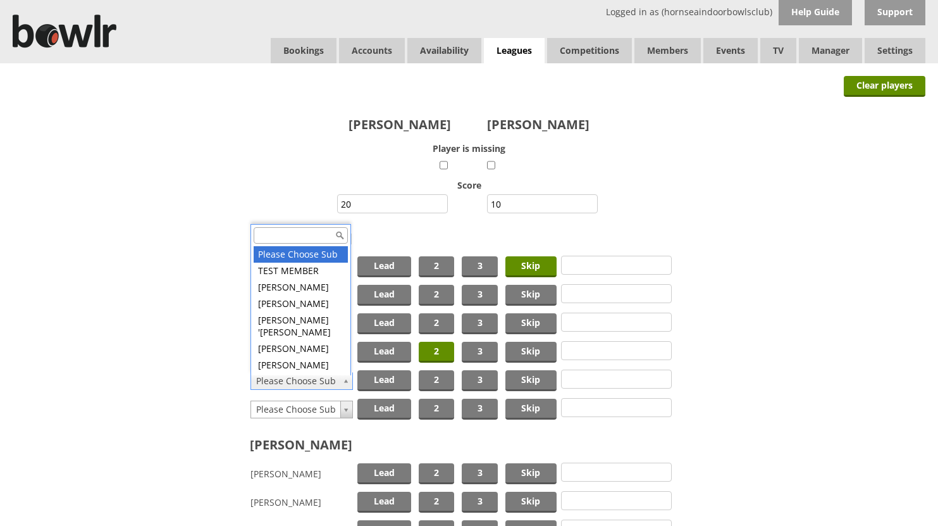
scroll to position [13, 0]
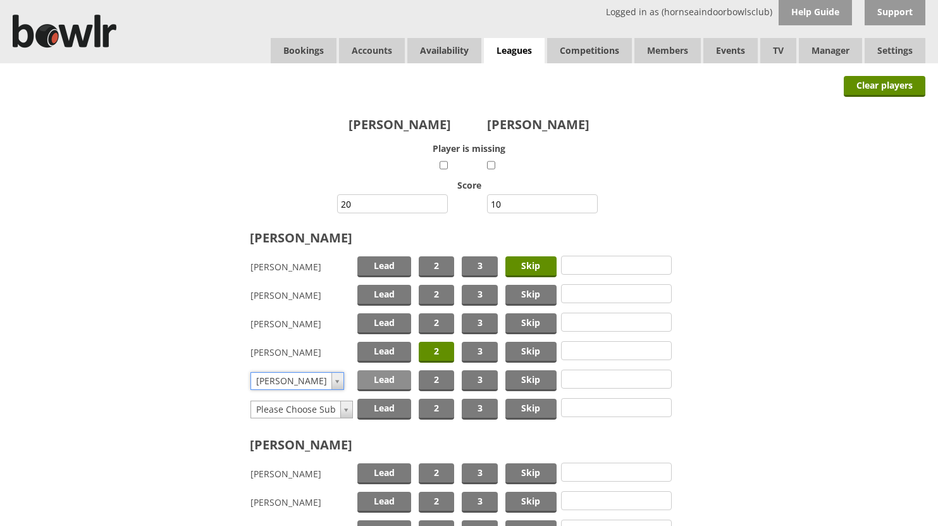
click at [391, 381] on span "Lead" at bounding box center [384, 380] width 54 height 21
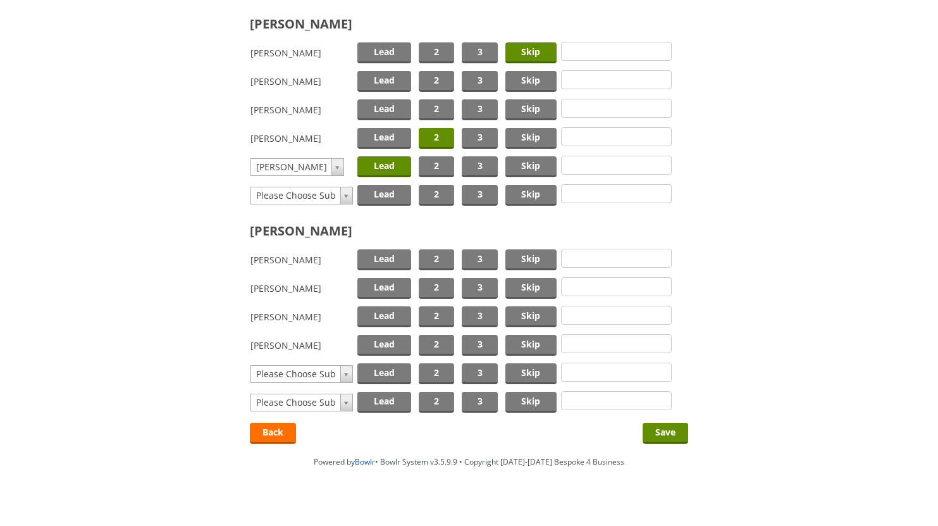
scroll to position [226, 0]
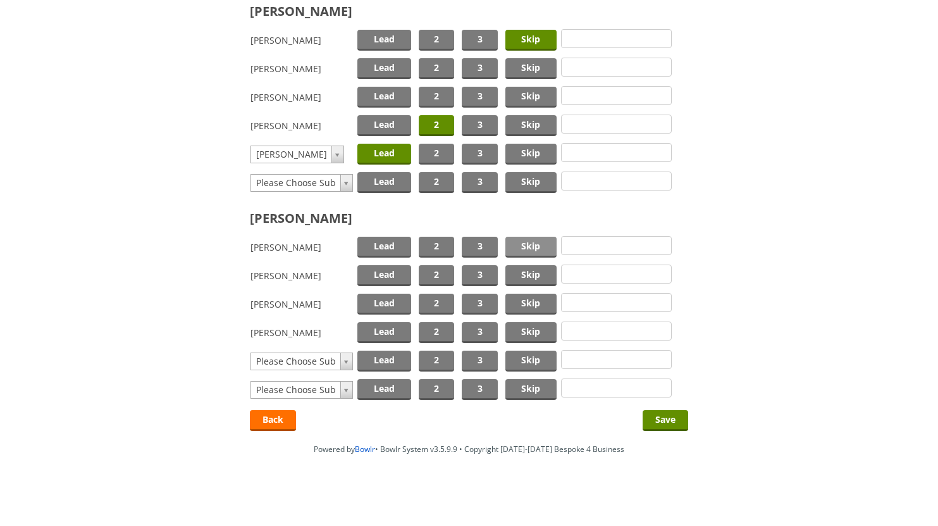
click at [528, 242] on span "Skip" at bounding box center [530, 247] width 51 height 21
click at [431, 298] on span "2" at bounding box center [436, 303] width 35 height 21
click at [377, 328] on span "Lead" at bounding box center [384, 332] width 54 height 21
click at [663, 418] on input "Save" at bounding box center [666, 420] width 46 height 21
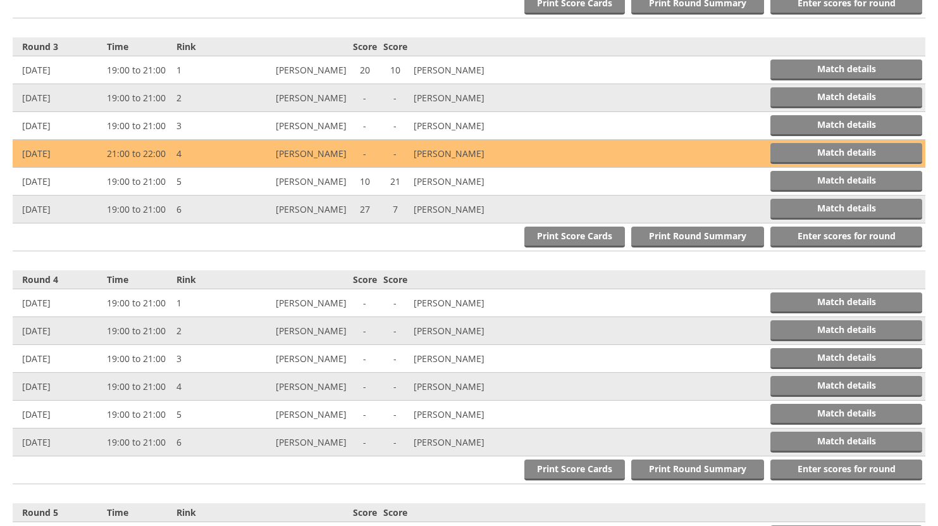
scroll to position [989, 0]
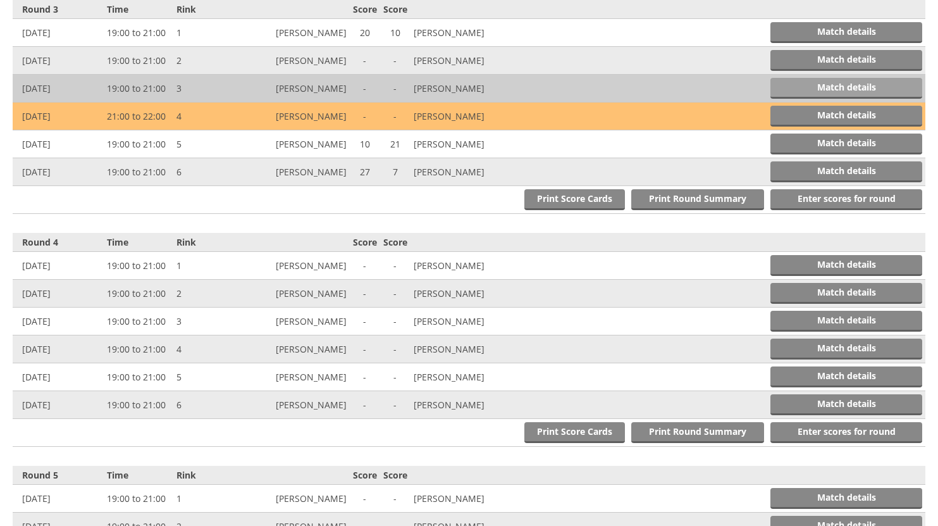
click at [839, 85] on link "Match details" at bounding box center [846, 88] width 152 height 21
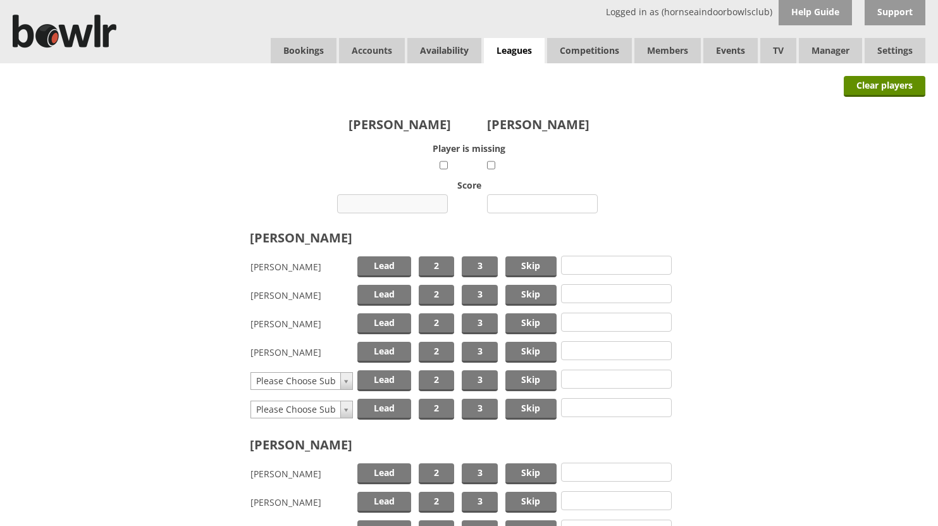
click at [407, 201] on input "number" at bounding box center [392, 203] width 111 height 19
type input "4"
click at [537, 202] on input "number" at bounding box center [542, 203] width 111 height 19
type input "19"
click at [517, 262] on span "Skip" at bounding box center [530, 266] width 51 height 21
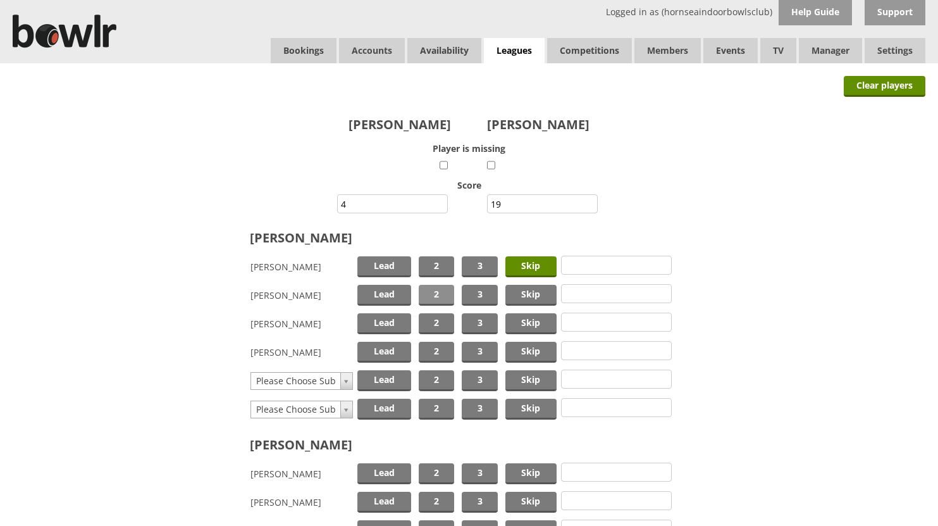
click at [429, 292] on span "2" at bounding box center [436, 295] width 35 height 21
click at [379, 324] on span "Lead" at bounding box center [384, 323] width 54 height 21
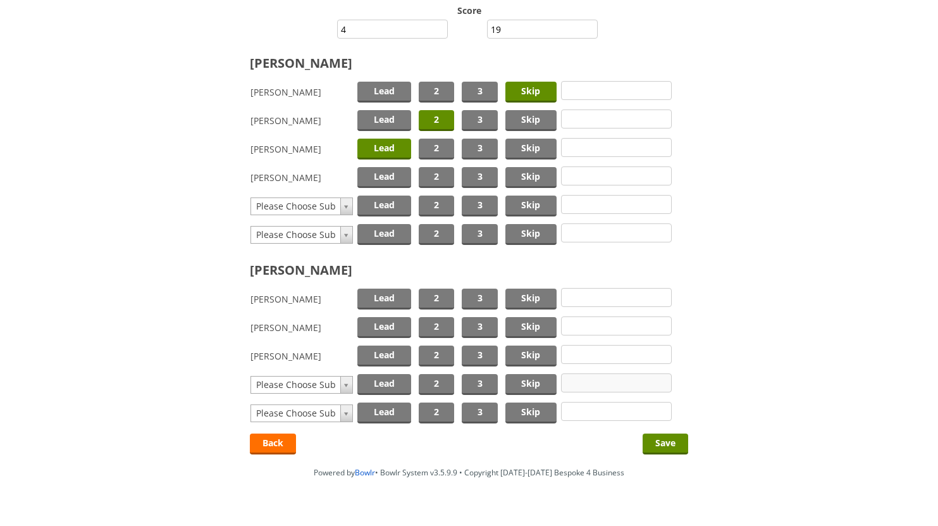
scroll to position [190, 0]
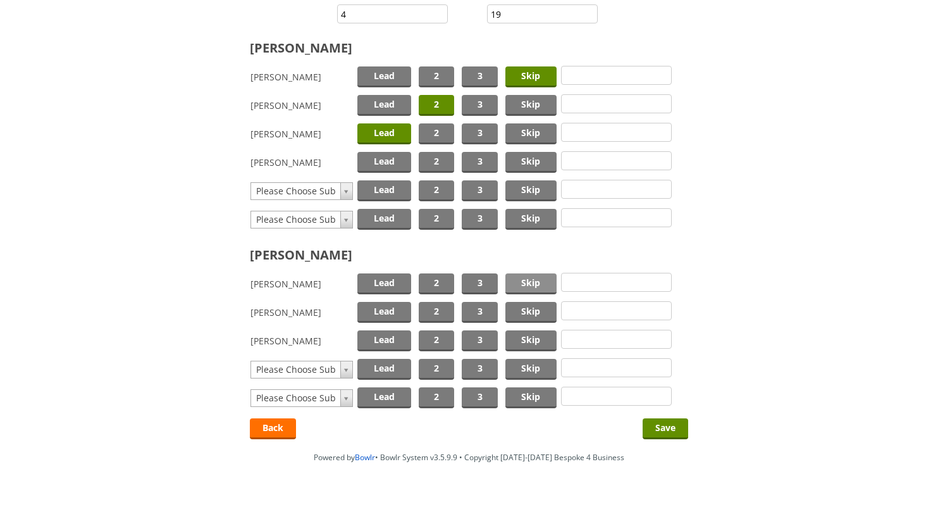
click at [529, 282] on span "Skip" at bounding box center [530, 283] width 51 height 21
click at [438, 312] on span "2" at bounding box center [436, 312] width 35 height 21
click at [383, 342] on span "Lead" at bounding box center [384, 340] width 54 height 21
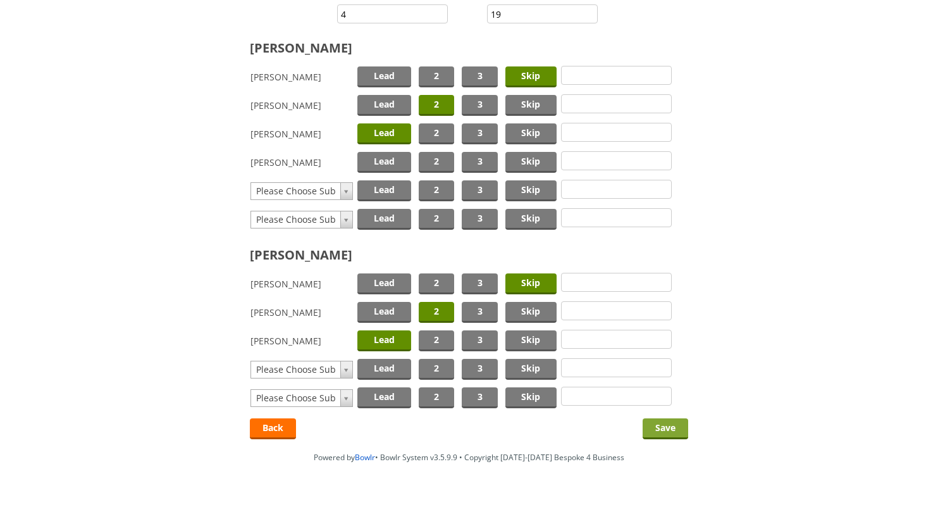
click at [658, 425] on input "Save" at bounding box center [666, 428] width 46 height 21
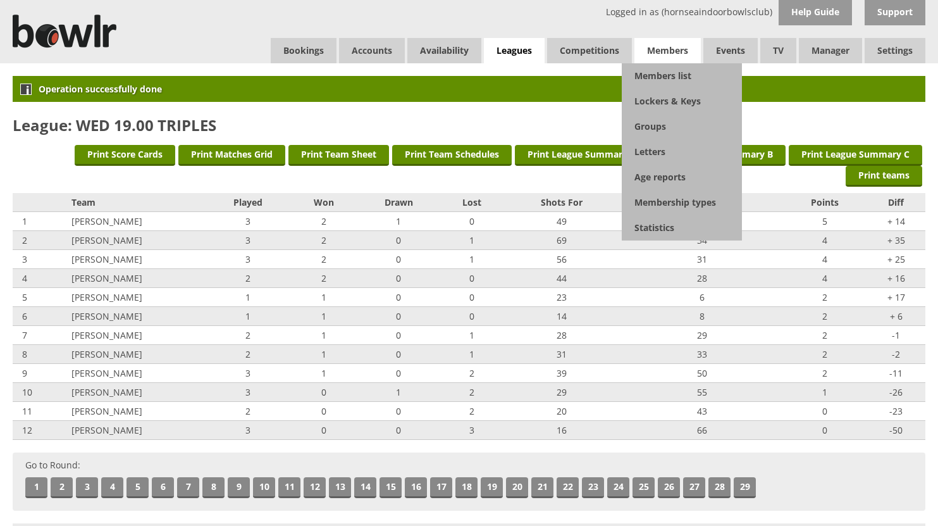
click at [665, 47] on span "Members" at bounding box center [667, 50] width 66 height 25
click at [663, 73] on link "Members list" at bounding box center [682, 75] width 120 height 25
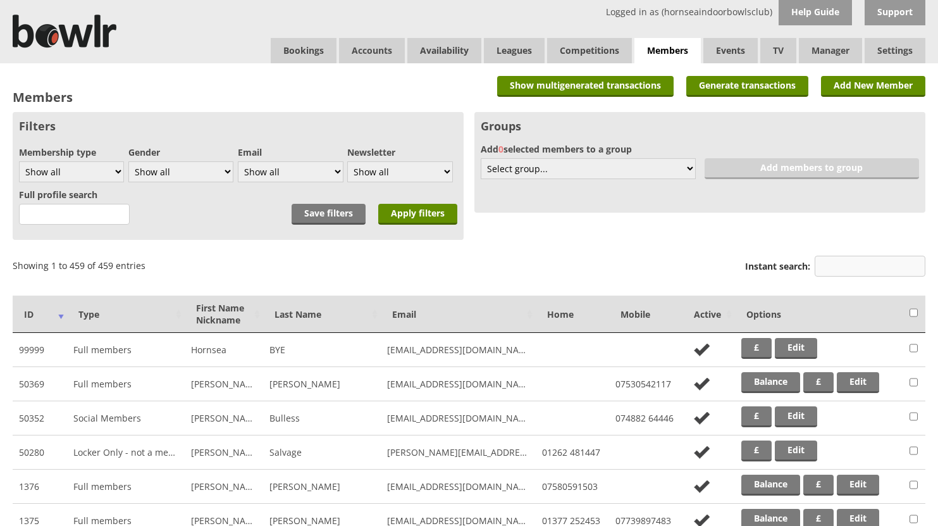
click at [870, 265] on input "Instant search:" at bounding box center [870, 266] width 111 height 21
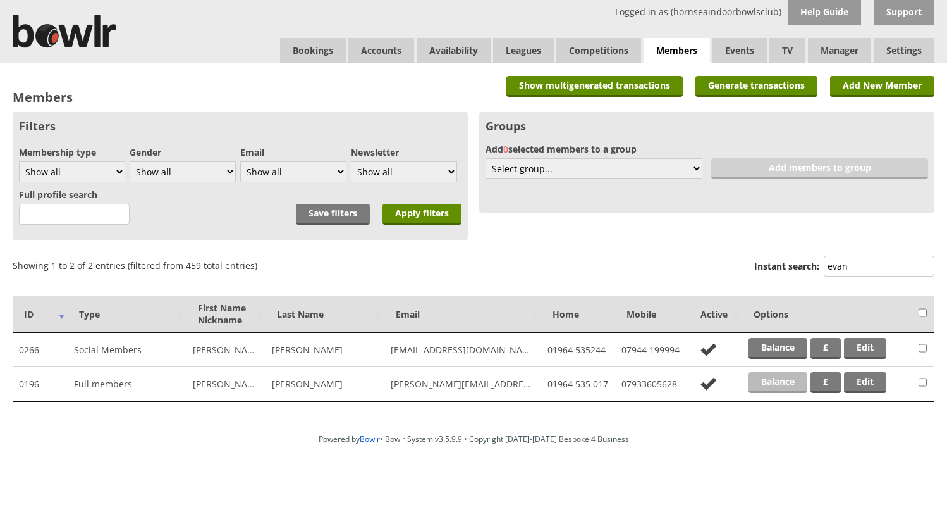
type input "evan"
click at [789, 383] on link "Balance" at bounding box center [778, 382] width 59 height 21
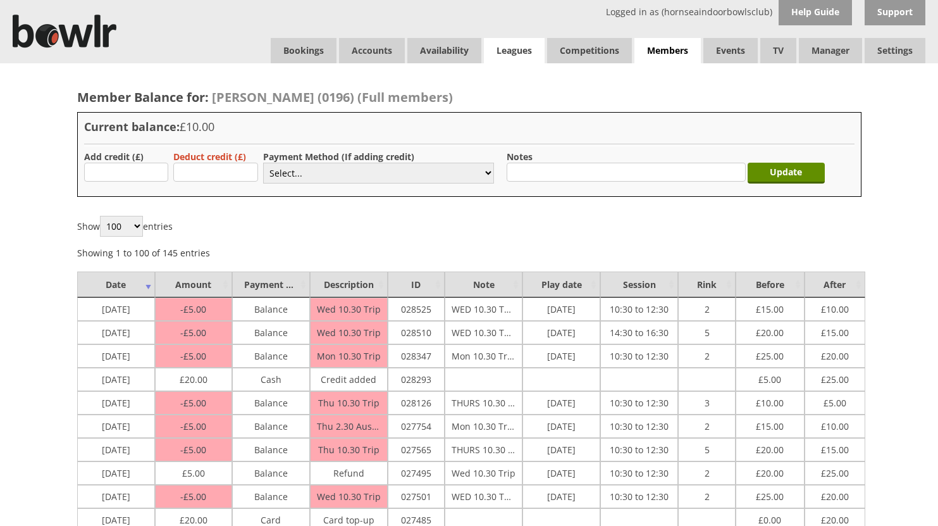
click at [506, 49] on link "Leagues" at bounding box center [514, 50] width 61 height 25
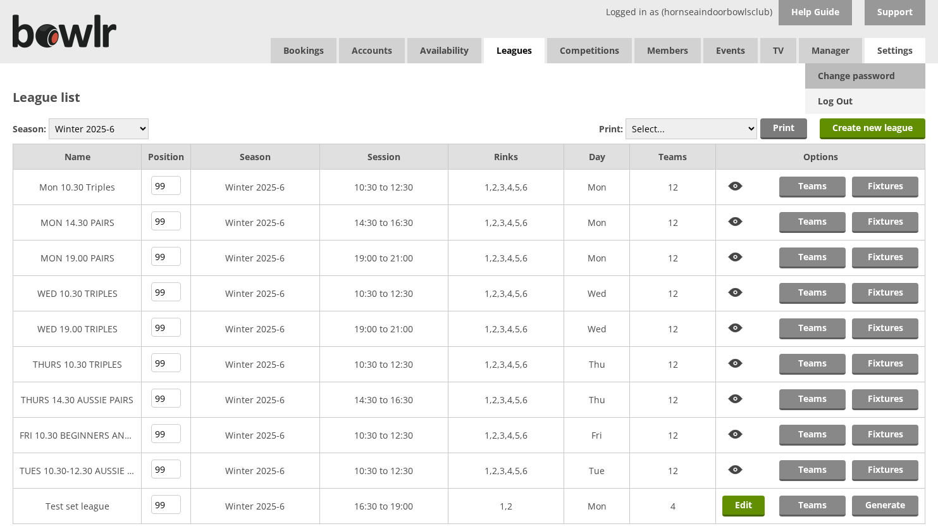
click at [841, 99] on link "Log Out" at bounding box center [865, 101] width 120 height 25
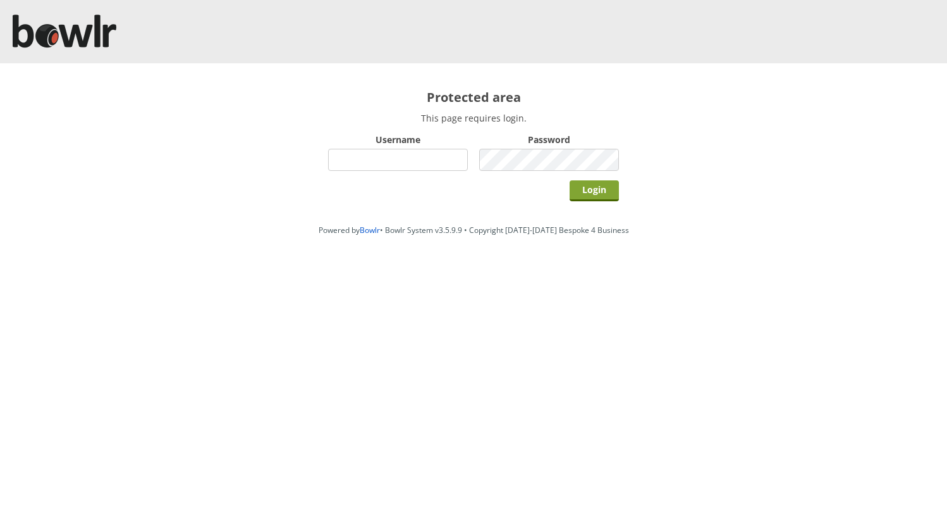
type input "hornseaindoorbowlsclub"
click at [589, 186] on input "Login" at bounding box center [594, 190] width 49 height 21
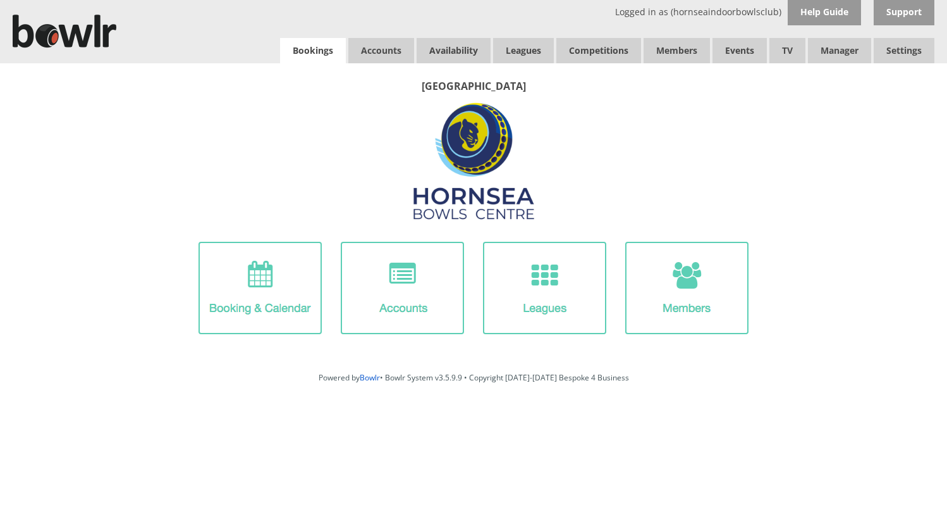
click at [309, 48] on link "Bookings" at bounding box center [313, 50] width 66 height 25
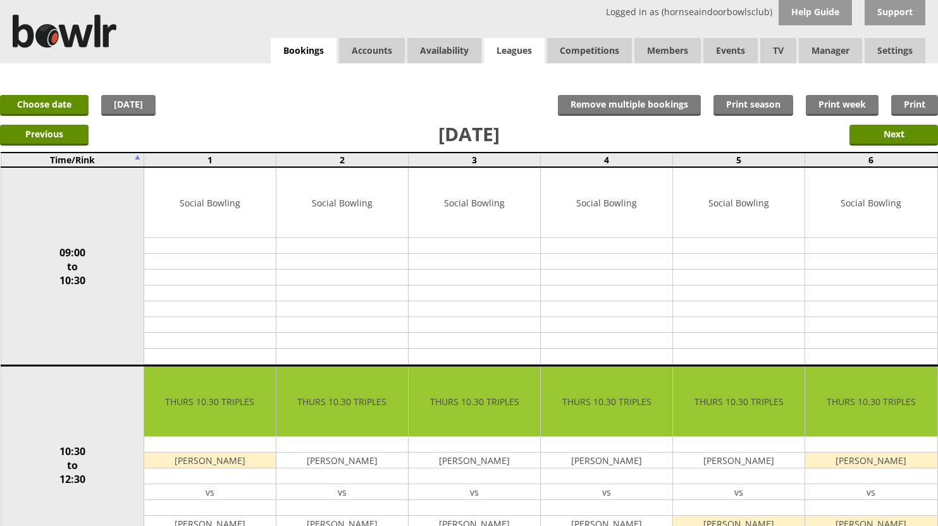
click at [512, 47] on link "Leagues" at bounding box center [514, 50] width 61 height 25
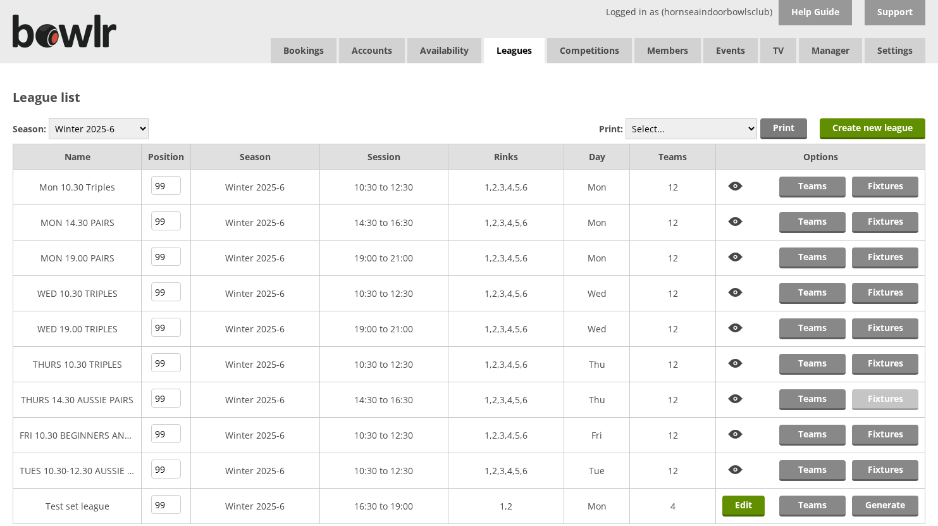
click at [877, 396] on link "Fixtures" at bounding box center [885, 399] width 66 height 21
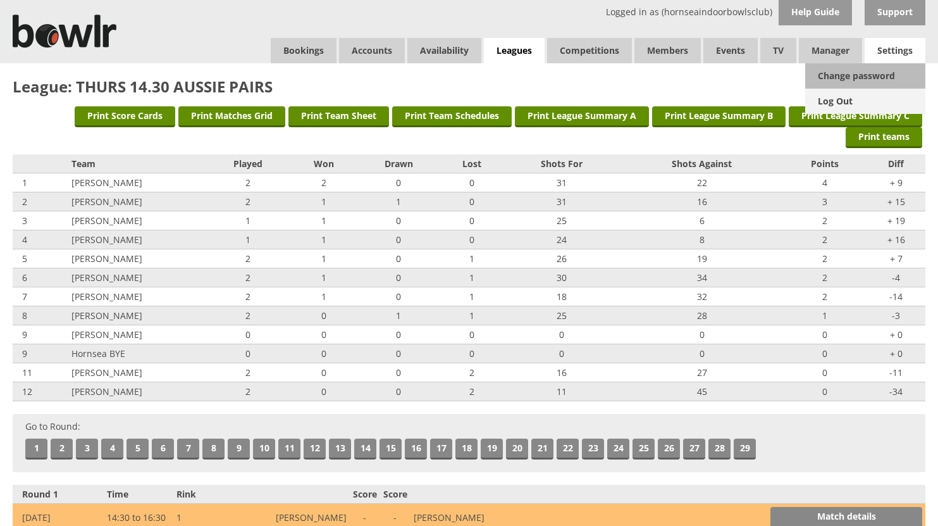
click at [838, 97] on link "Log Out" at bounding box center [865, 101] width 120 height 25
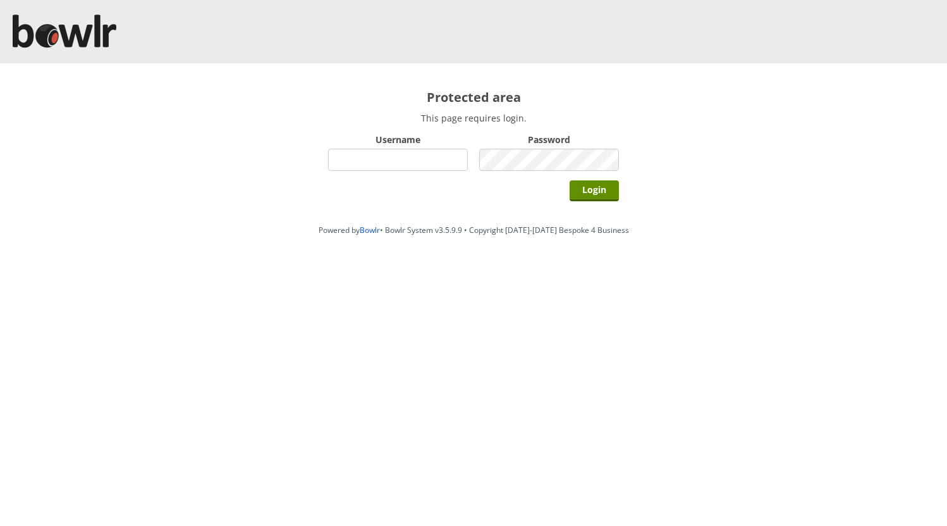
type input "hornseaindoorbowlsclub"
click at [787, 99] on div "Protected area This page requires login. Username hornseaindoorbowlsclub Passwo…" at bounding box center [473, 140] width 947 height 155
click at [591, 190] on input "Login" at bounding box center [594, 190] width 49 height 21
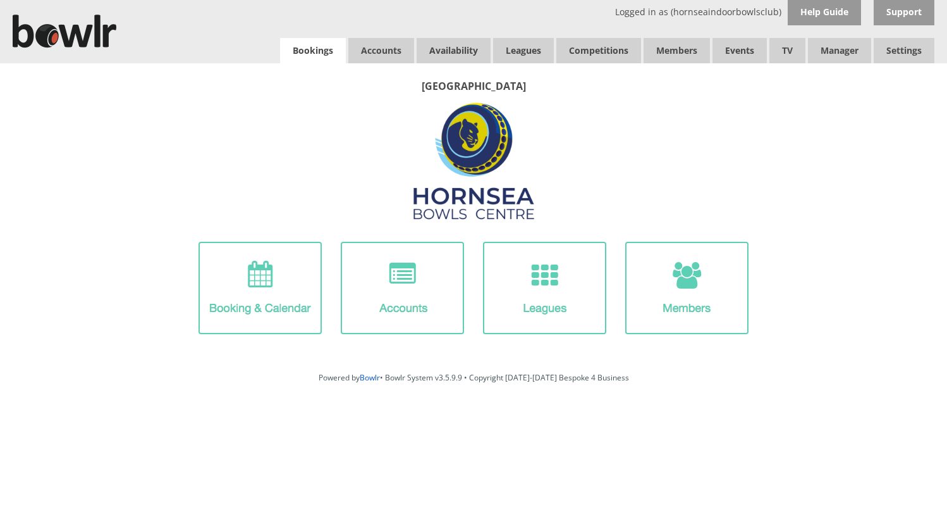
click at [298, 46] on link "Bookings" at bounding box center [313, 50] width 66 height 25
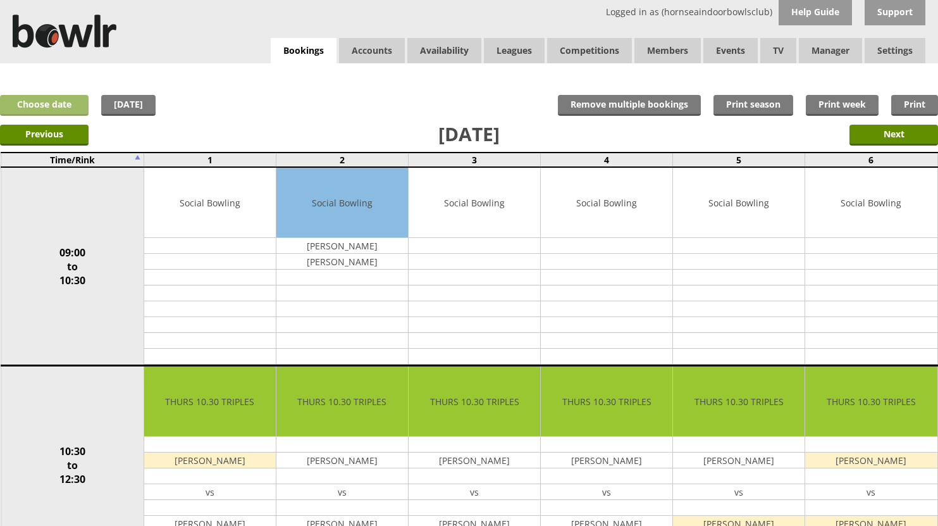
click at [63, 104] on link "Choose date" at bounding box center [44, 105] width 89 height 21
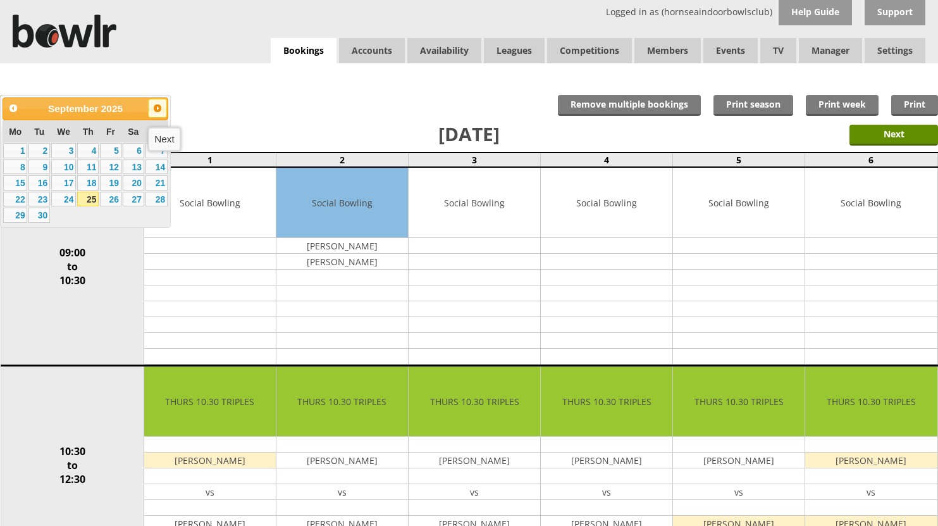
click at [154, 108] on span "Next" at bounding box center [157, 108] width 10 height 10
click at [155, 108] on span "Next" at bounding box center [157, 108] width 10 height 10
click at [157, 167] on link "11" at bounding box center [156, 166] width 22 height 15
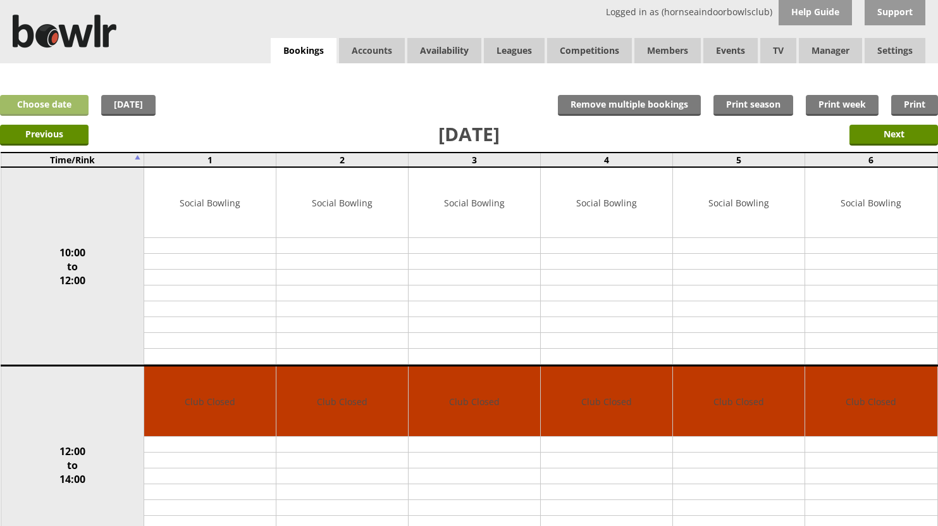
click at [69, 104] on link "Choose date" at bounding box center [44, 105] width 89 height 21
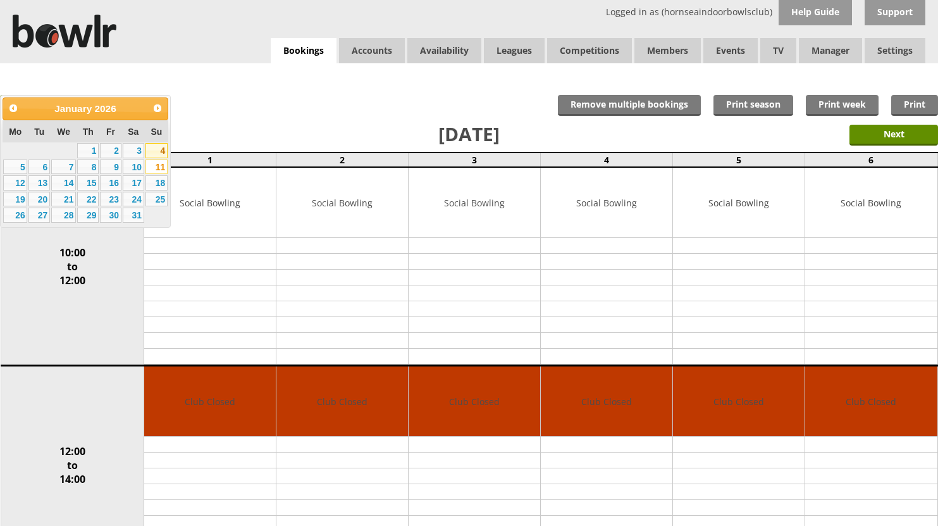
click at [156, 152] on link "4" at bounding box center [156, 150] width 22 height 15
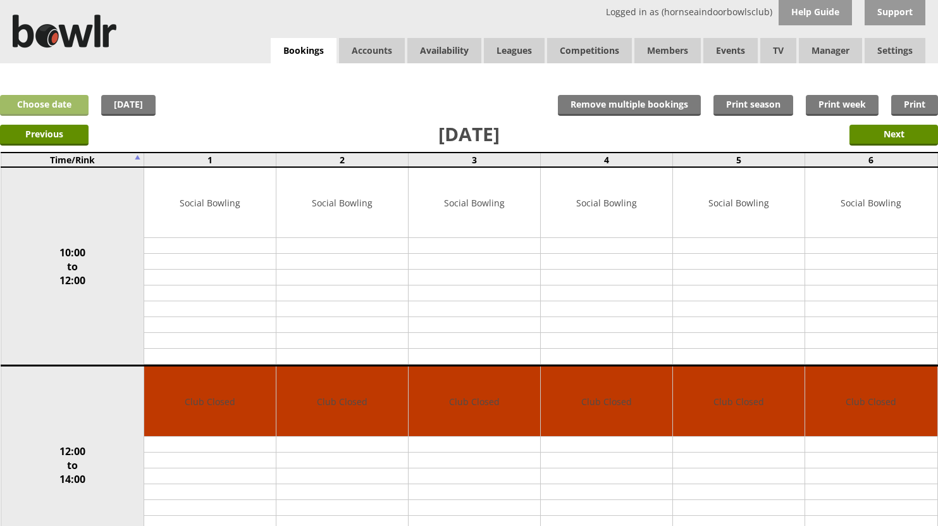
click at [62, 104] on link "Choose date" at bounding box center [44, 105] width 89 height 21
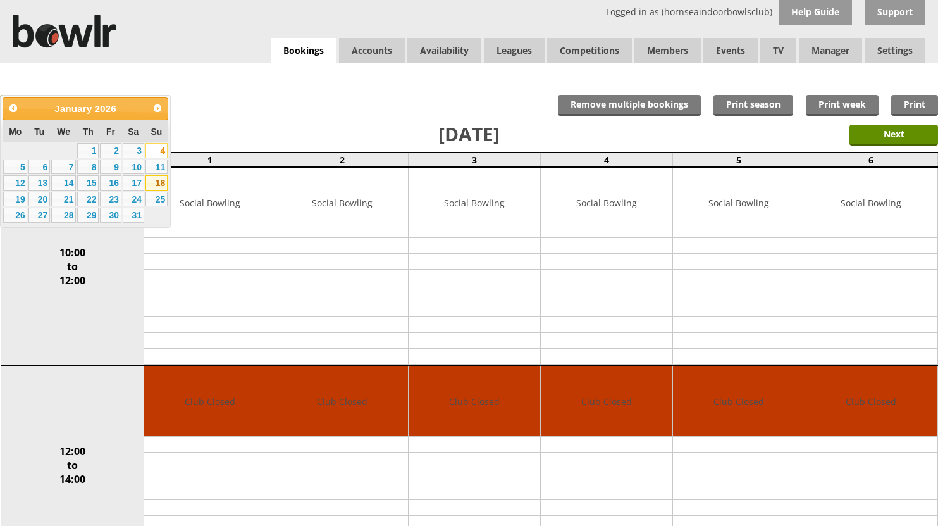
click at [156, 180] on link "18" at bounding box center [156, 182] width 22 height 15
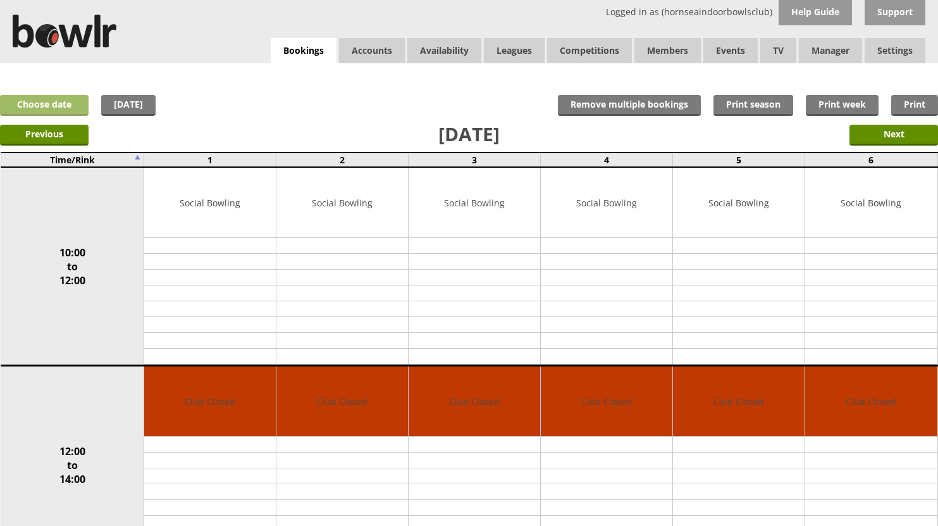
click at [55, 102] on link "Choose date" at bounding box center [44, 105] width 89 height 21
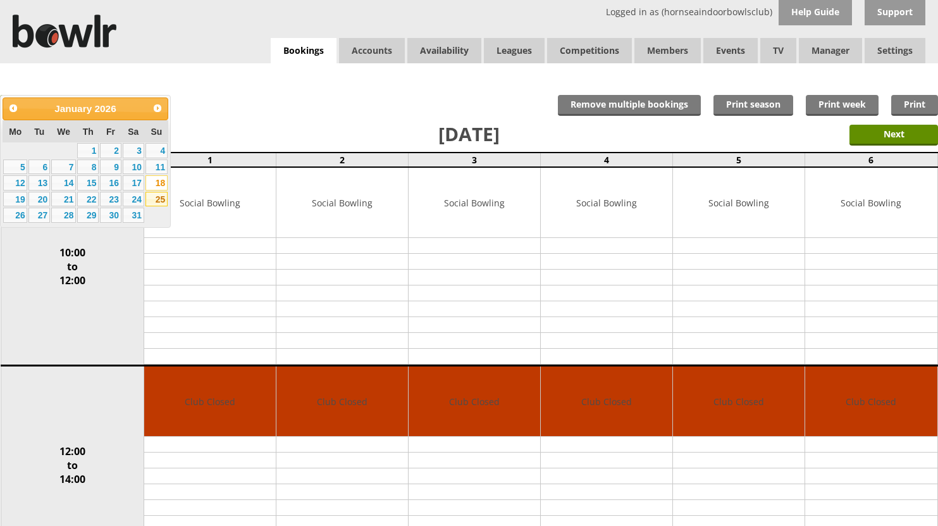
click at [154, 199] on link "25" at bounding box center [156, 199] width 22 height 15
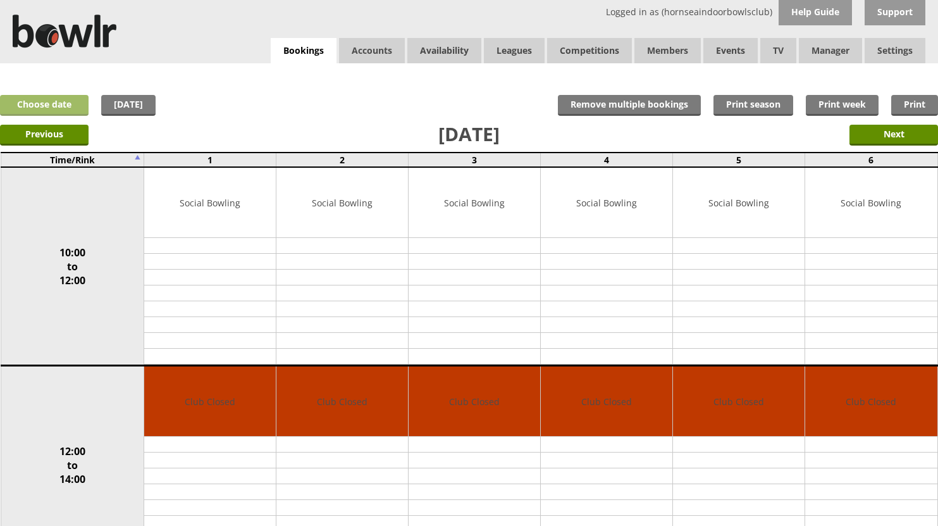
click at [63, 99] on link "Choose date" at bounding box center [44, 105] width 89 height 21
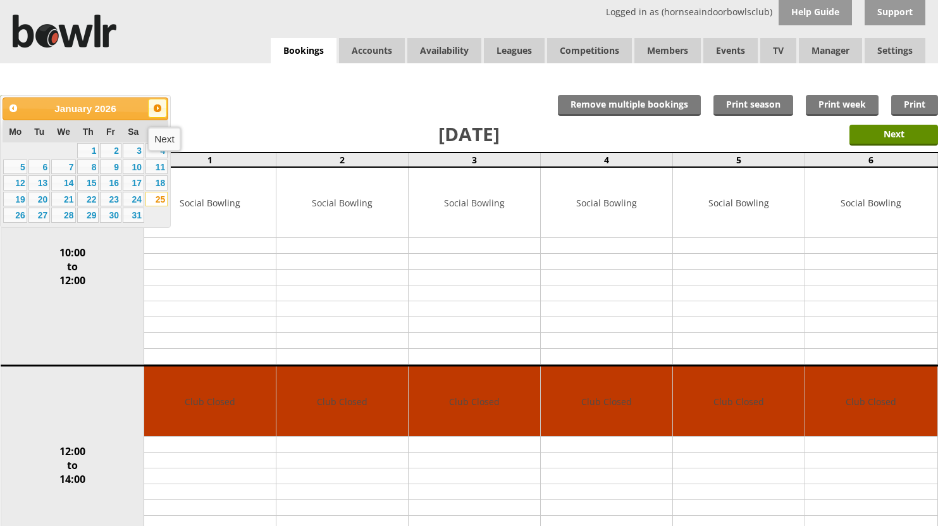
click at [156, 109] on span "Next" at bounding box center [157, 108] width 10 height 10
click at [158, 150] on link "1" at bounding box center [156, 150] width 22 height 15
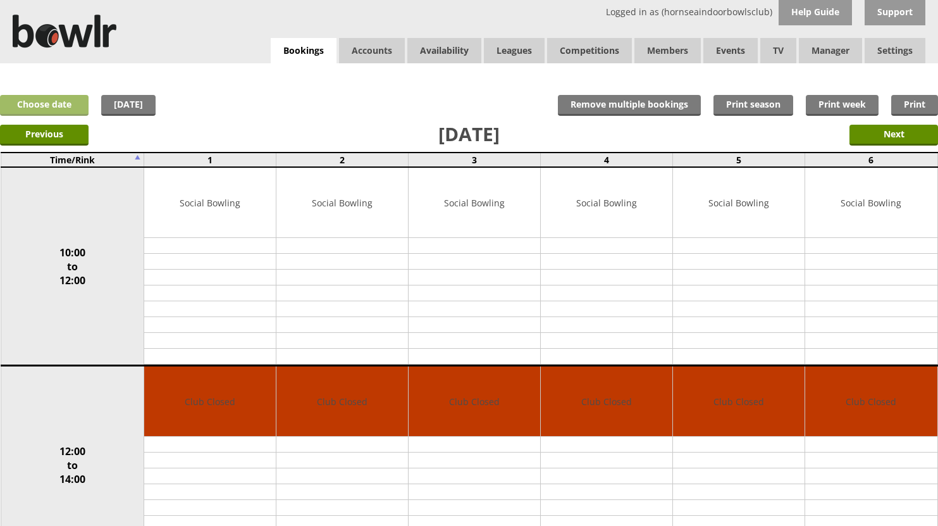
click at [65, 106] on link "Choose date" at bounding box center [44, 105] width 89 height 21
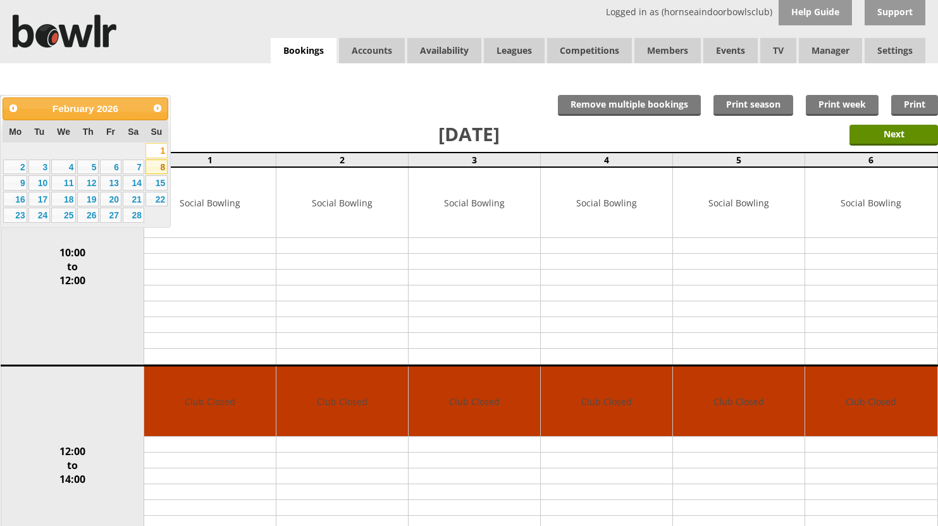
click at [161, 166] on link "8" at bounding box center [156, 166] width 22 height 15
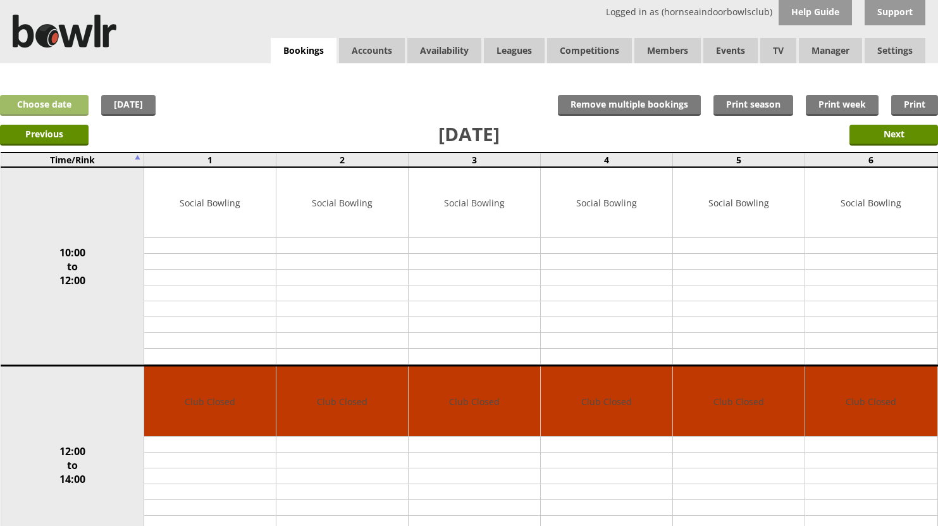
click at [66, 103] on link "Choose date" at bounding box center [44, 105] width 89 height 21
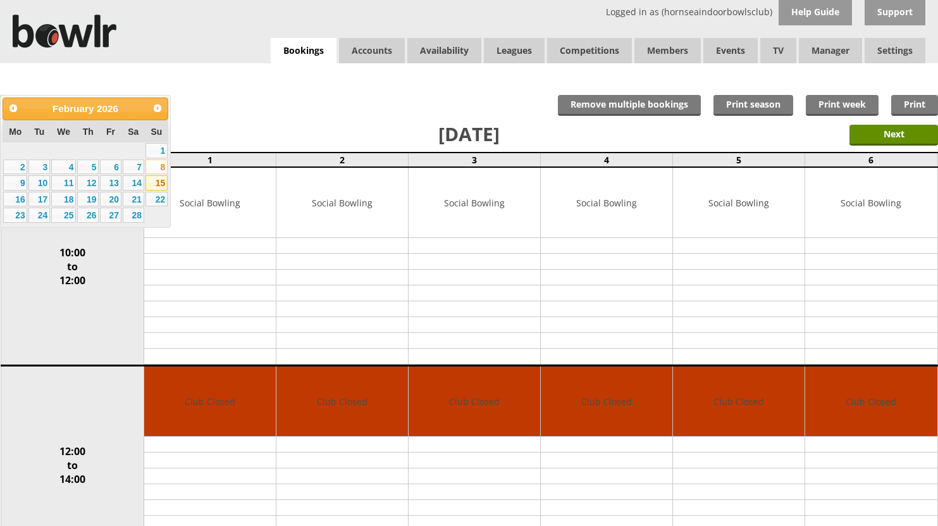
click at [157, 182] on link "15" at bounding box center [156, 182] width 22 height 15
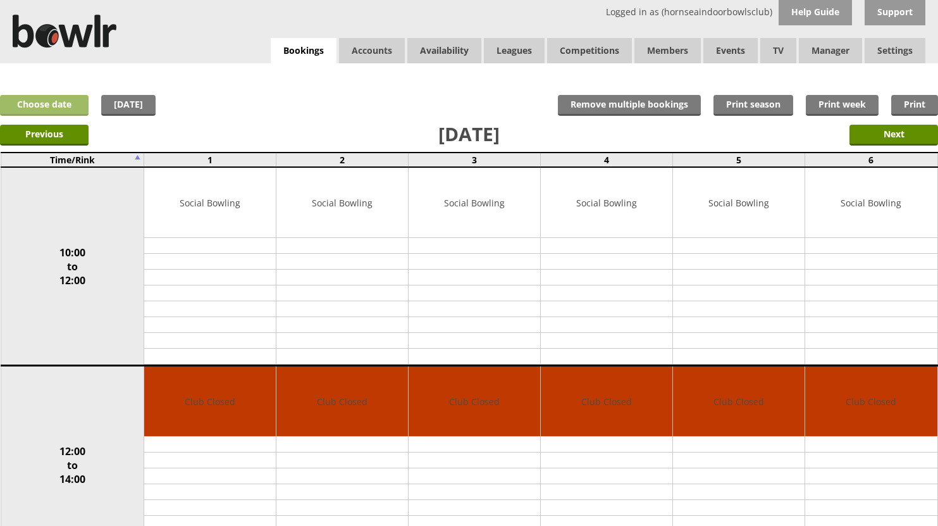
click at [66, 101] on link "Choose date" at bounding box center [44, 105] width 89 height 21
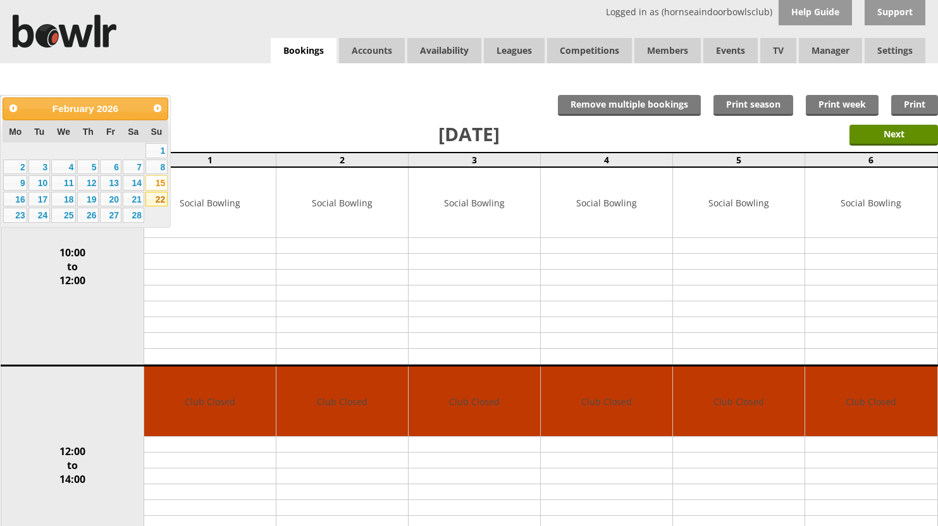
click at [157, 199] on link "22" at bounding box center [156, 199] width 22 height 15
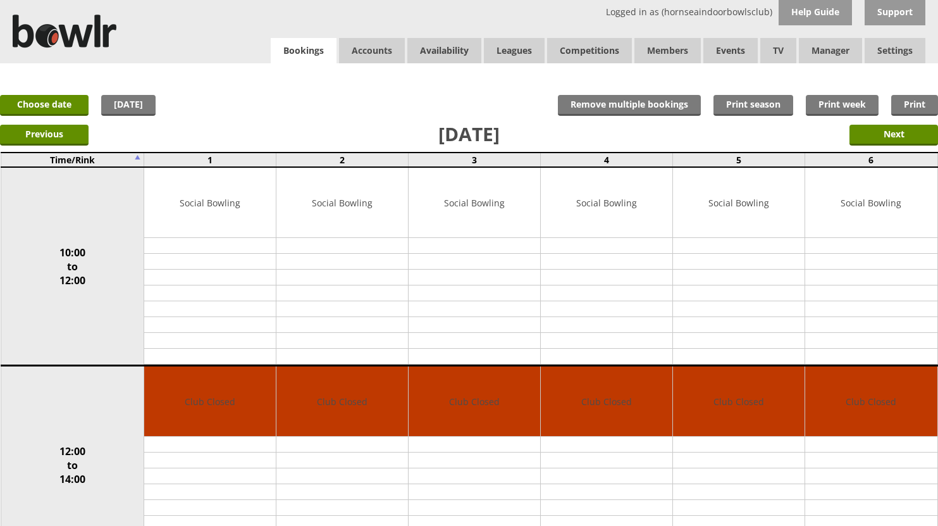
click at [307, 48] on link "Bookings" at bounding box center [304, 51] width 66 height 26
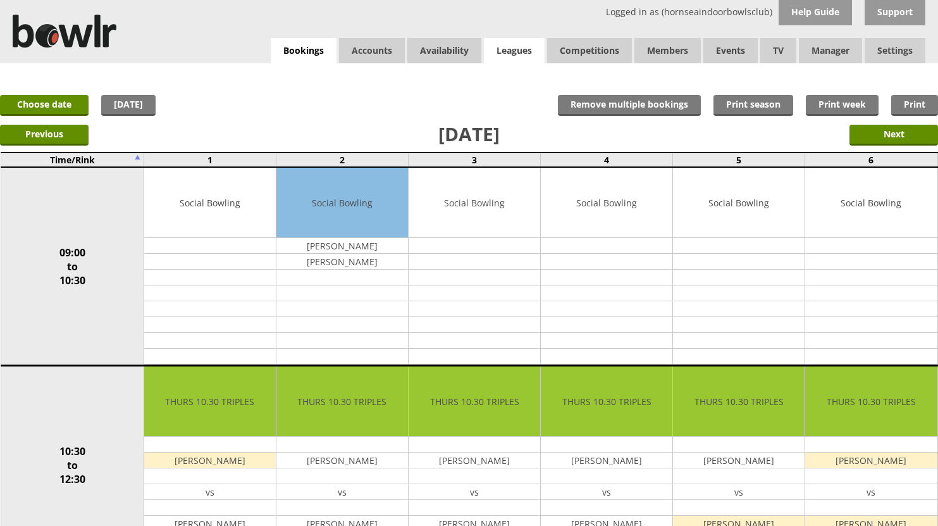
click at [518, 51] on link "Leagues" at bounding box center [514, 50] width 61 height 25
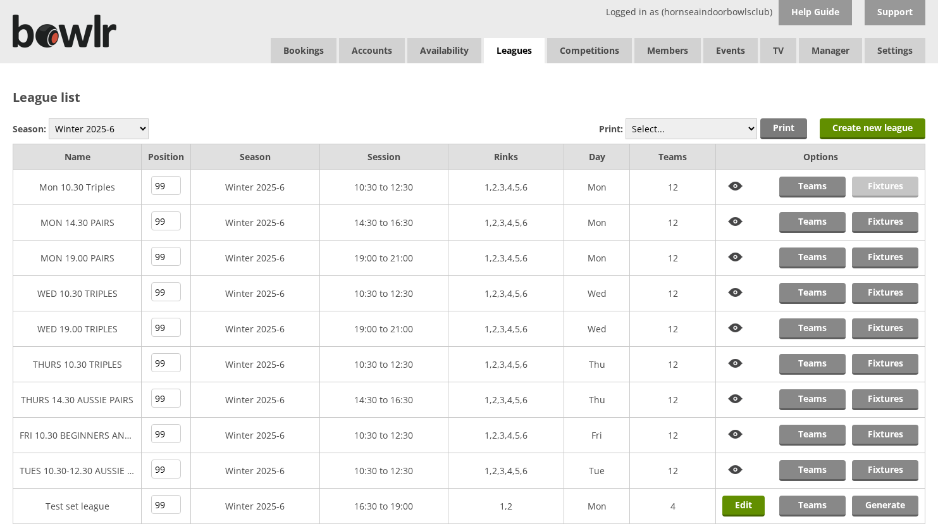
click at [880, 187] on link "Fixtures" at bounding box center [885, 186] width 66 height 21
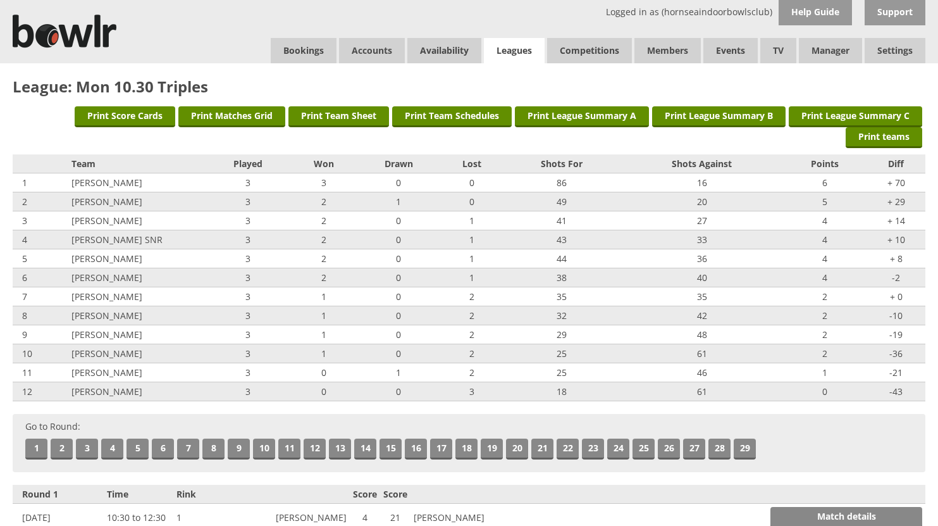
click at [517, 51] on link "Leagues" at bounding box center [514, 51] width 61 height 26
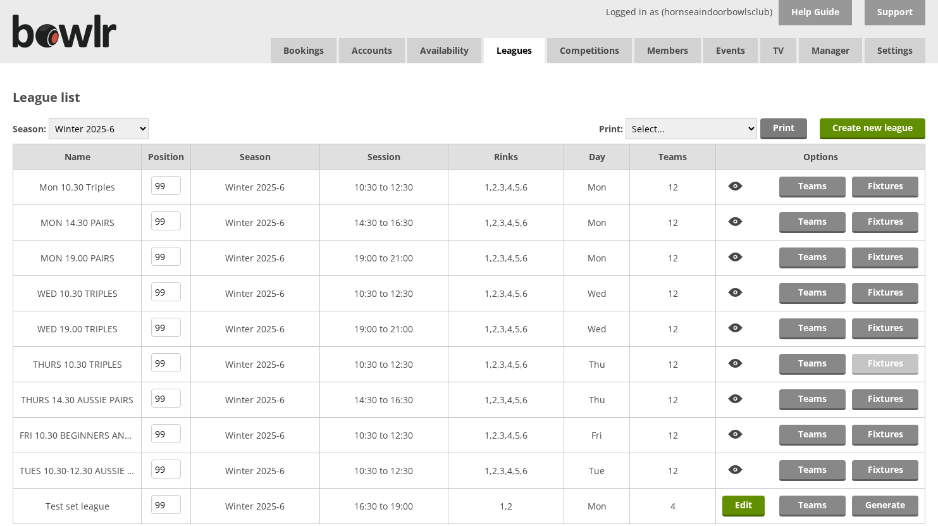
click at [868, 361] on link "Fixtures" at bounding box center [885, 364] width 66 height 21
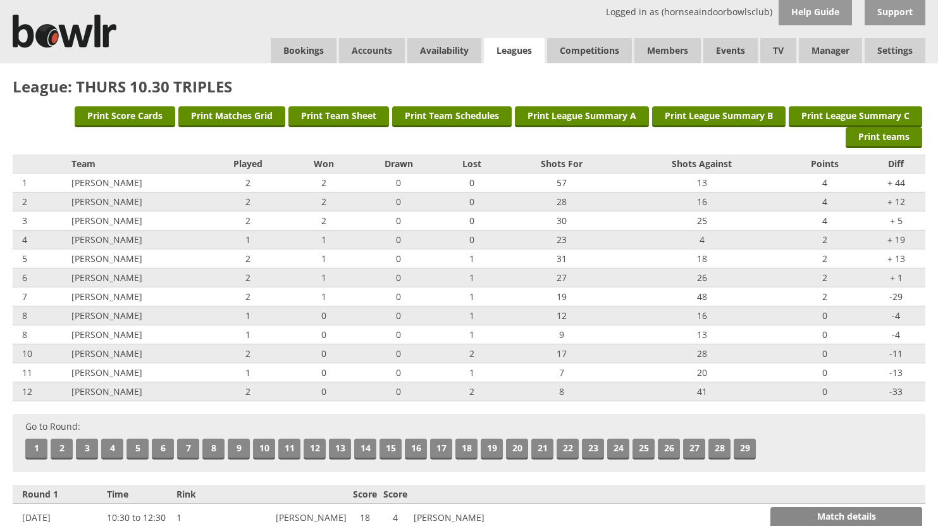
click at [512, 44] on link "Leagues" at bounding box center [514, 51] width 61 height 26
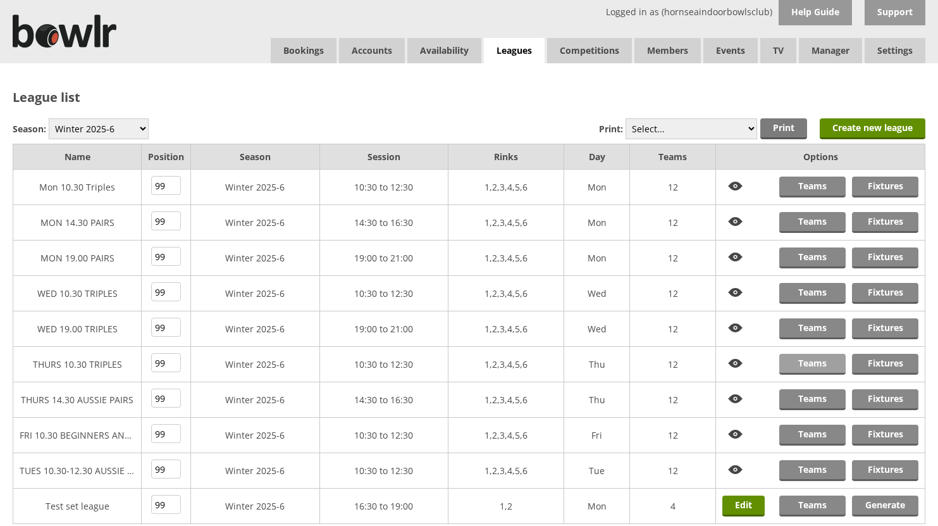
click at [818, 363] on link "Teams" at bounding box center [812, 364] width 66 height 21
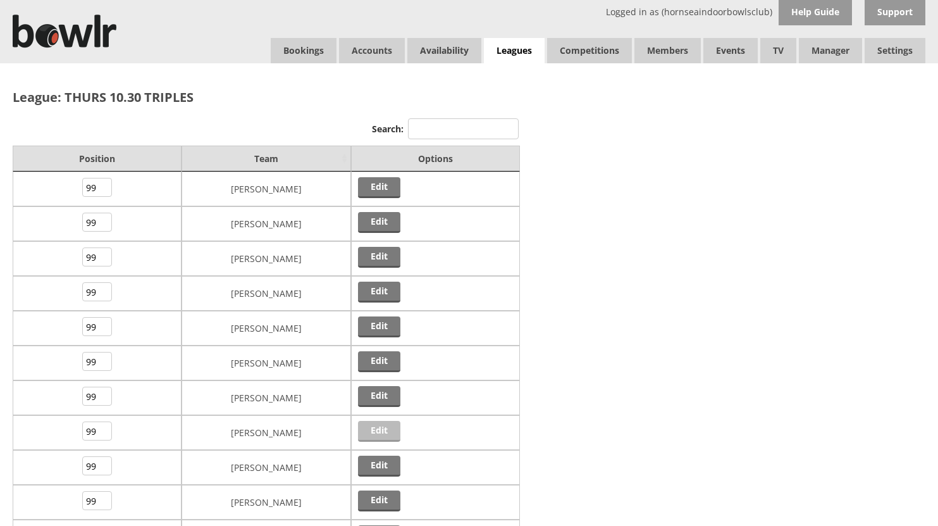
click at [371, 424] on link "Edit" at bounding box center [379, 431] width 42 height 21
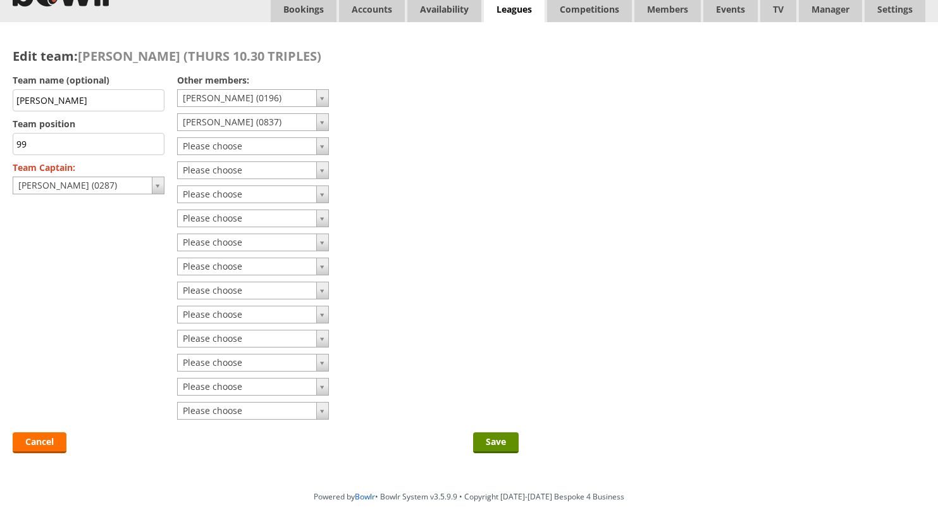
scroll to position [63, 0]
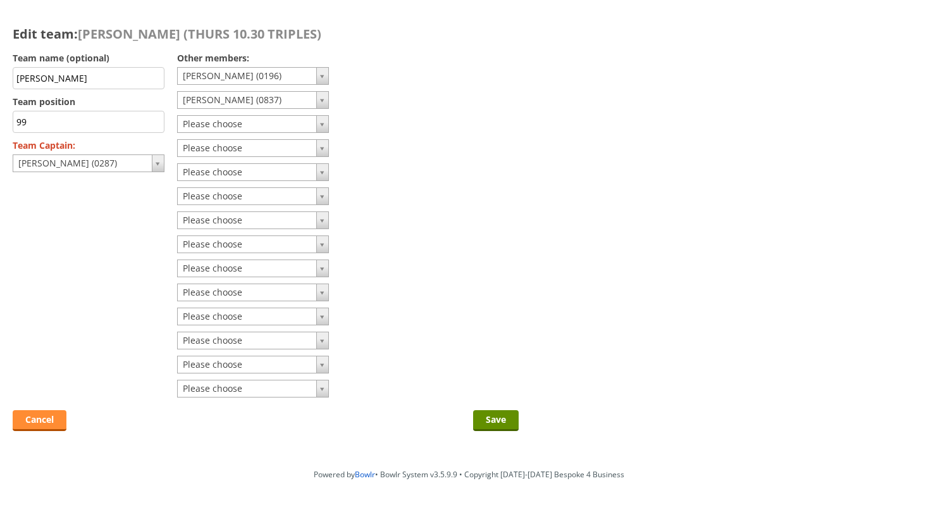
click at [41, 415] on link "Cancel" at bounding box center [40, 420] width 54 height 21
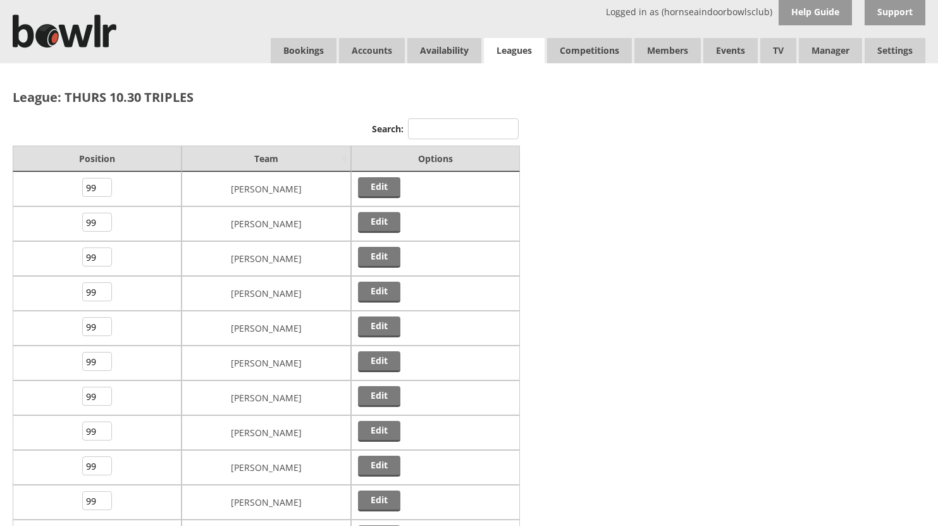
click at [513, 49] on link "Leagues" at bounding box center [514, 51] width 61 height 26
